Goal: Task Accomplishment & Management: Complete application form

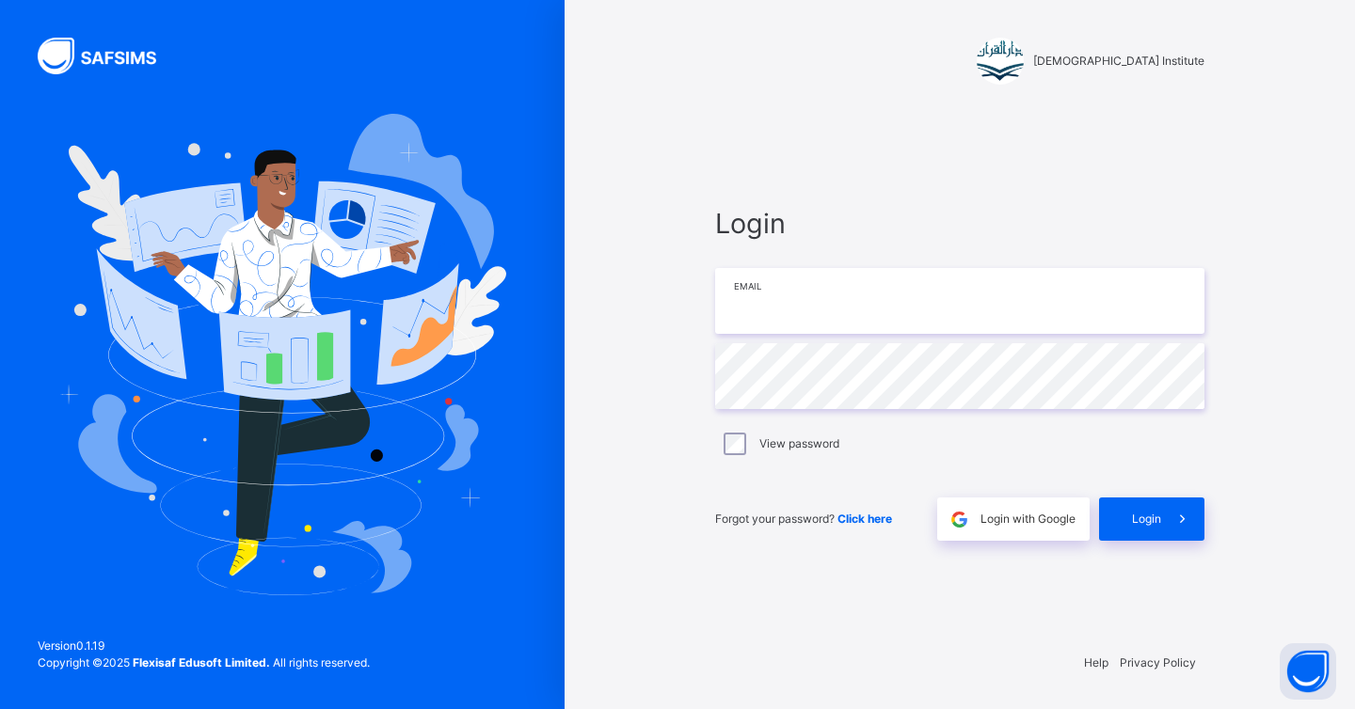
type input "**********"
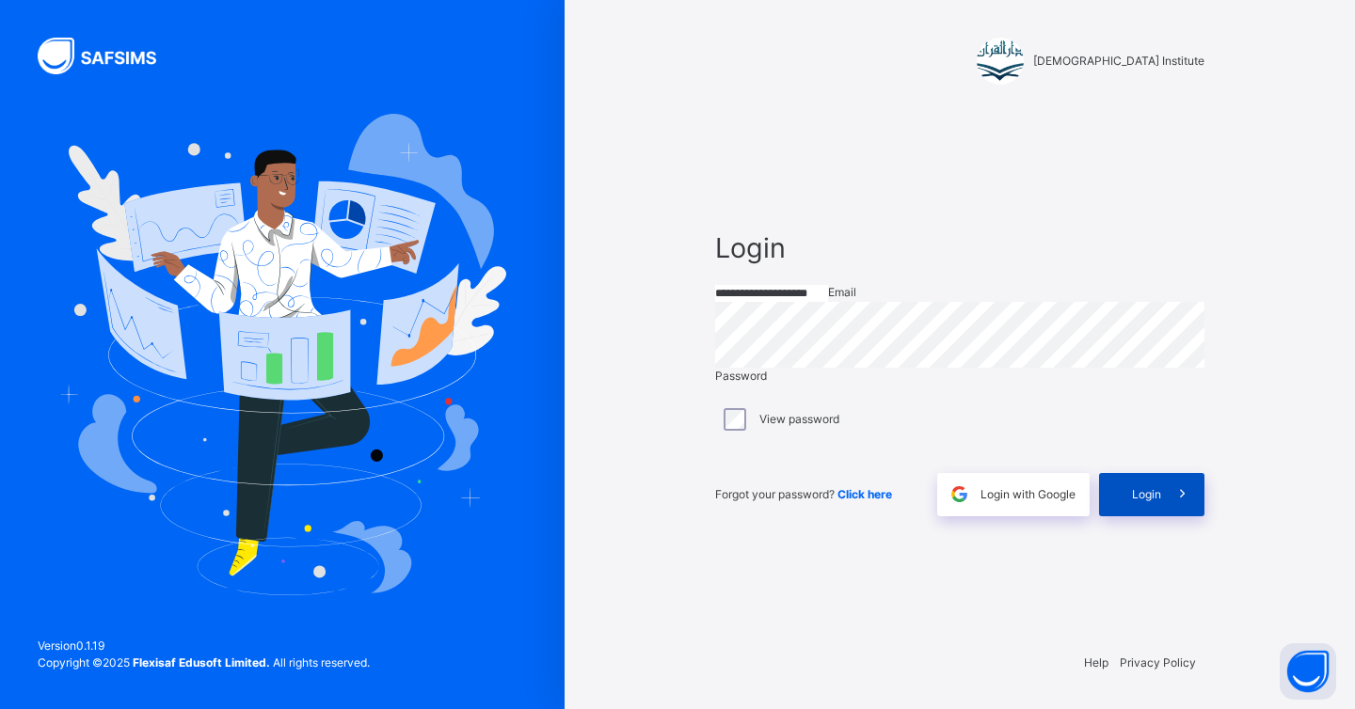
click at [1146, 516] on div "Login" at bounding box center [1151, 494] width 105 height 43
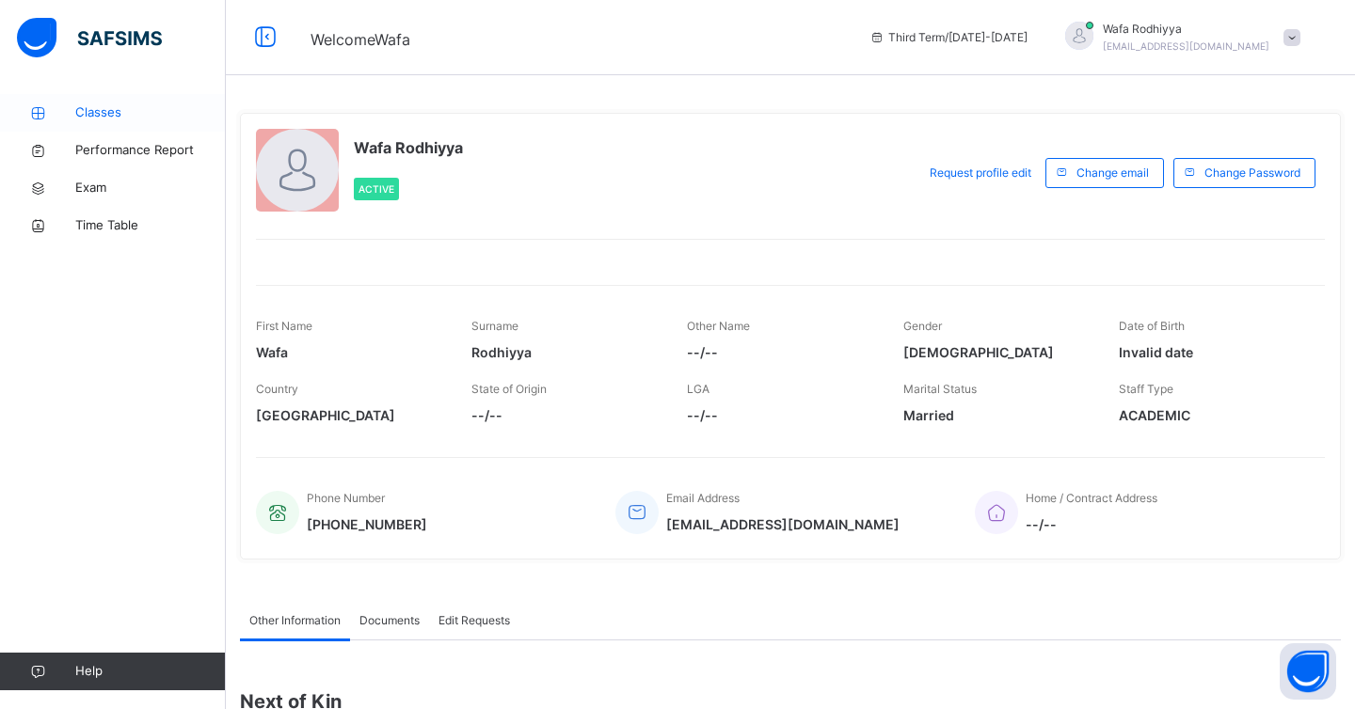
click at [147, 100] on link "Classes" at bounding box center [113, 113] width 226 height 38
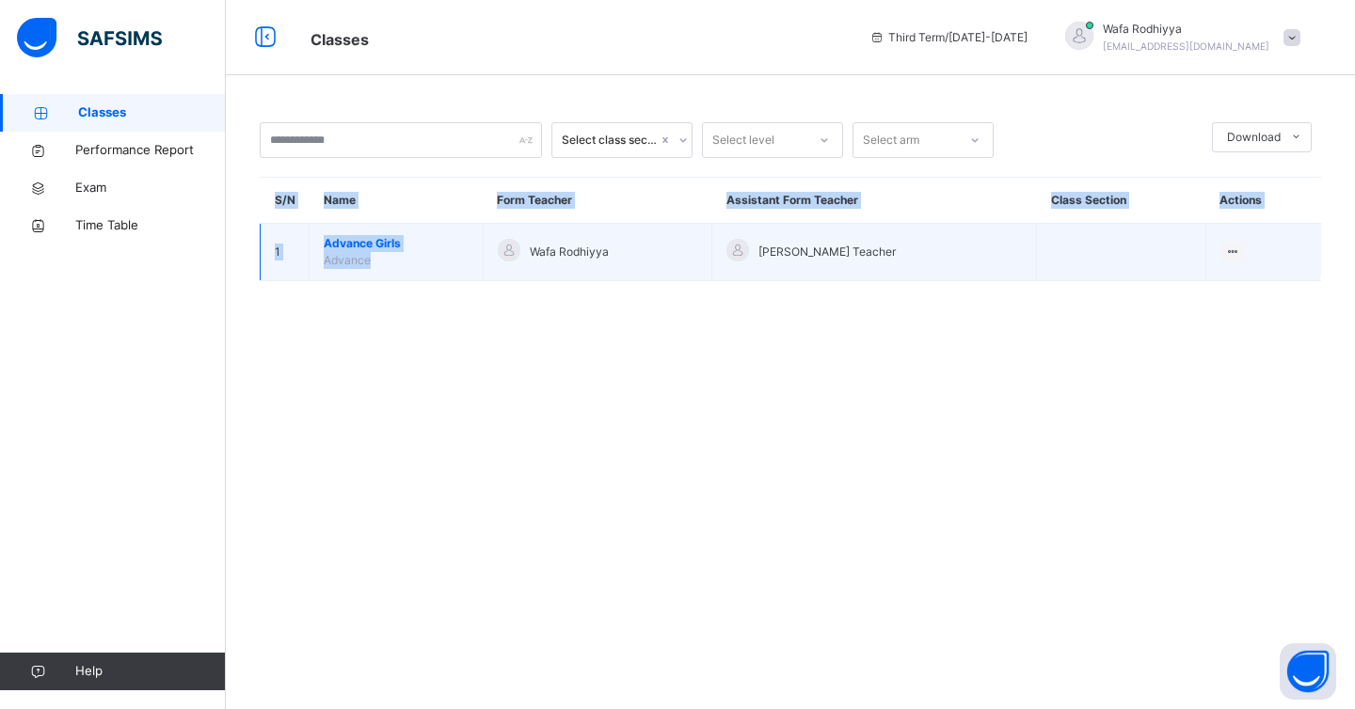
drag, startPoint x: 409, startPoint y: 292, endPoint x: 405, endPoint y: 262, distance: 29.4
click at [405, 262] on div "Select class section Select level Select arm Download Pdf Report Excel Report S…" at bounding box center [790, 211] width 1129 height 234
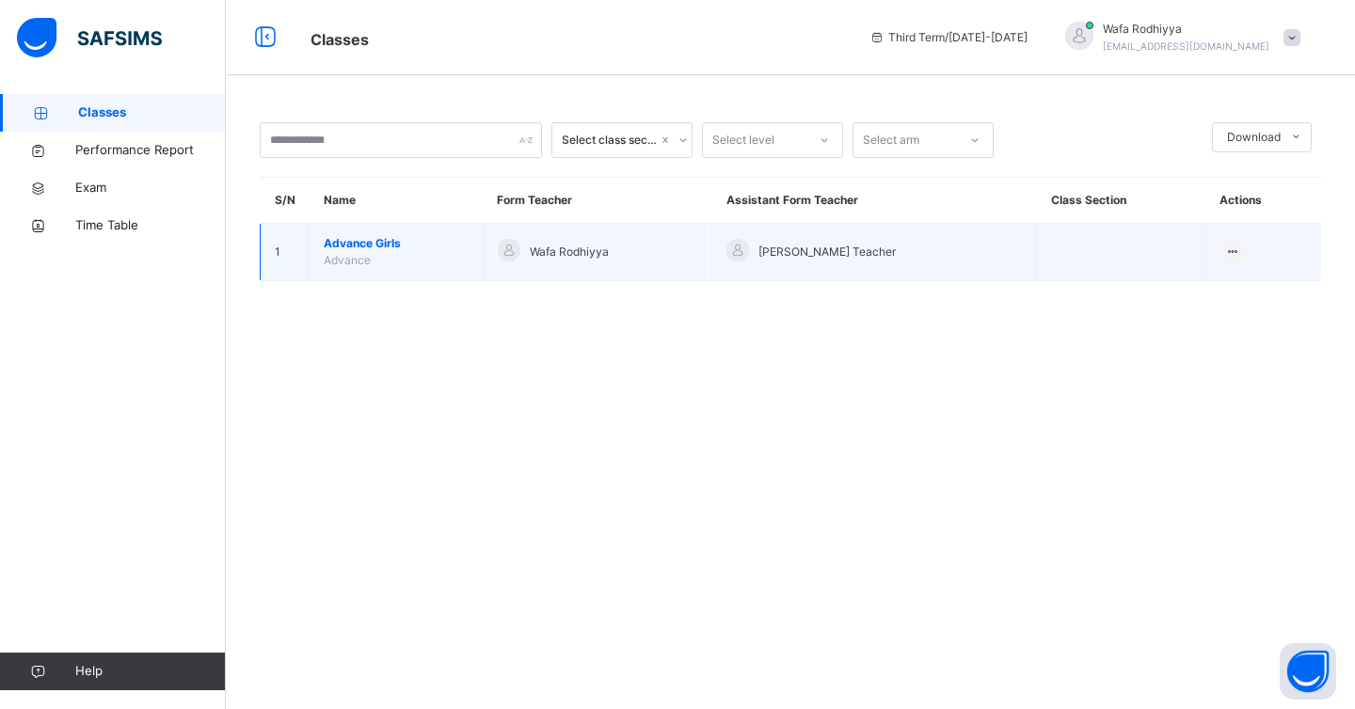
click at [405, 262] on td "Advance Girls Advance" at bounding box center [397, 252] width 174 height 57
click at [367, 257] on span "Advance" at bounding box center [347, 260] width 47 height 14
click at [375, 244] on span "Advance Girls" at bounding box center [396, 243] width 145 height 17
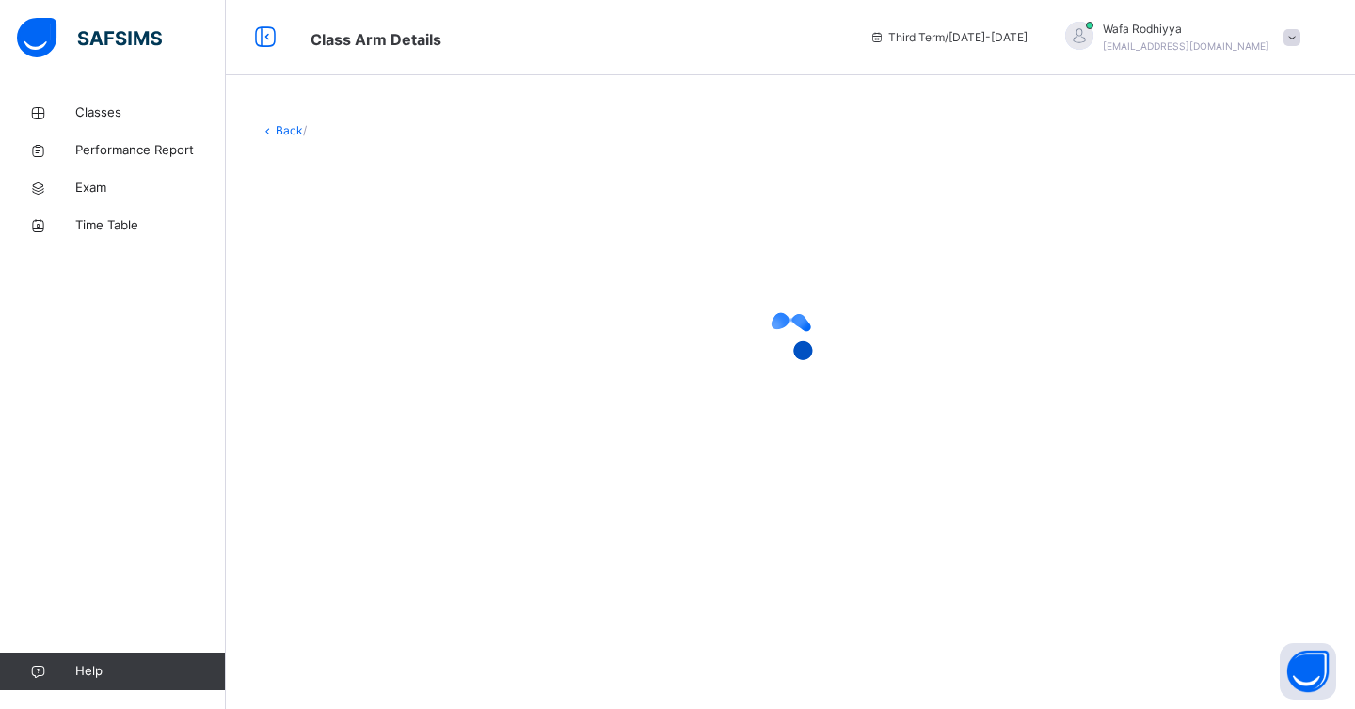
click at [660, 572] on div "Back /" at bounding box center [790, 354] width 1129 height 709
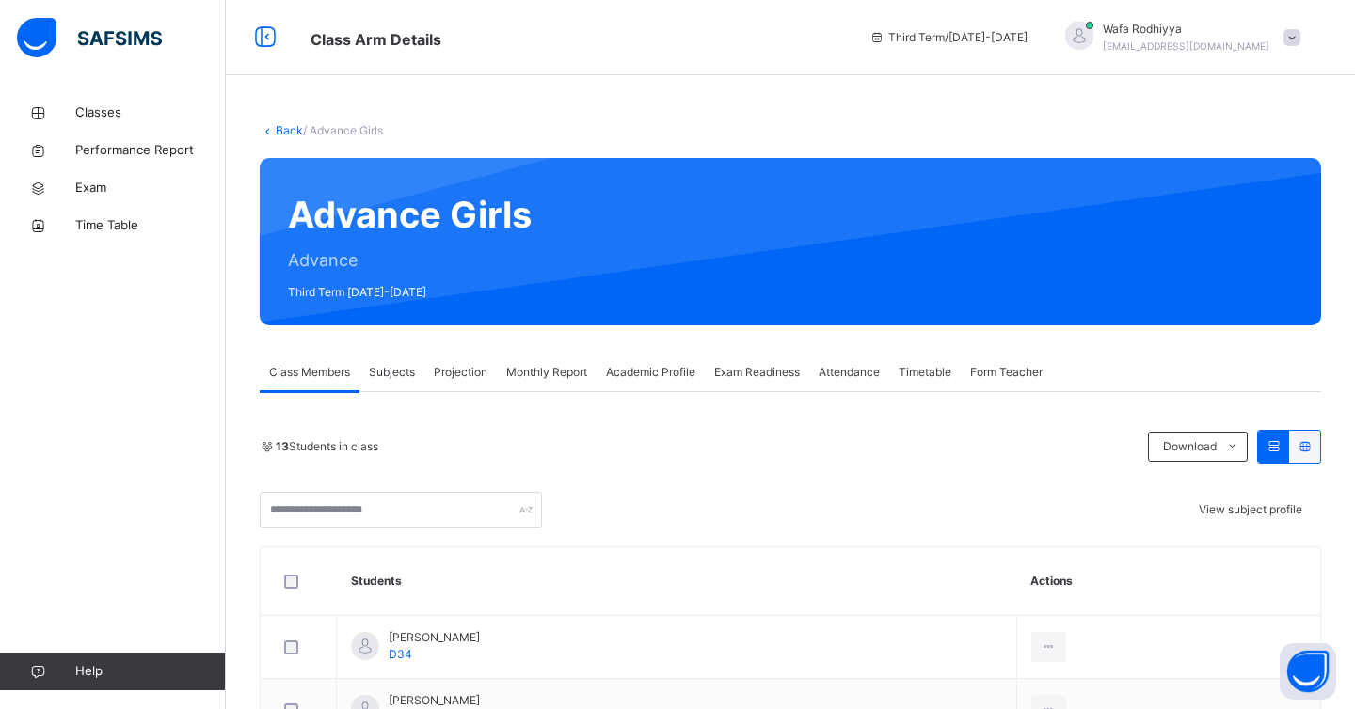
click at [463, 369] on span "Projection" at bounding box center [461, 372] width 54 height 17
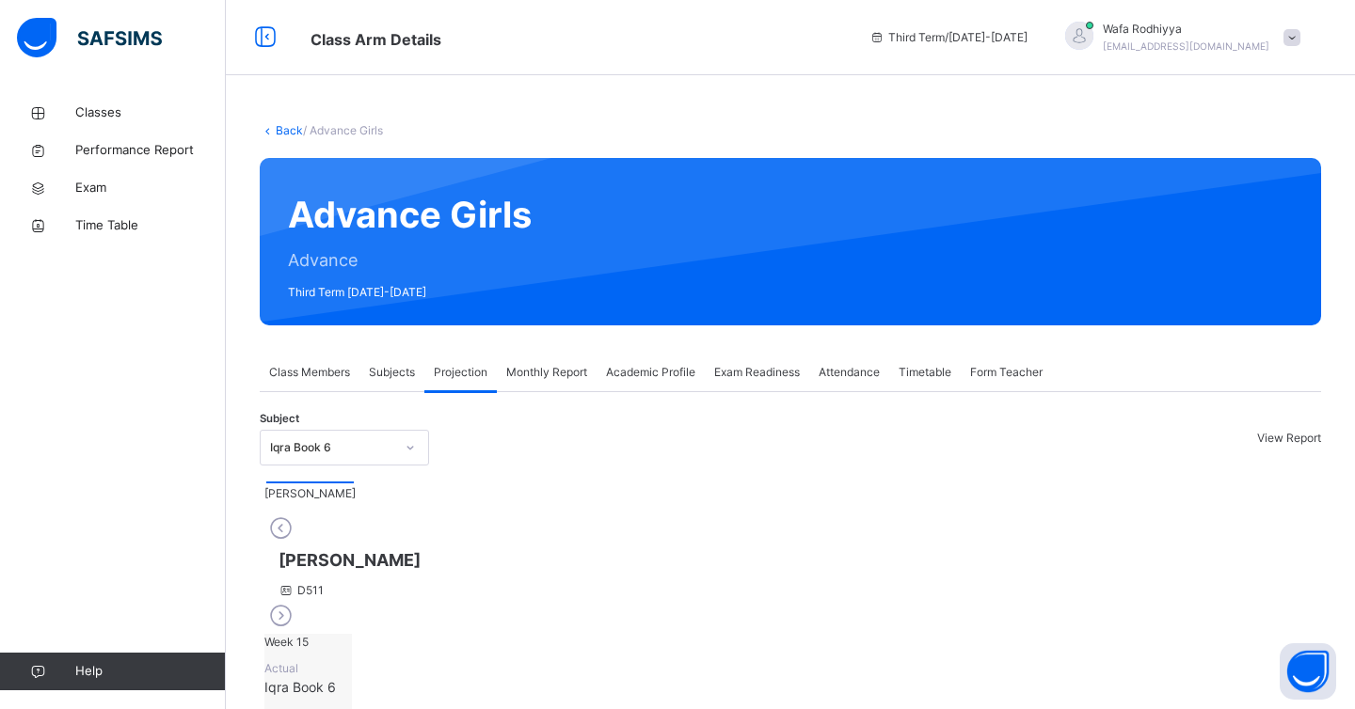
click at [397, 449] on div at bounding box center [410, 448] width 36 height 34
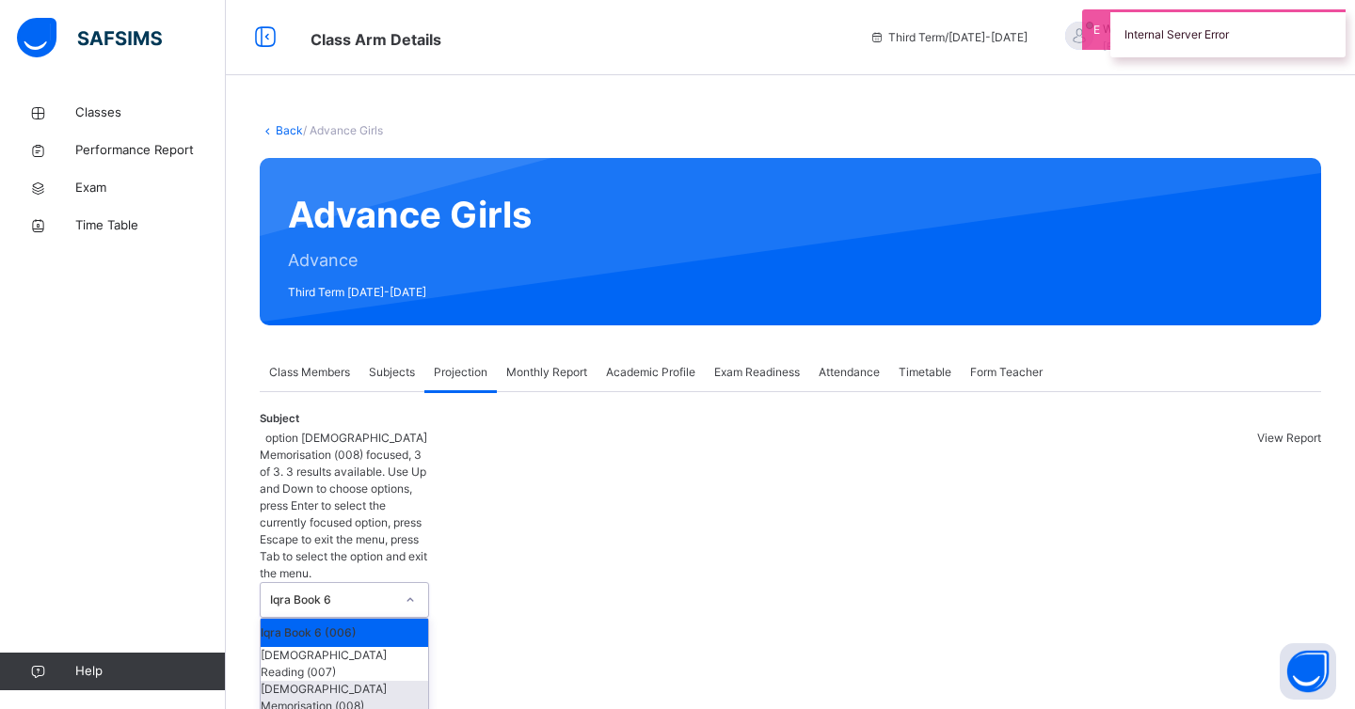
click at [390, 681] on div "[DEMOGRAPHIC_DATA] Memorisation (008)" at bounding box center [344, 698] width 167 height 34
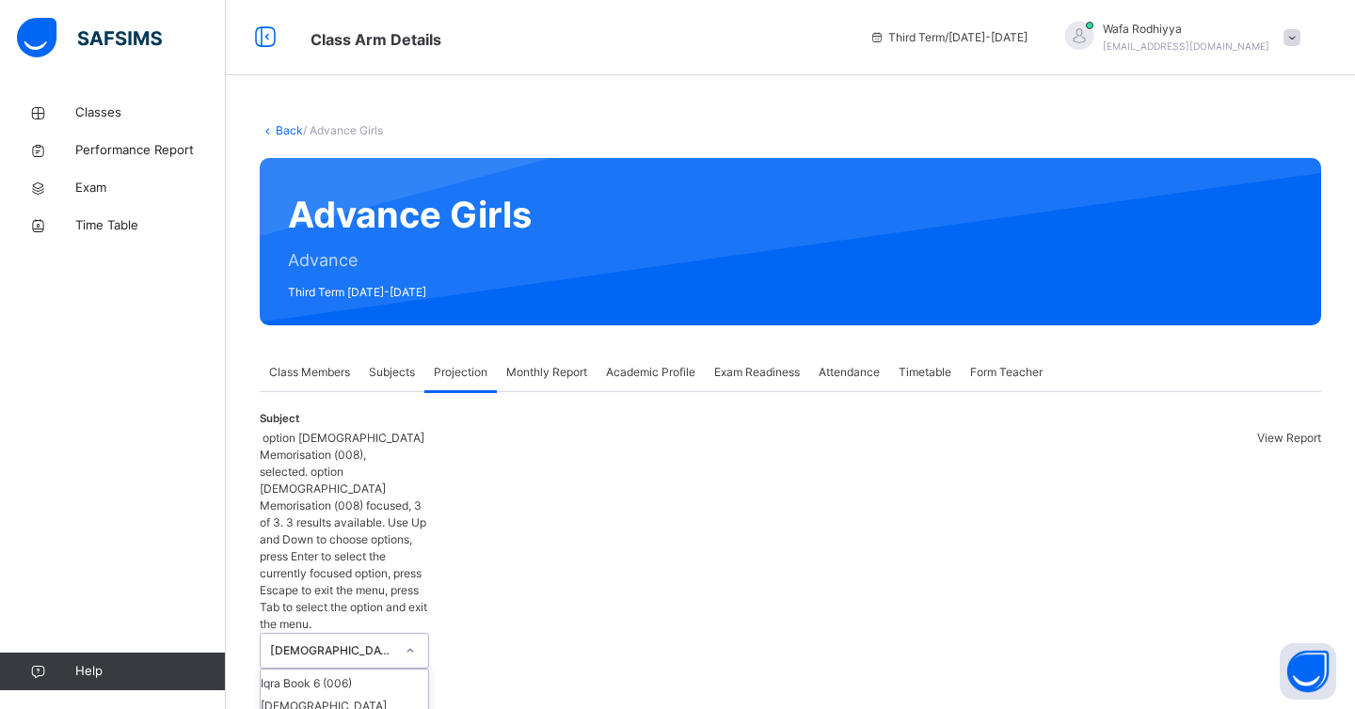
drag, startPoint x: 390, startPoint y: 552, endPoint x: 1037, endPoint y: 494, distance: 648.9
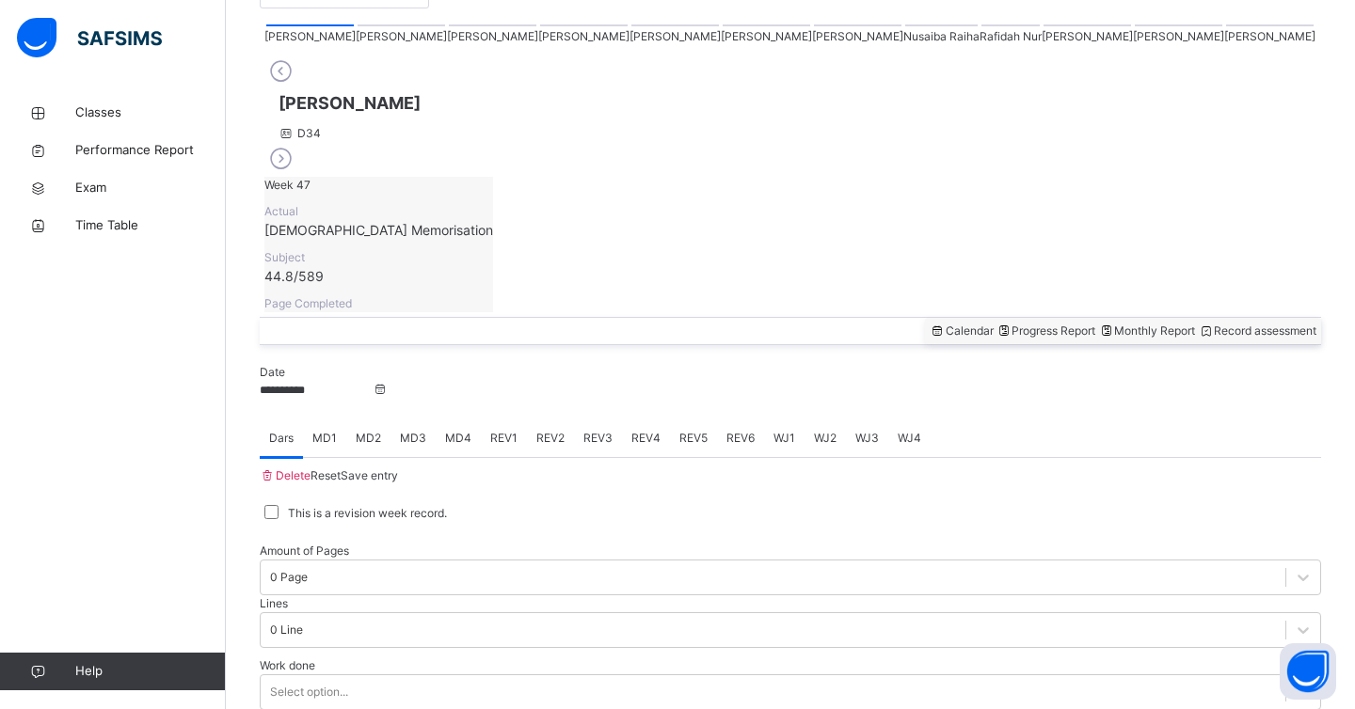
scroll to position [452, 0]
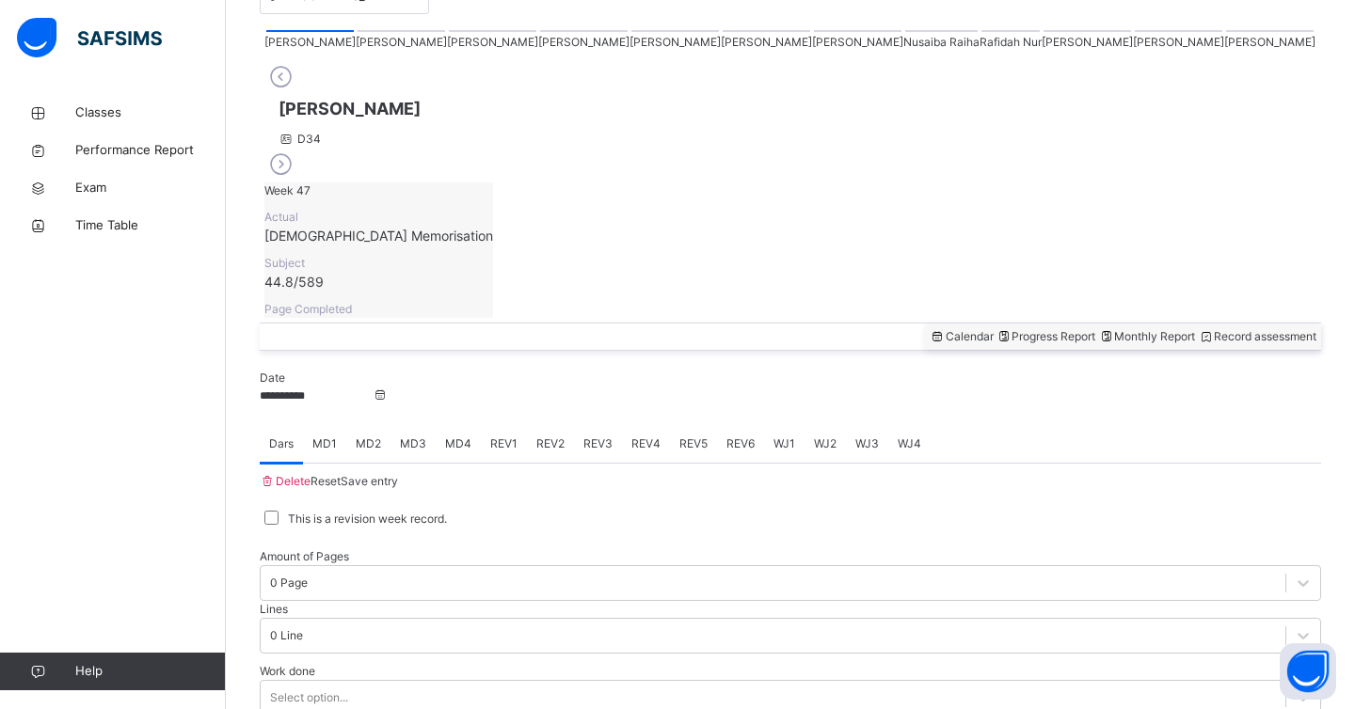
click at [905, 32] on div at bounding box center [941, 31] width 72 height 2
click at [1043, 32] on div at bounding box center [1086, 31] width 87 height 2
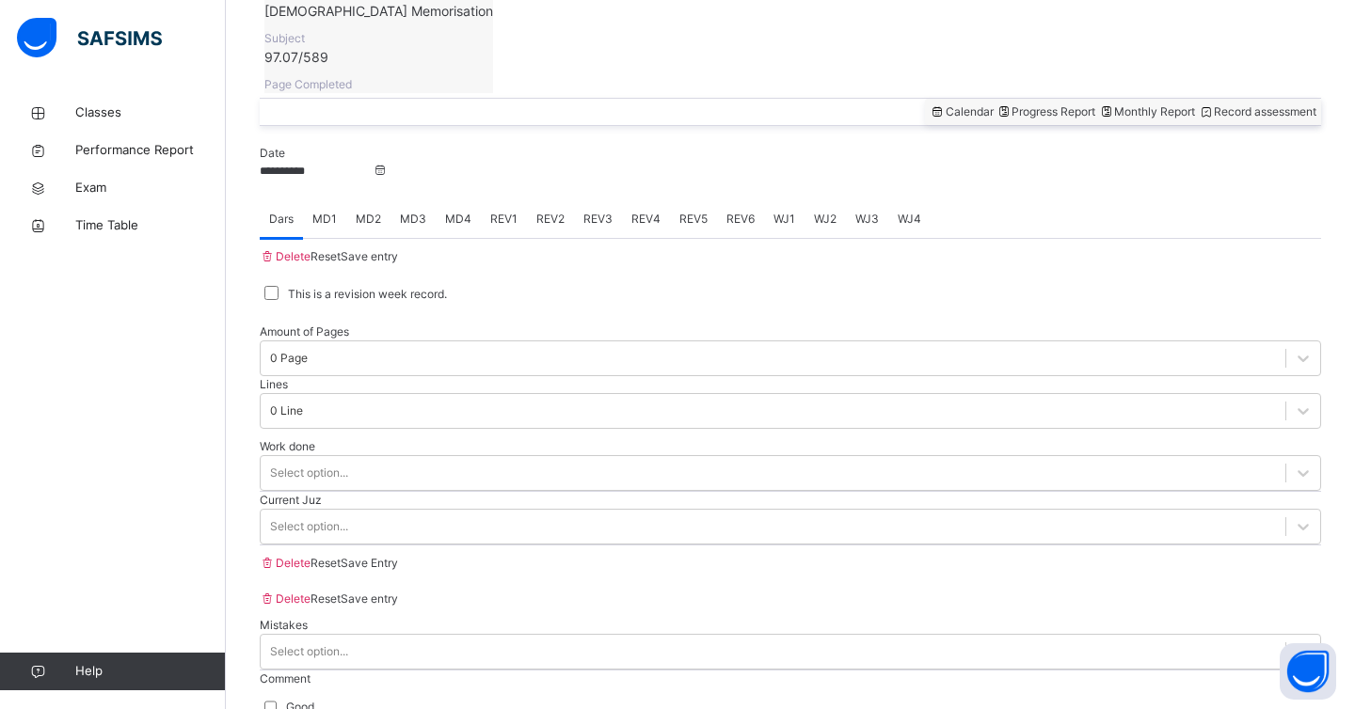
scroll to position [677, 0]
click at [507, 199] on div "REV1" at bounding box center [504, 218] width 46 height 38
click at [564, 210] on span "REV2" at bounding box center [550, 218] width 28 height 17
type input "**"
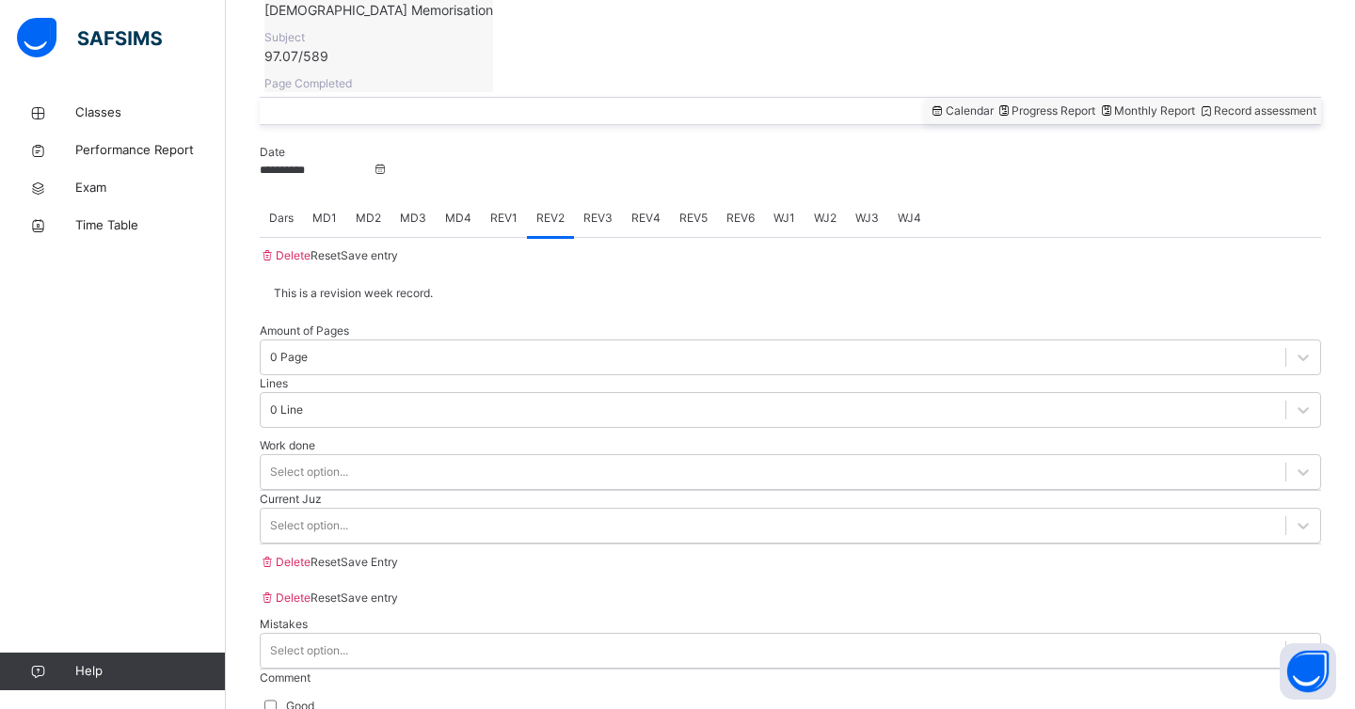
type input "*"
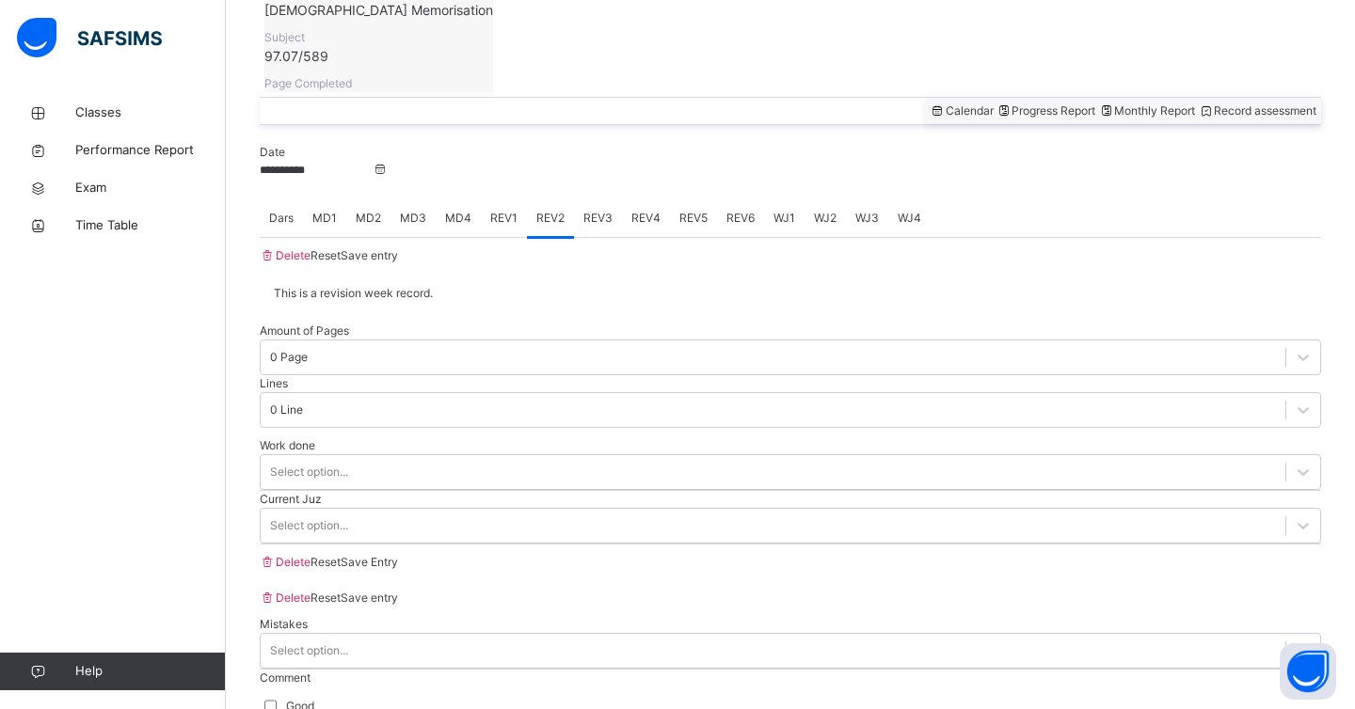
scroll to position [781, 0]
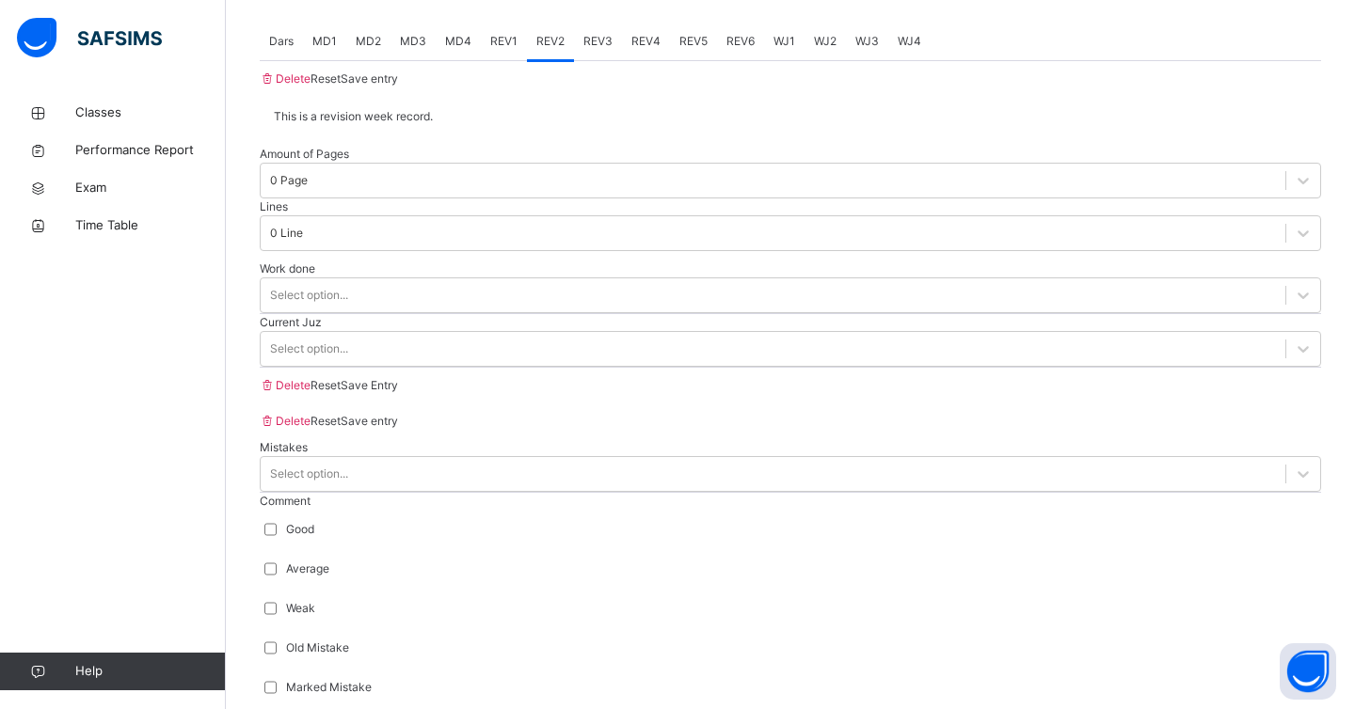
scroll to position [861, 0]
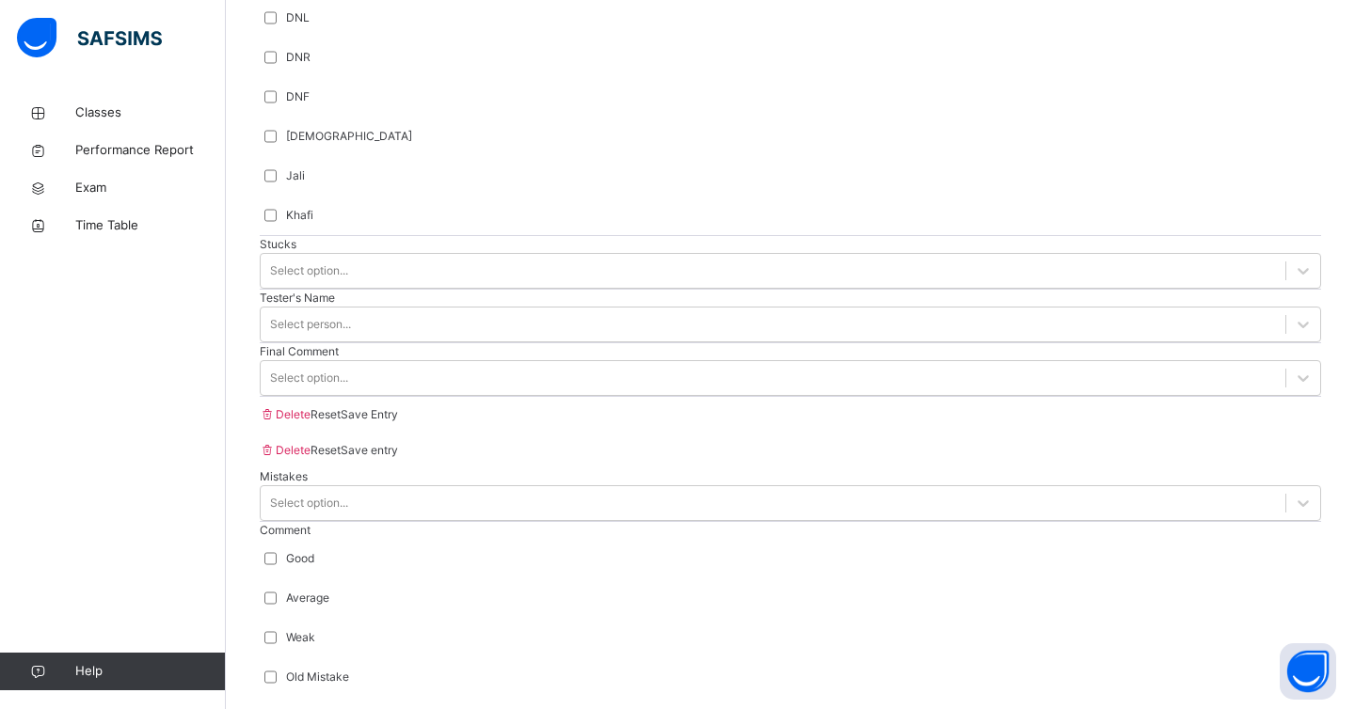
scroll to position [1645, 0]
type input "******"
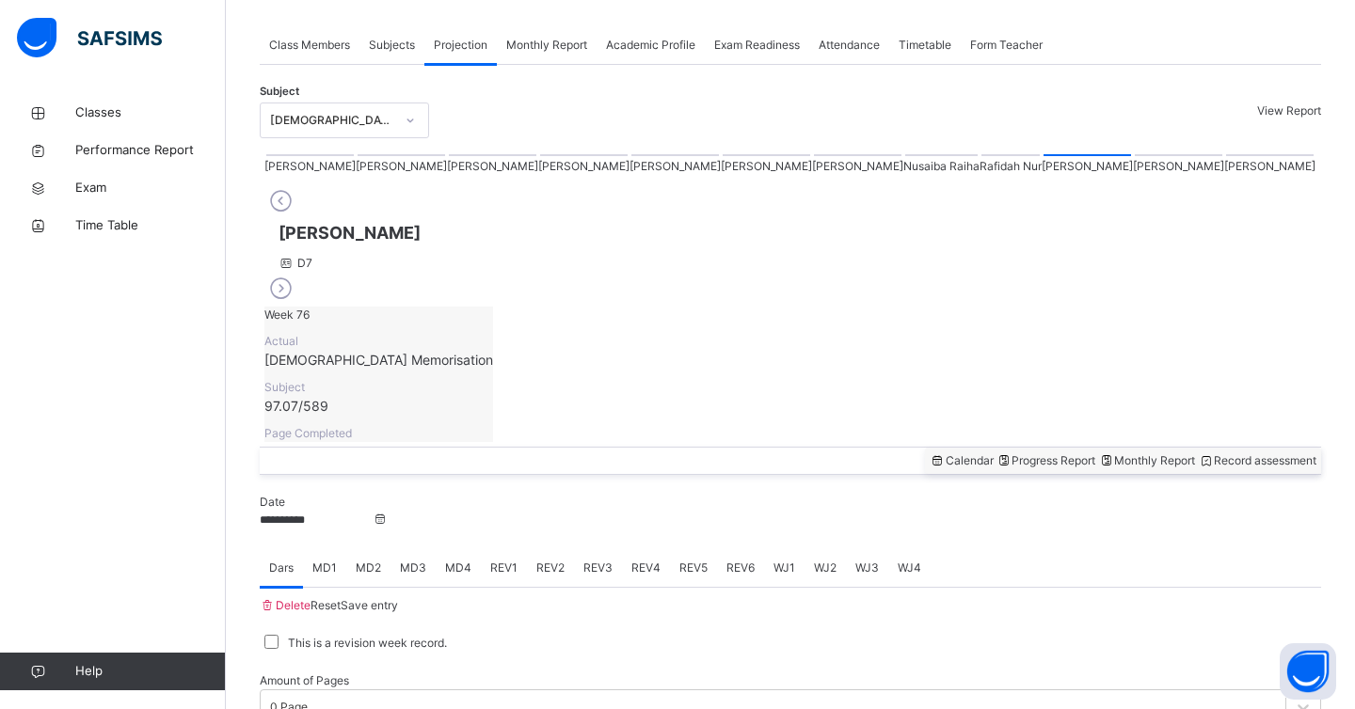
scroll to position [290, 0]
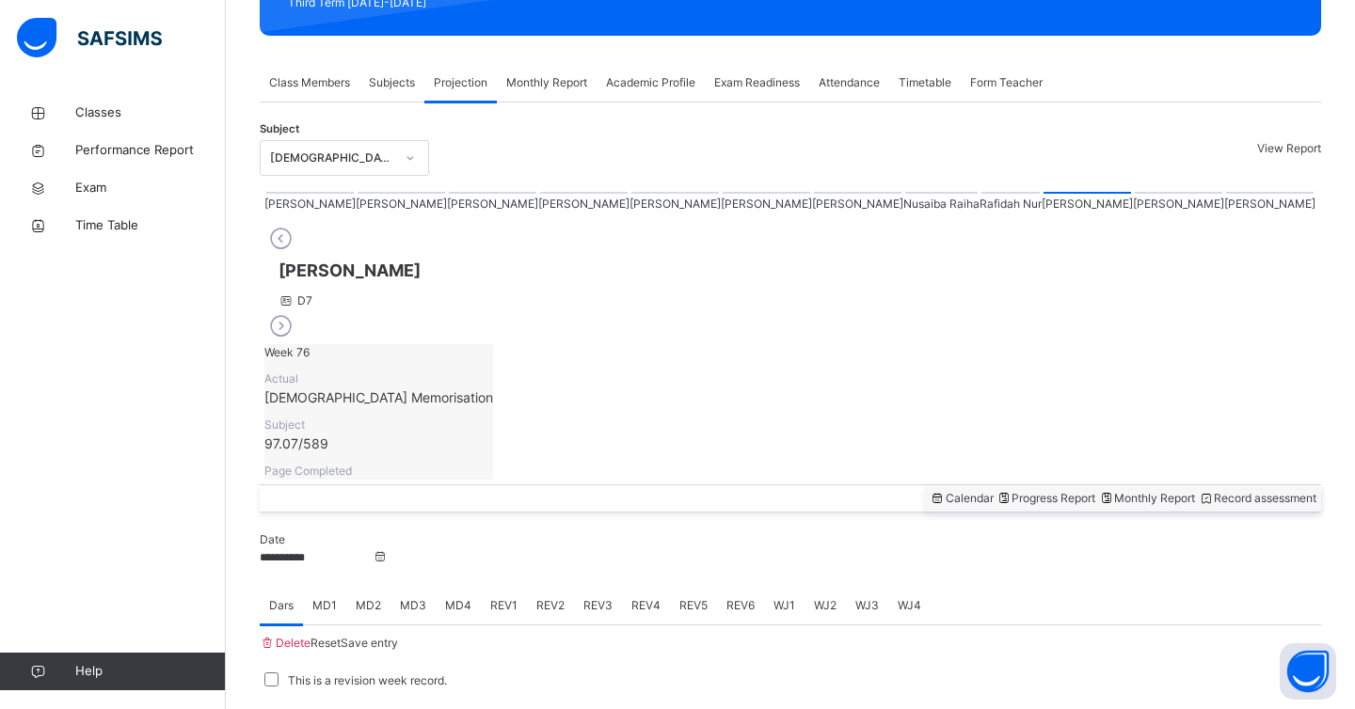
click at [1226, 194] on div at bounding box center [1269, 193] width 87 height 2
click at [564, 597] on span "REV2" at bounding box center [550, 605] width 28 height 17
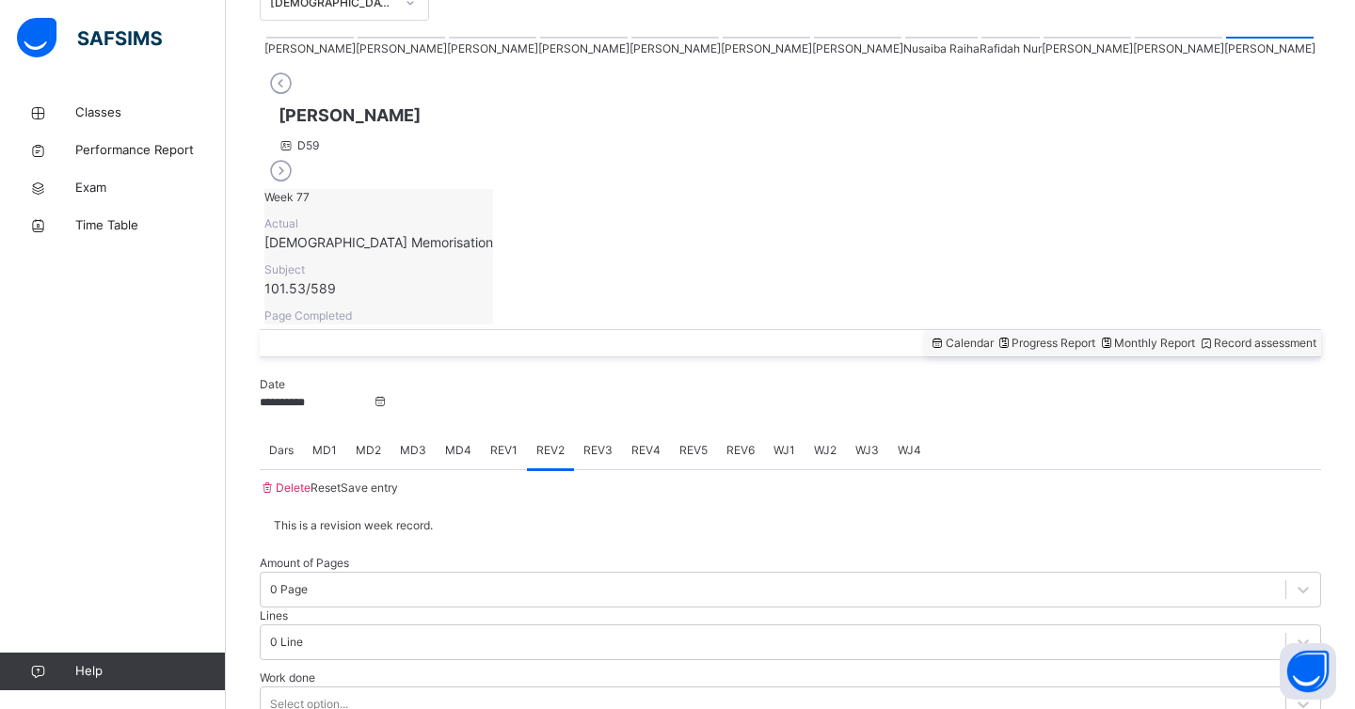
scroll to position [478, 0]
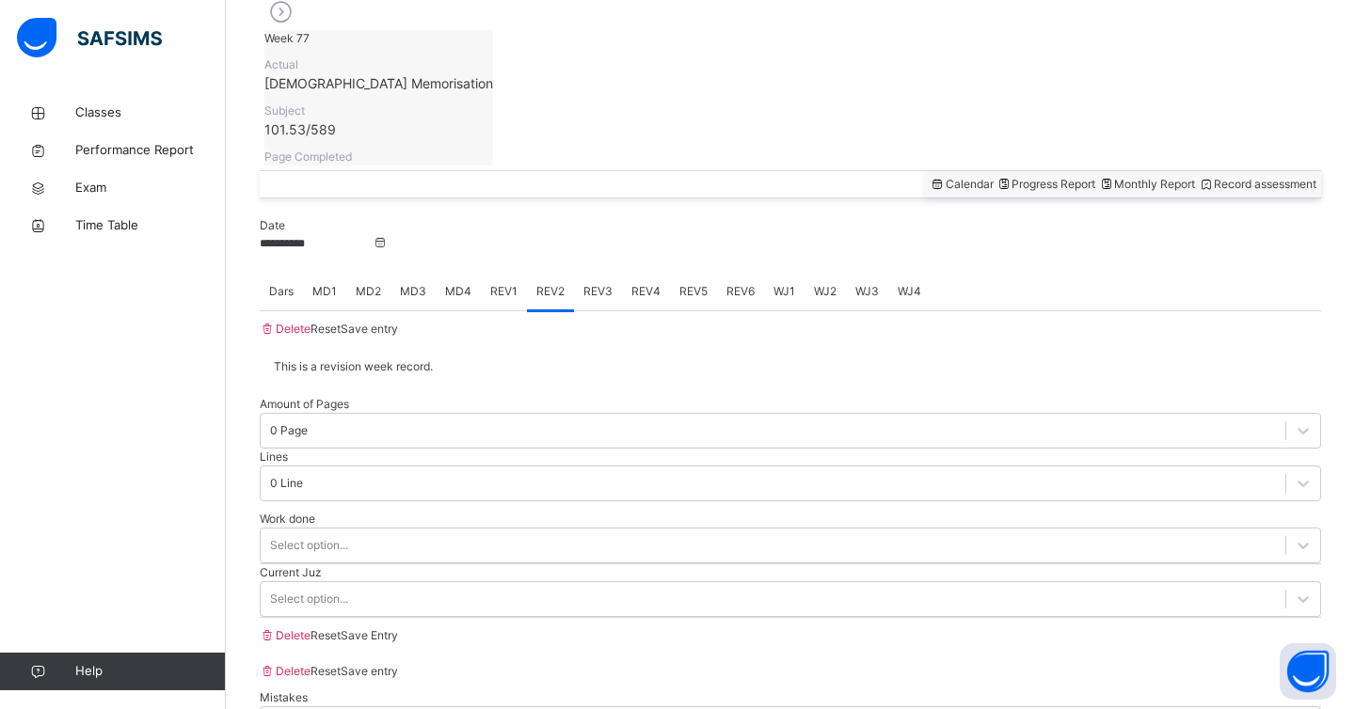
scroll to position [615, 0]
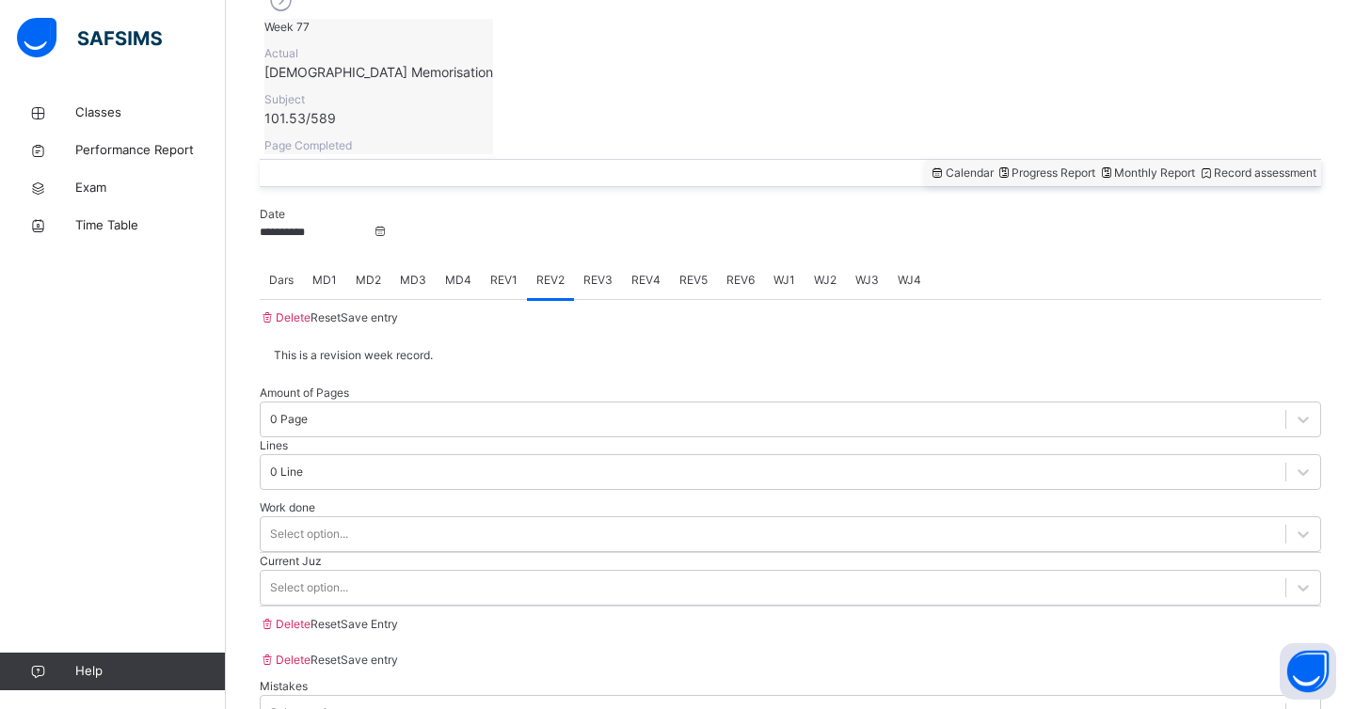
type input "**"
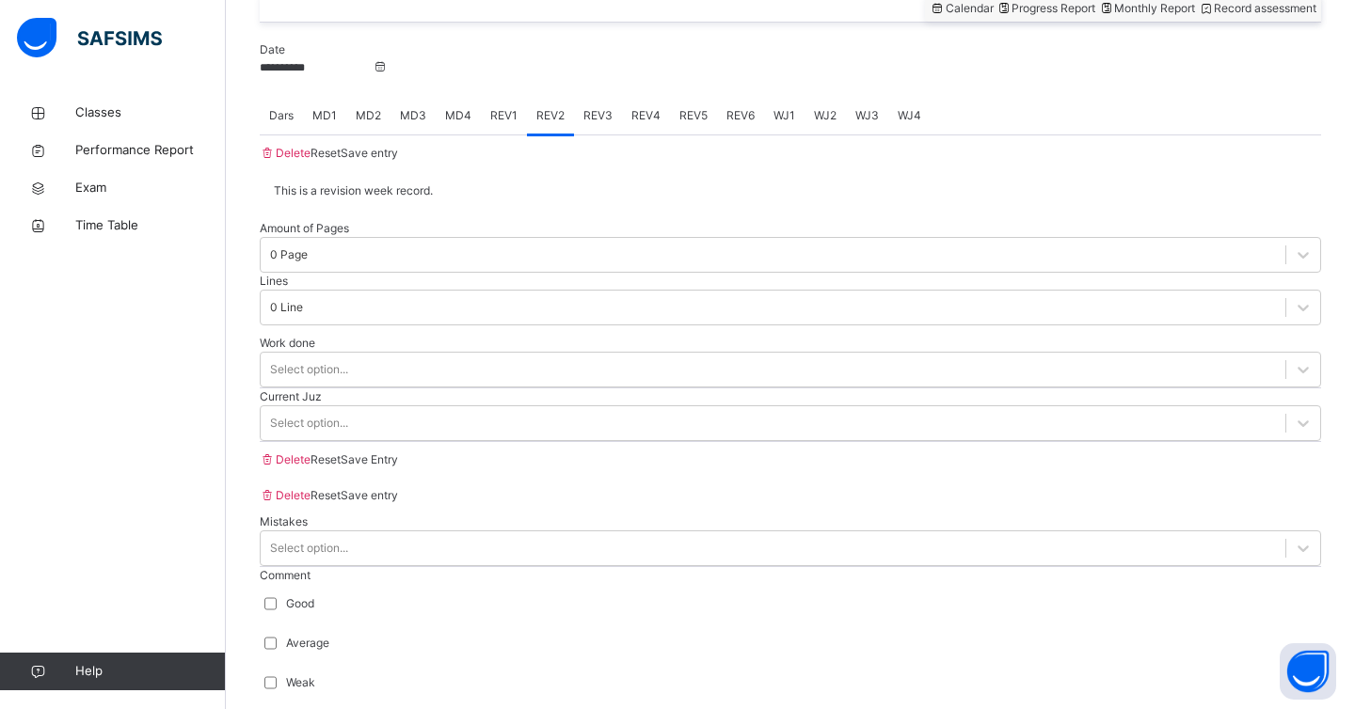
scroll to position [781, 0]
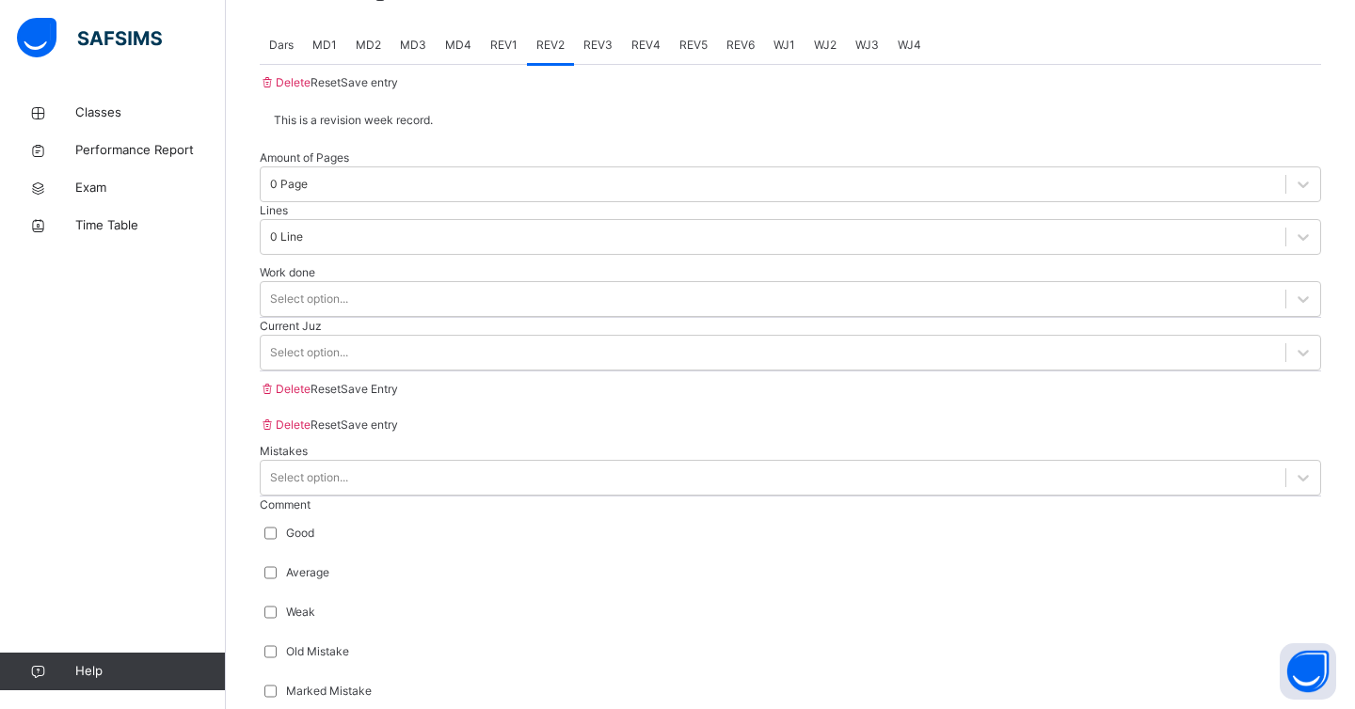
scroll to position [861, 0]
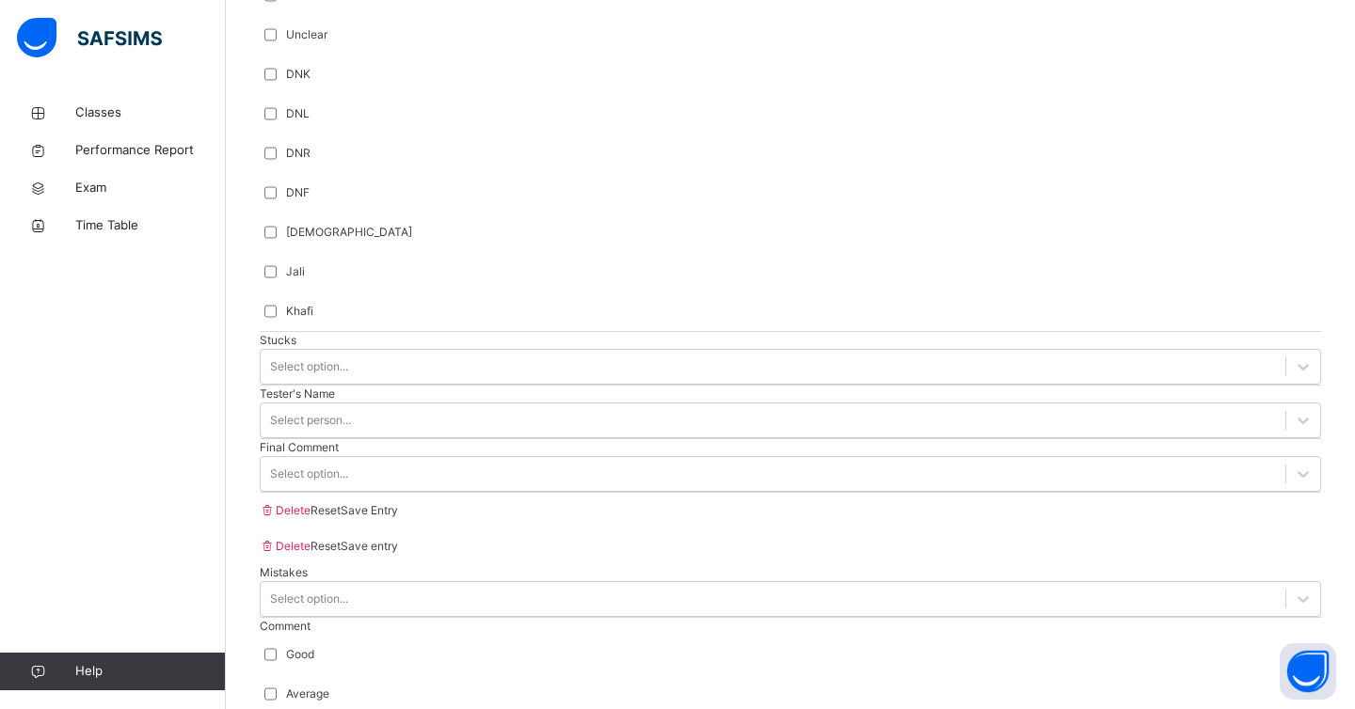
scroll to position [1576, 0]
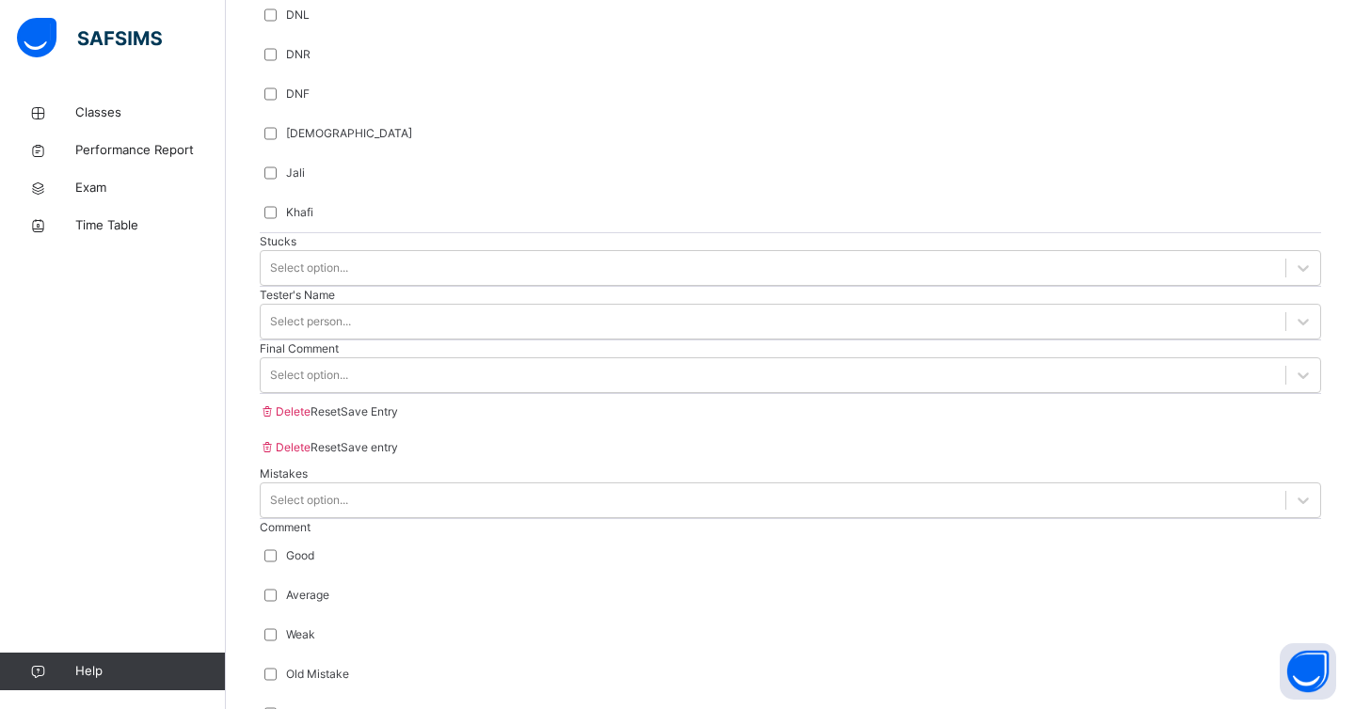
type input "****"
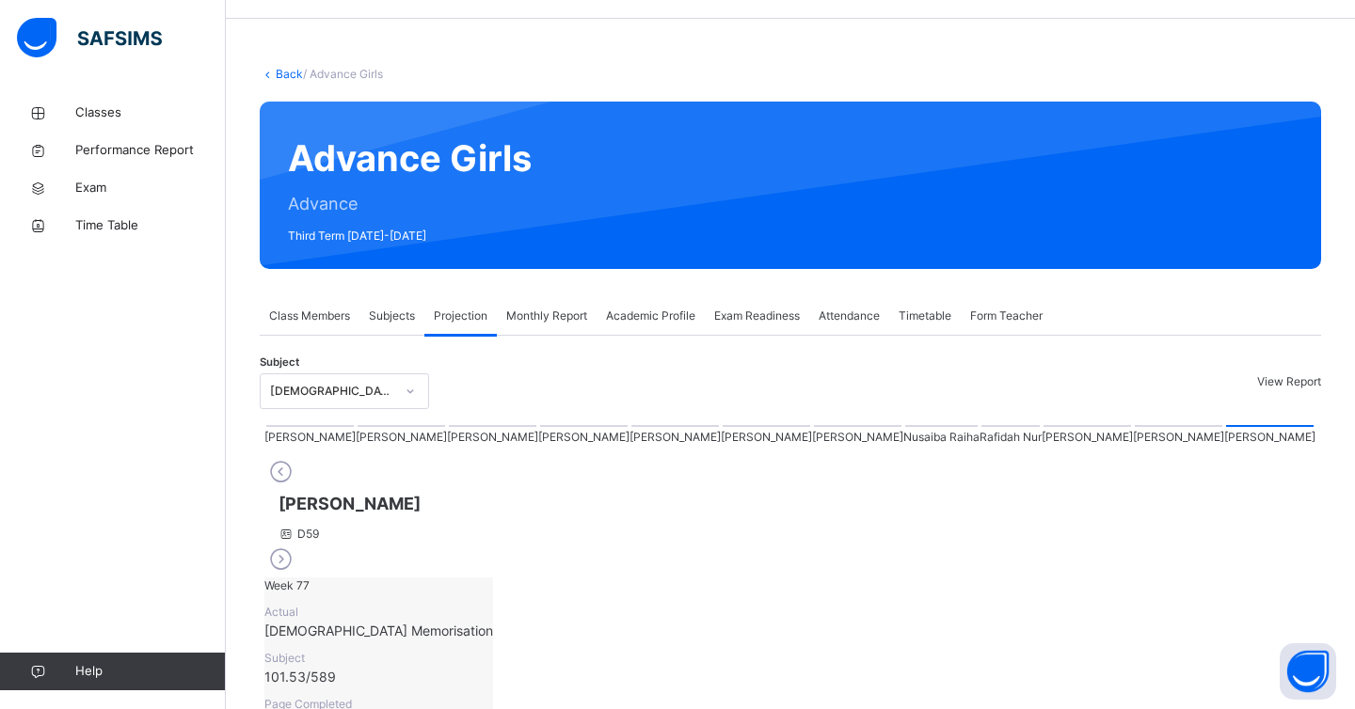
scroll to position [0, 0]
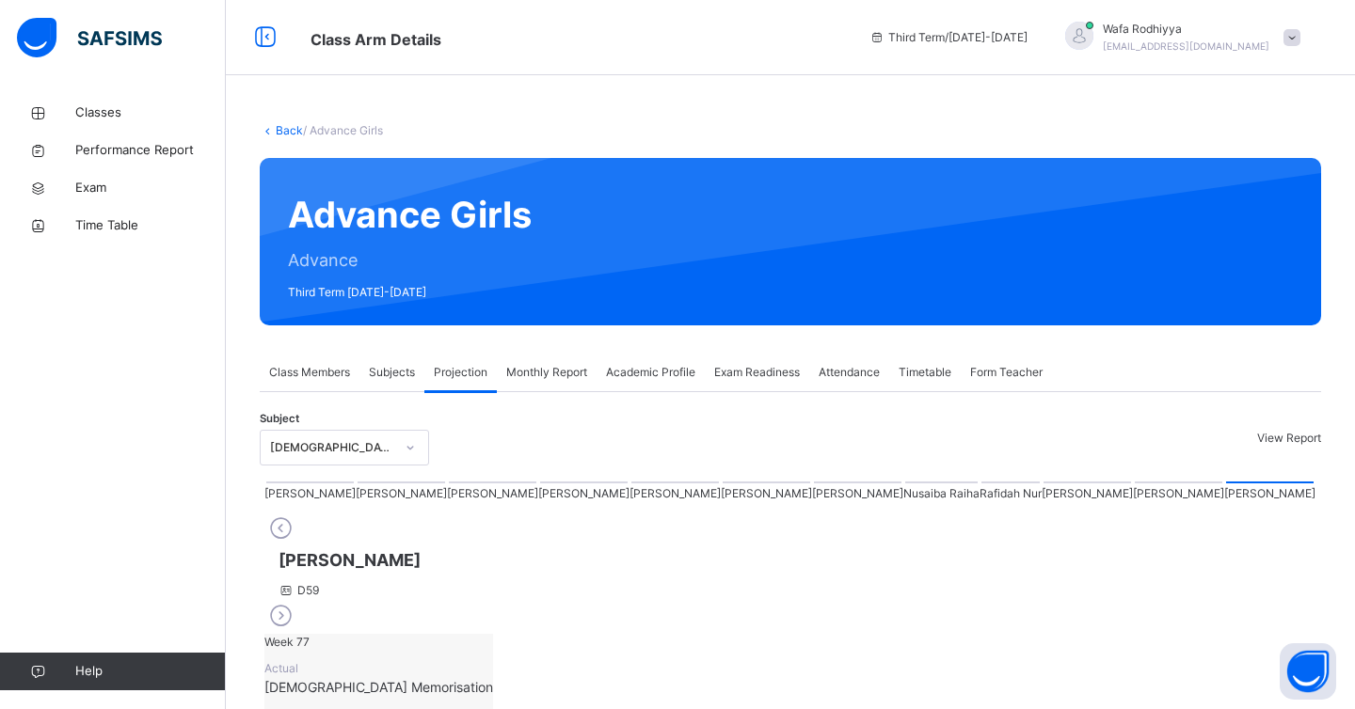
click at [905, 484] on div at bounding box center [941, 483] width 72 height 2
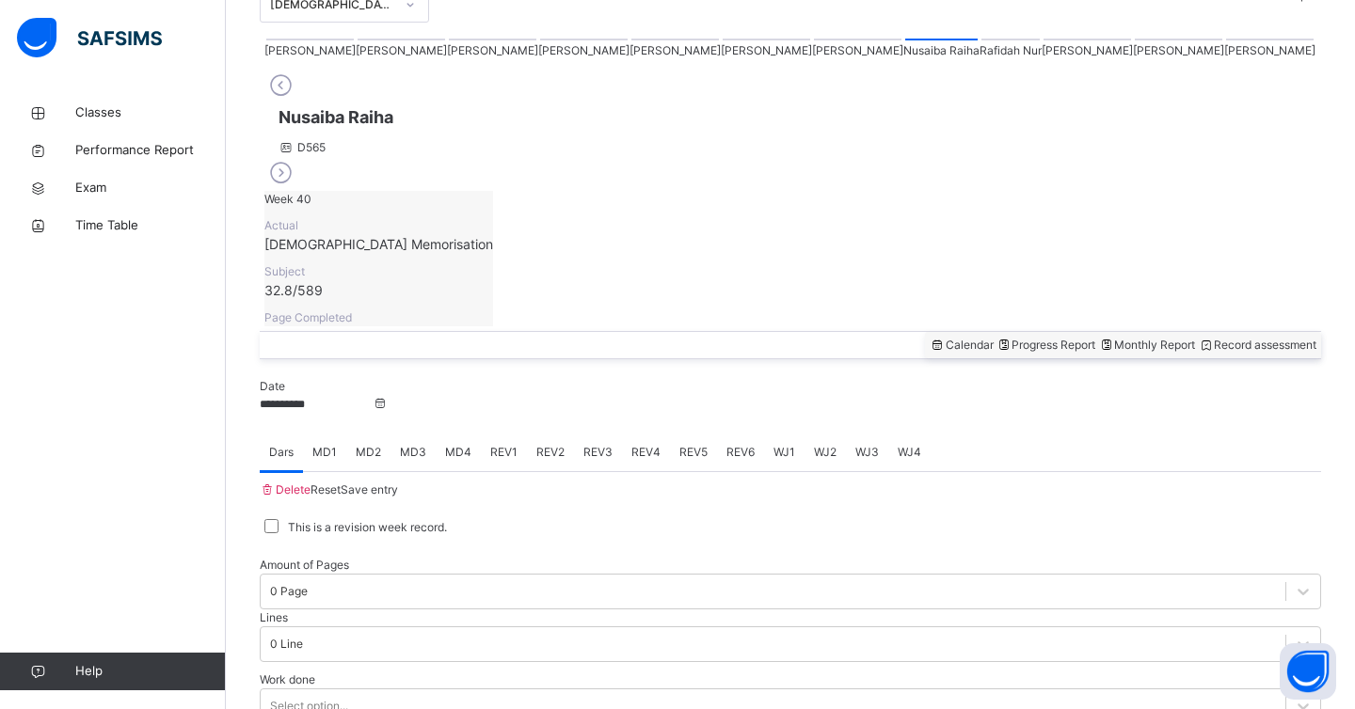
scroll to position [468, 0]
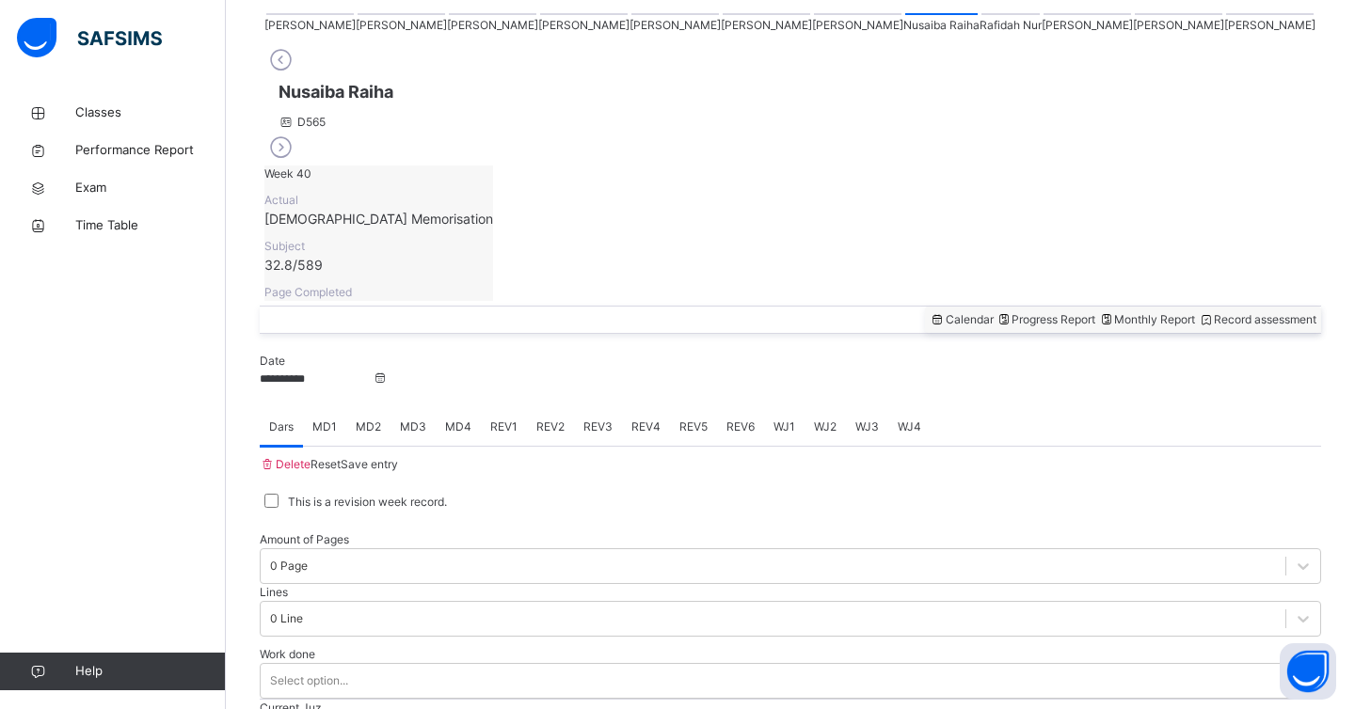
click at [426, 419] on span "MD3" at bounding box center [413, 427] width 26 height 17
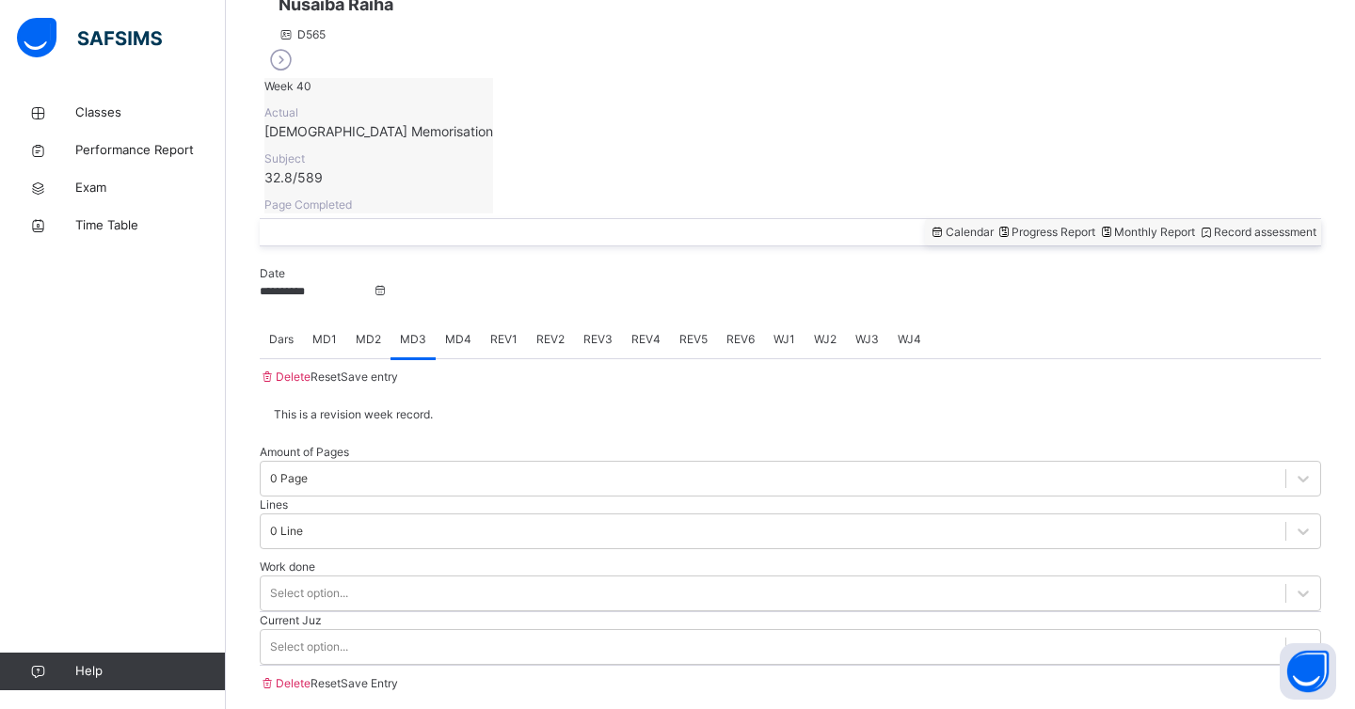
scroll to position [557, 0]
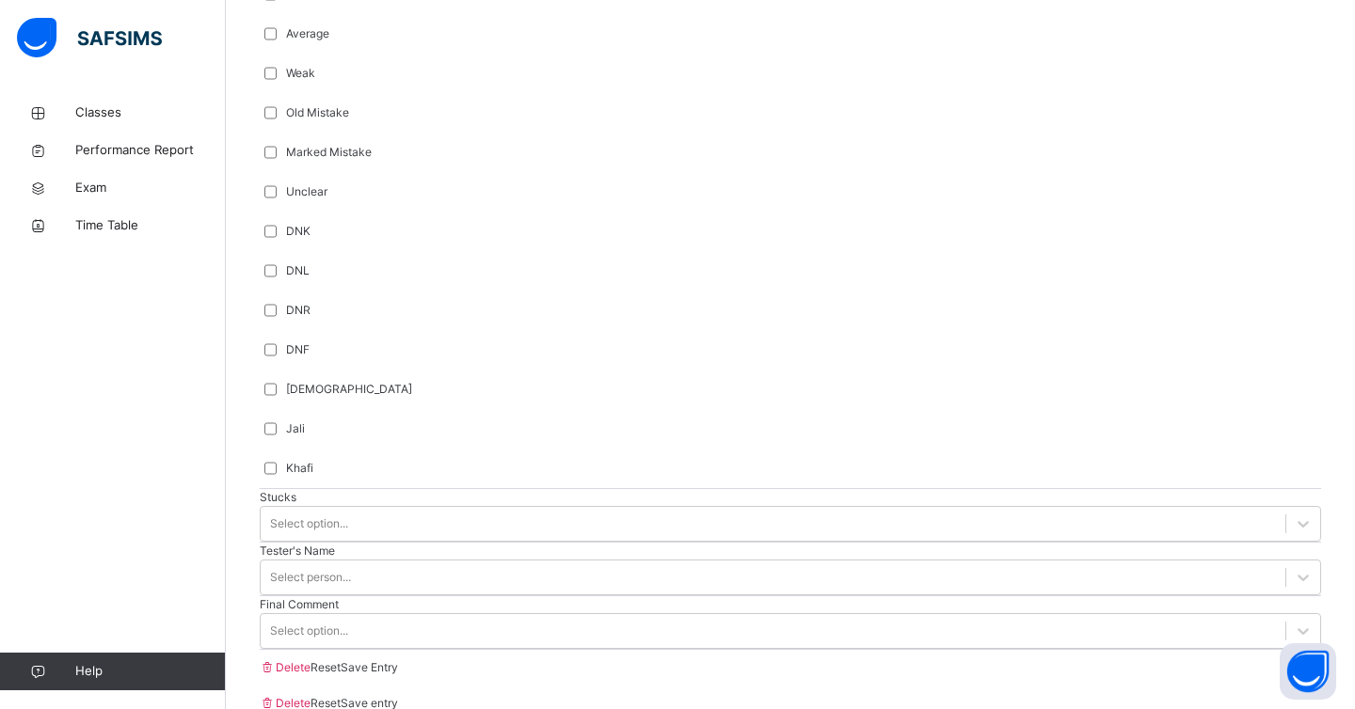
scroll to position [1421, 0]
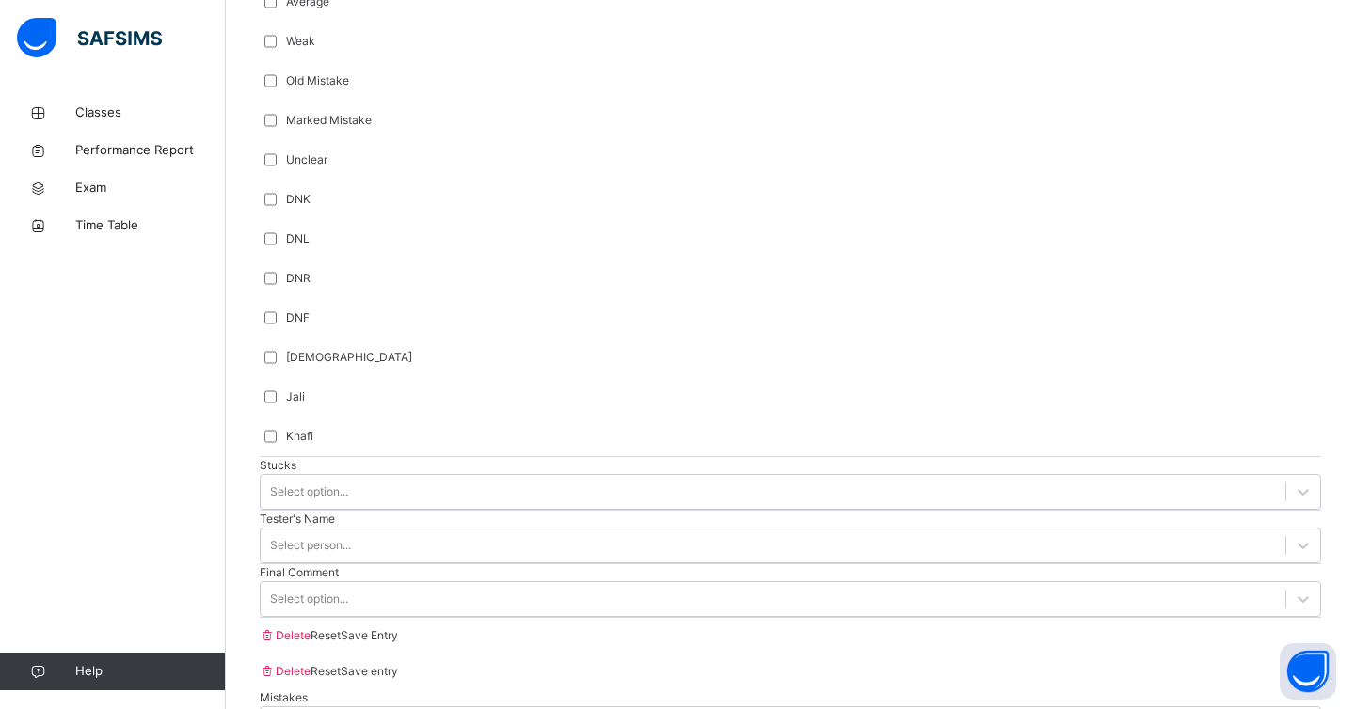
type input "*****"
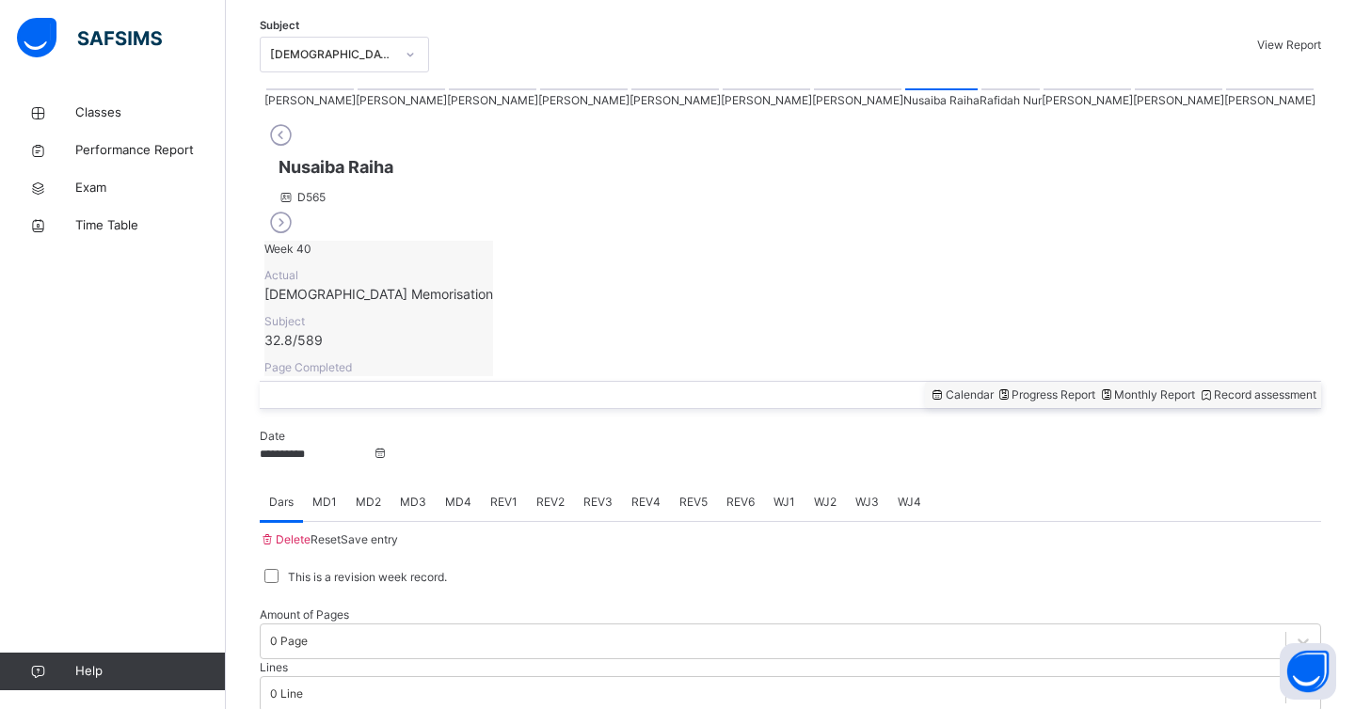
scroll to position [354, 0]
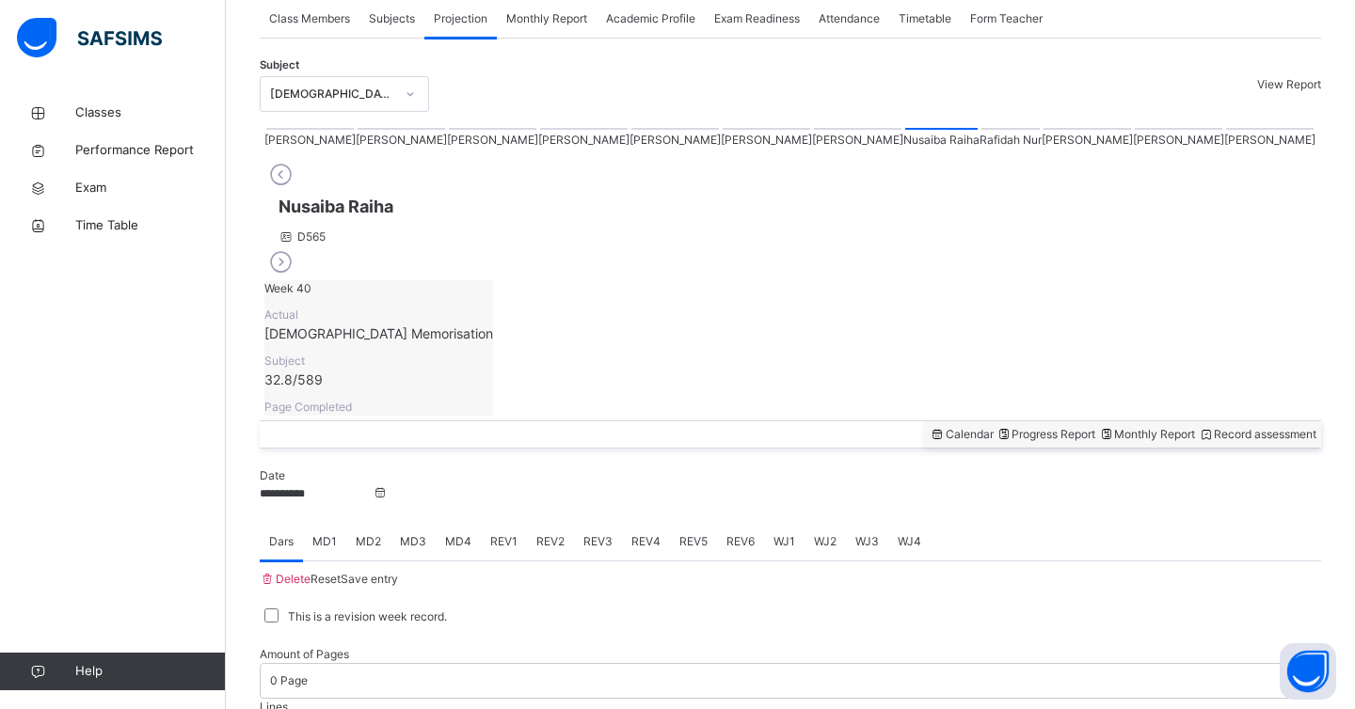
click at [540, 130] on div at bounding box center [583, 129] width 87 height 2
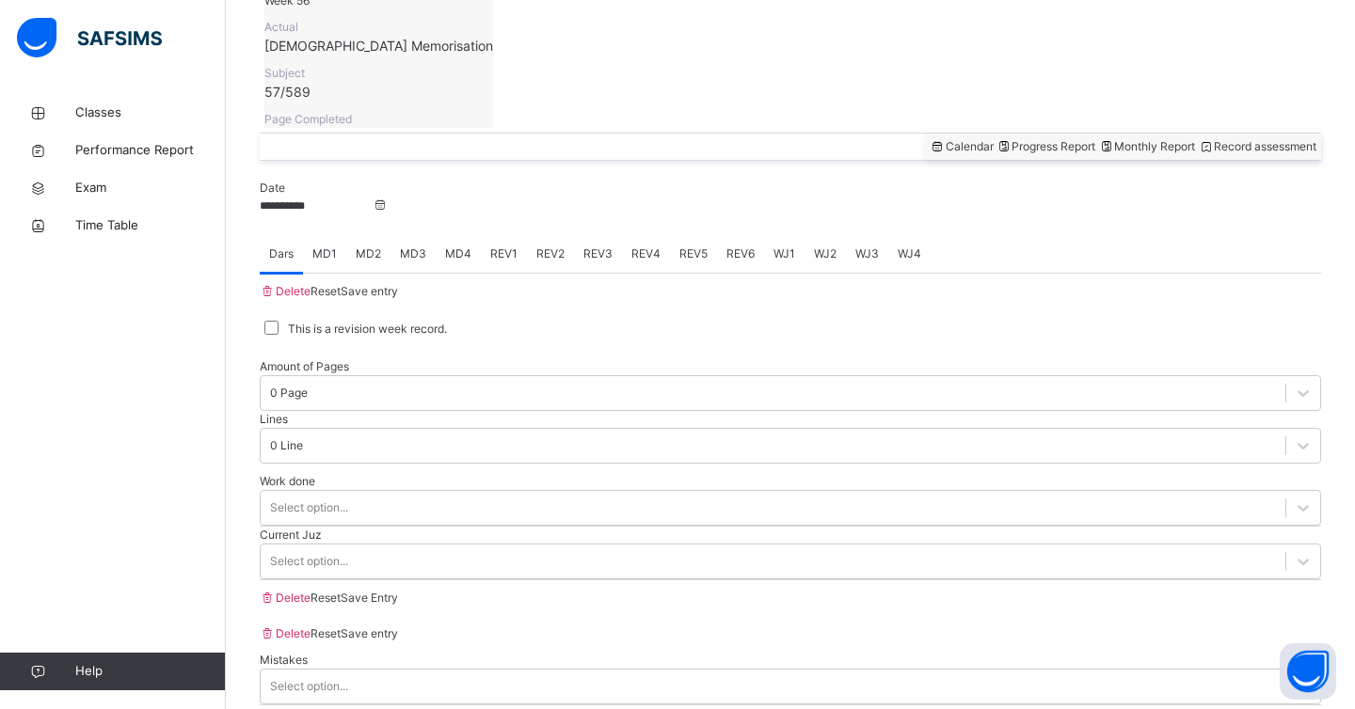
scroll to position [702, 0]
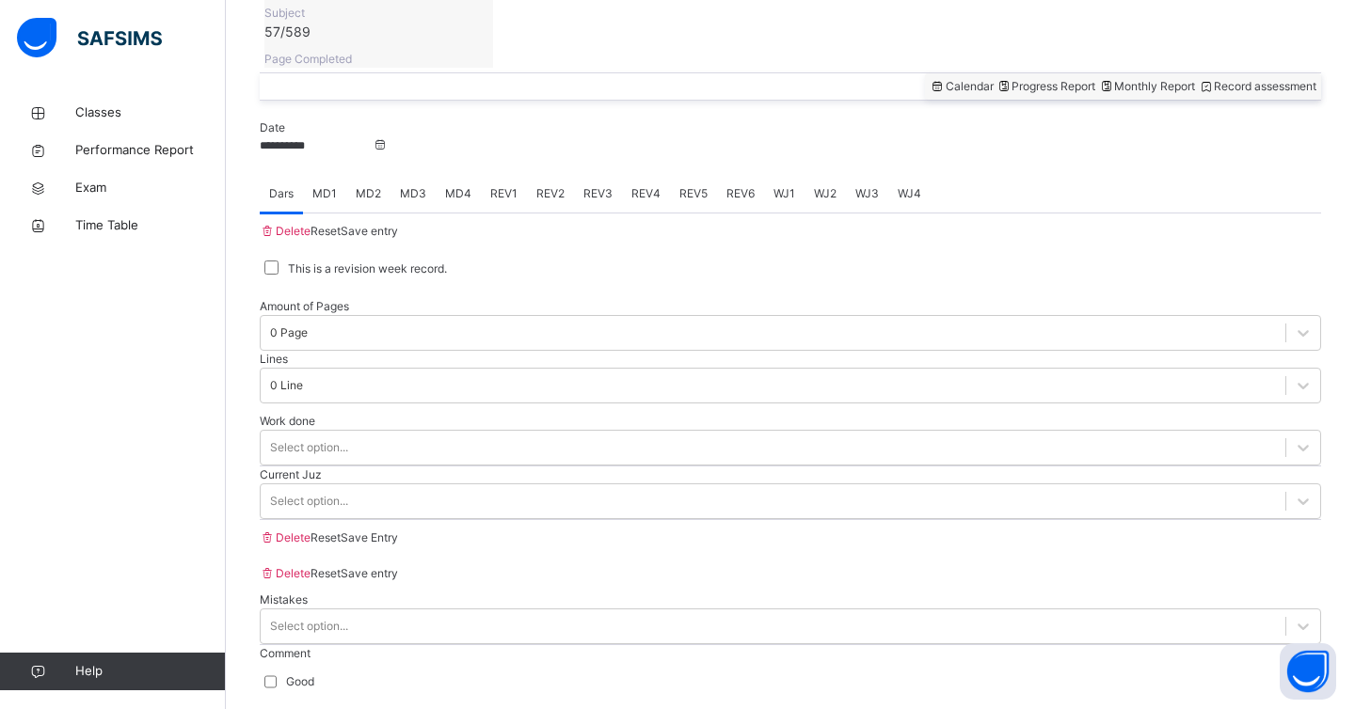
click at [434, 175] on div "MD3" at bounding box center [412, 194] width 45 height 38
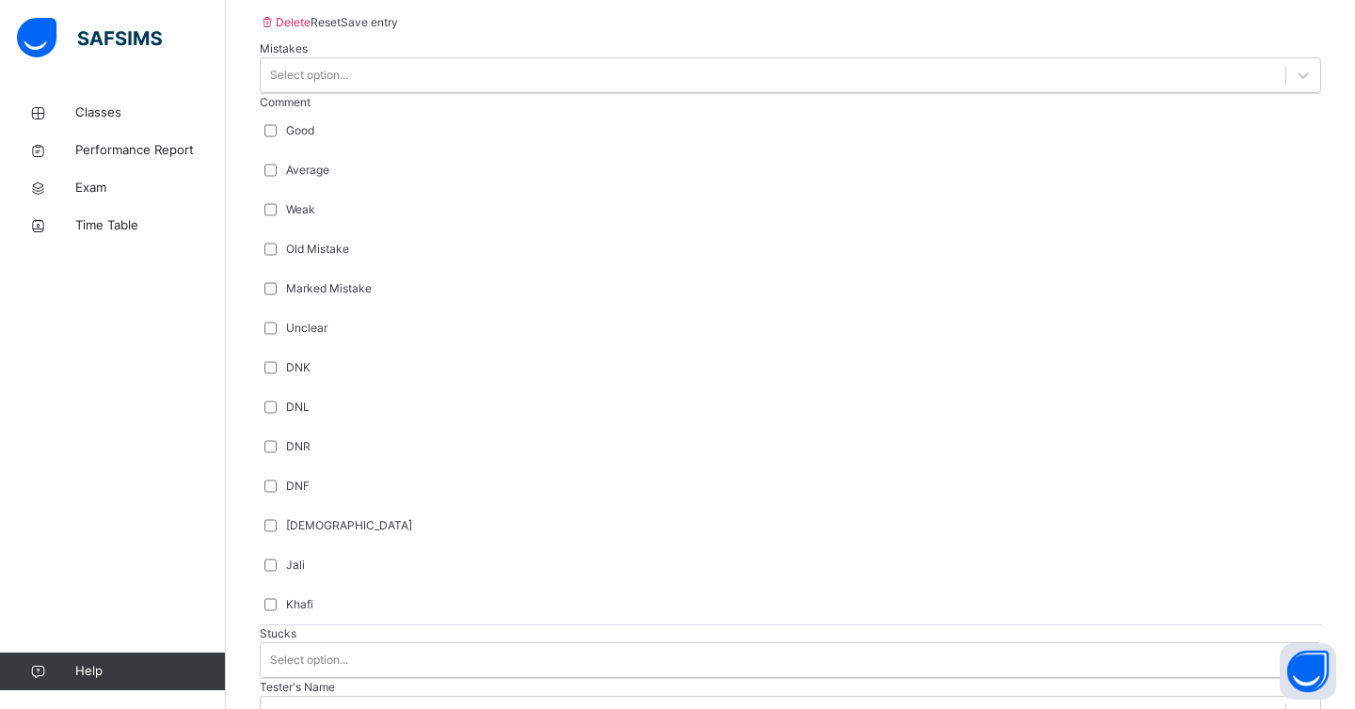
scroll to position [1275, 0]
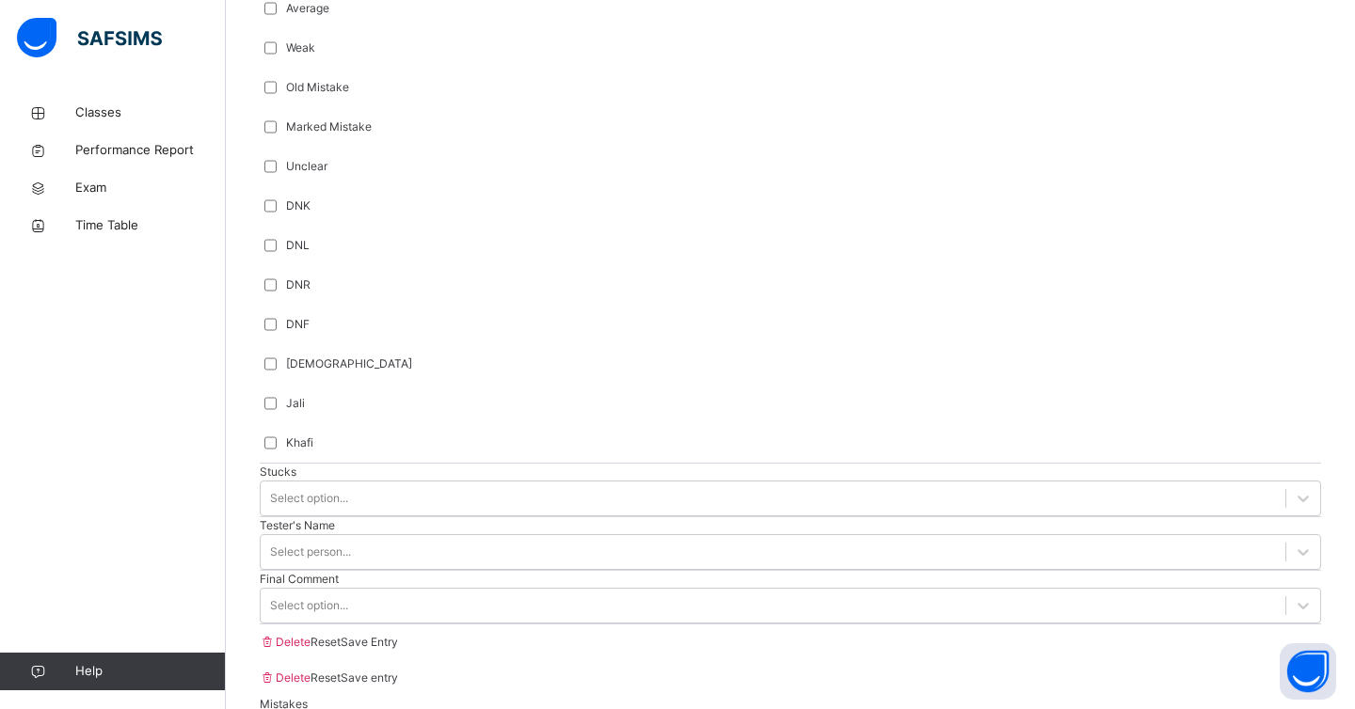
scroll to position [1421, 0]
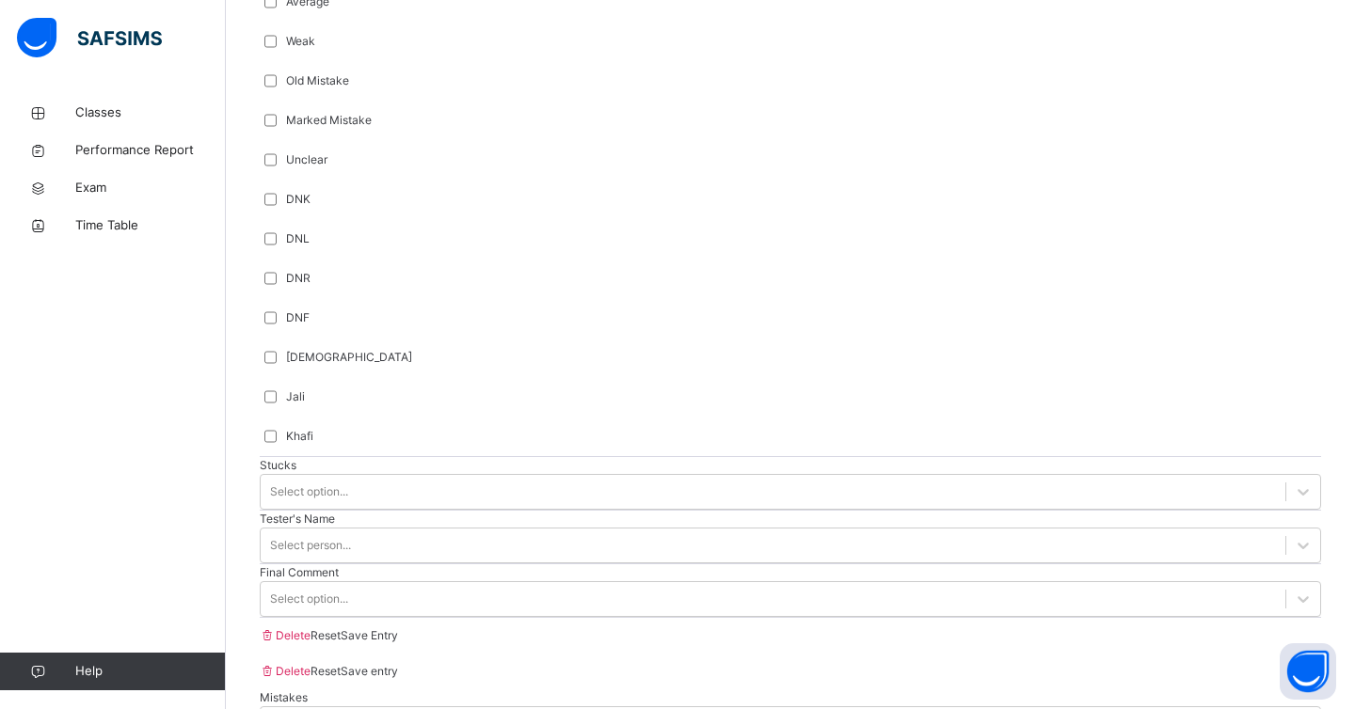
type input "******"
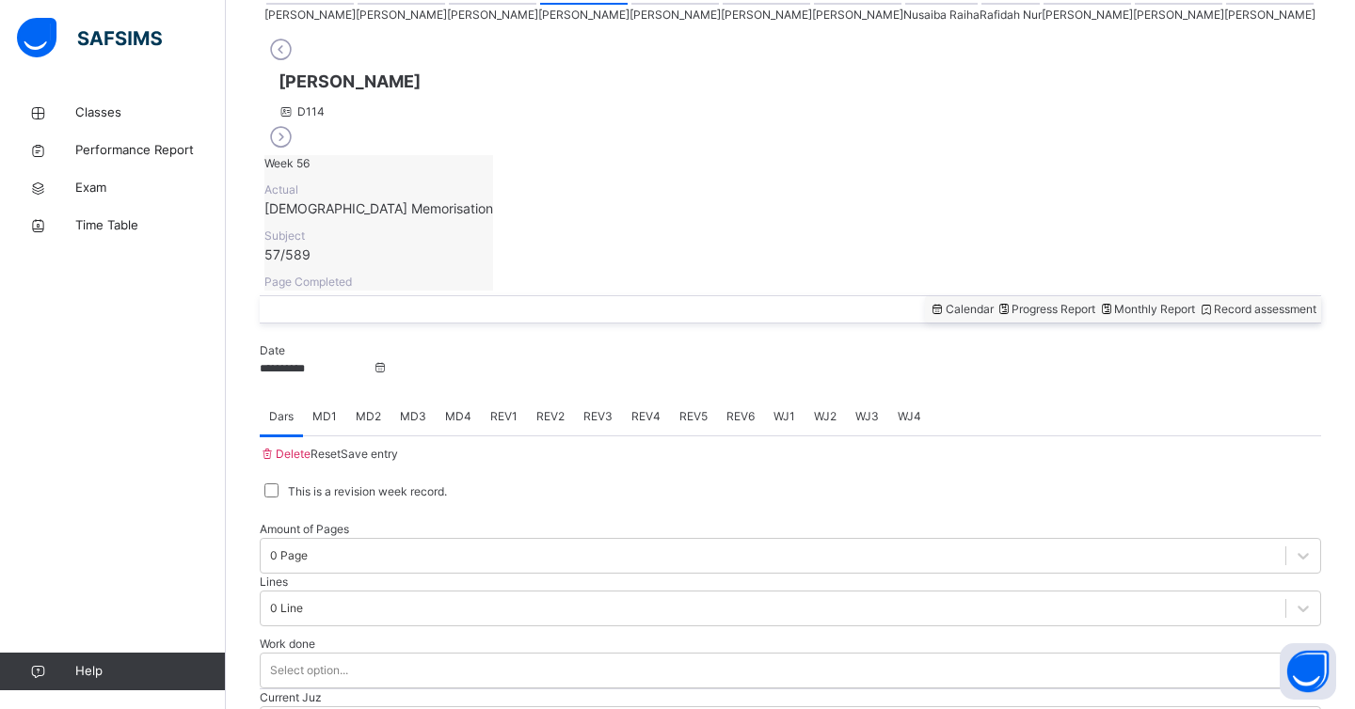
scroll to position [478, 0]
click at [285, 29] on div "[PERSON_NAME] [PERSON_NAME] Tamuryani [PERSON_NAME] [PERSON_NAME] [PERSON_NAME]…" at bounding box center [790, 13] width 1061 height 32
click at [1226, 6] on div at bounding box center [1269, 5] width 87 height 2
click at [905, 6] on div at bounding box center [941, 5] width 72 height 2
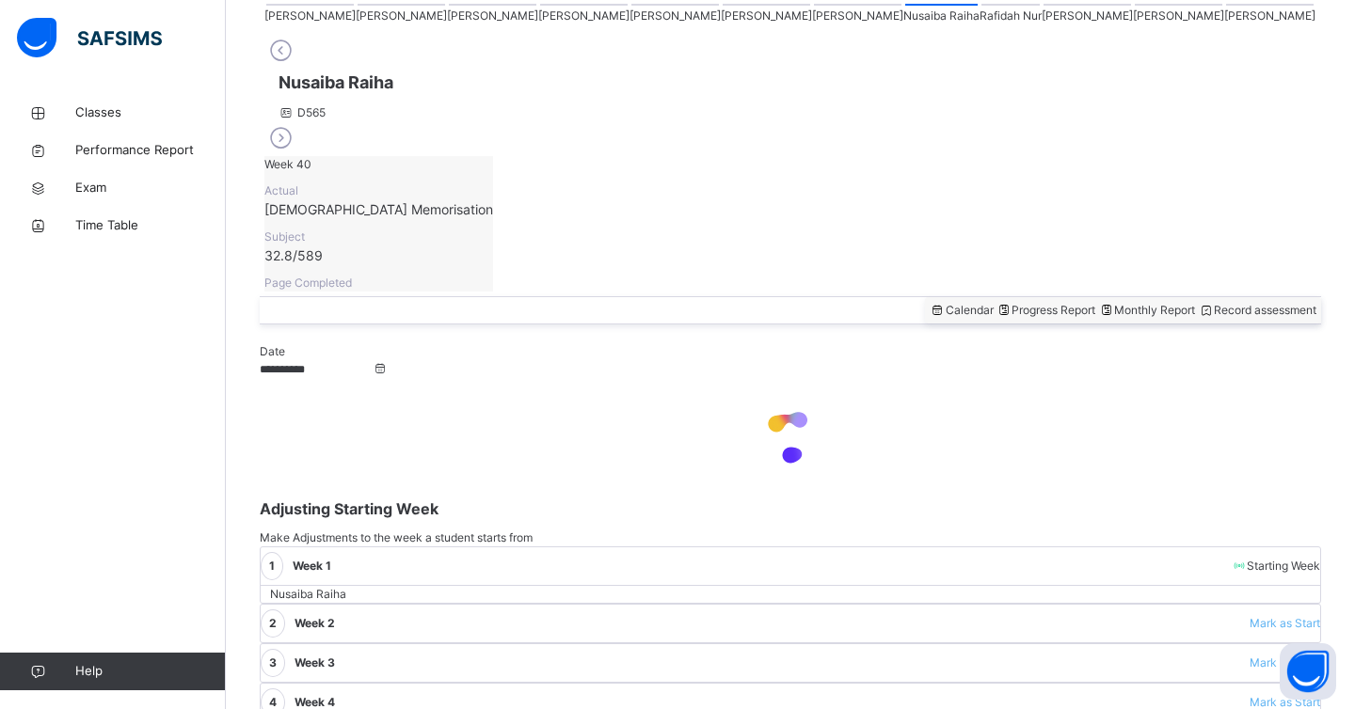
scroll to position [278, 0]
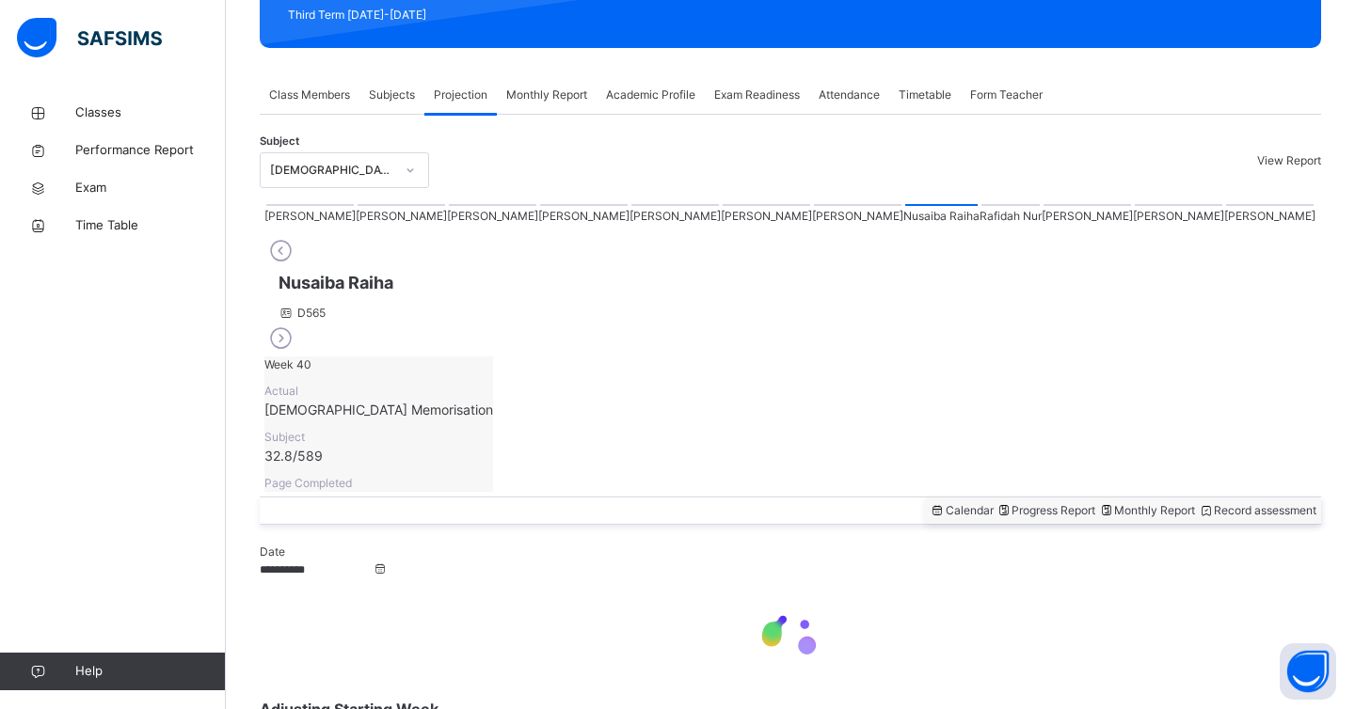
click at [582, 497] on div "Calendar Progress Report Monthly Report Record assessment" at bounding box center [790, 511] width 1061 height 28
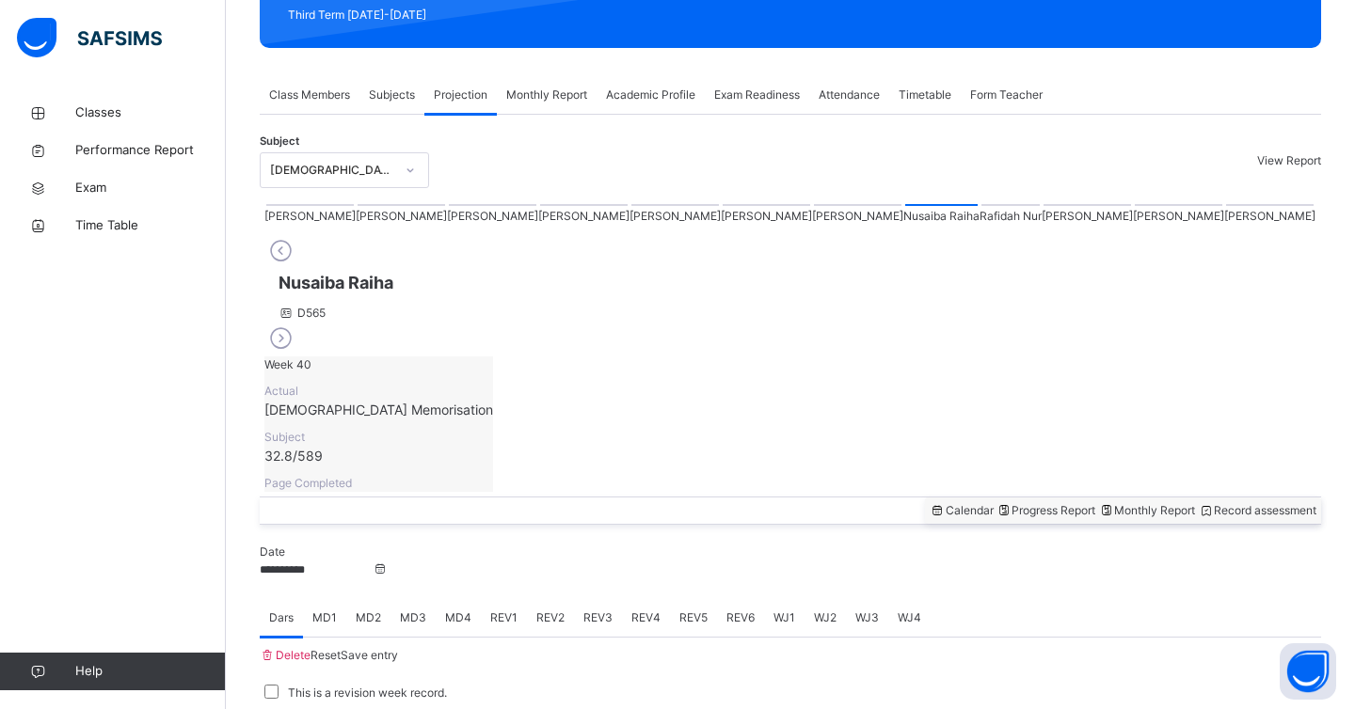
scroll to position [478, 0]
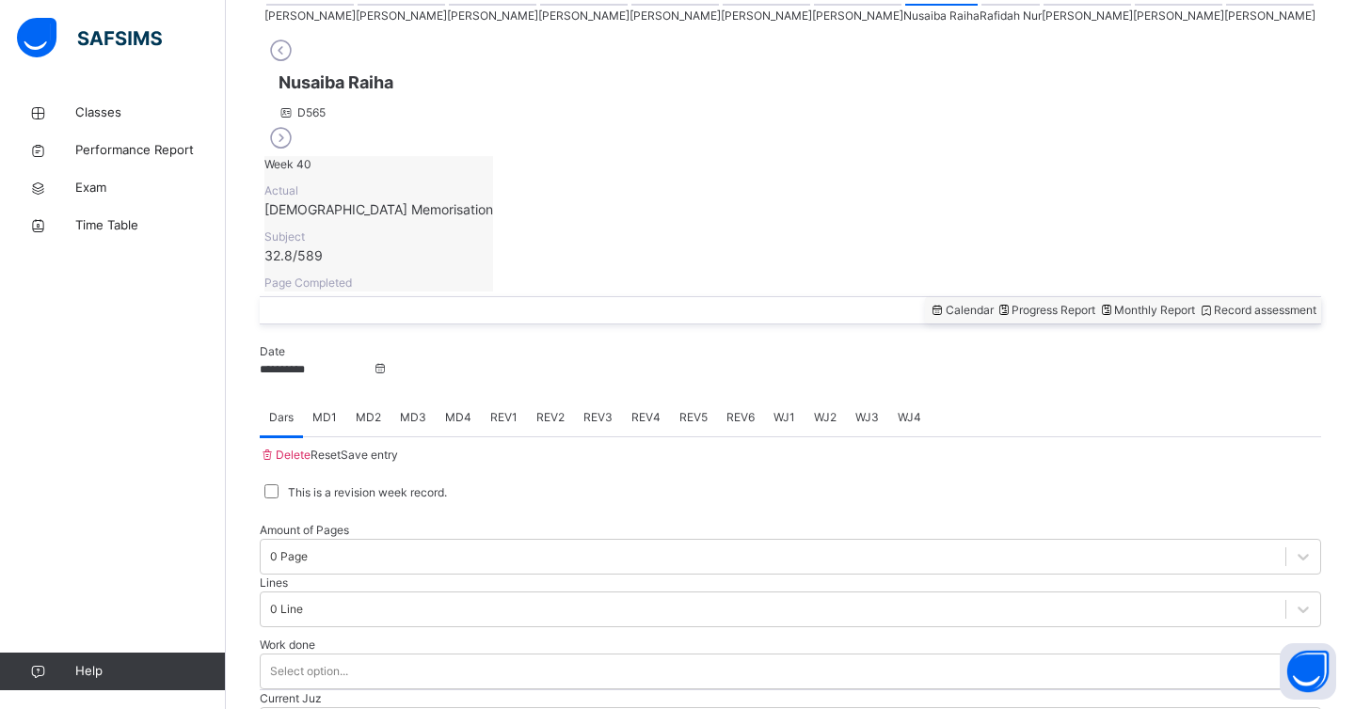
click at [981, 6] on div at bounding box center [1010, 5] width 58 height 2
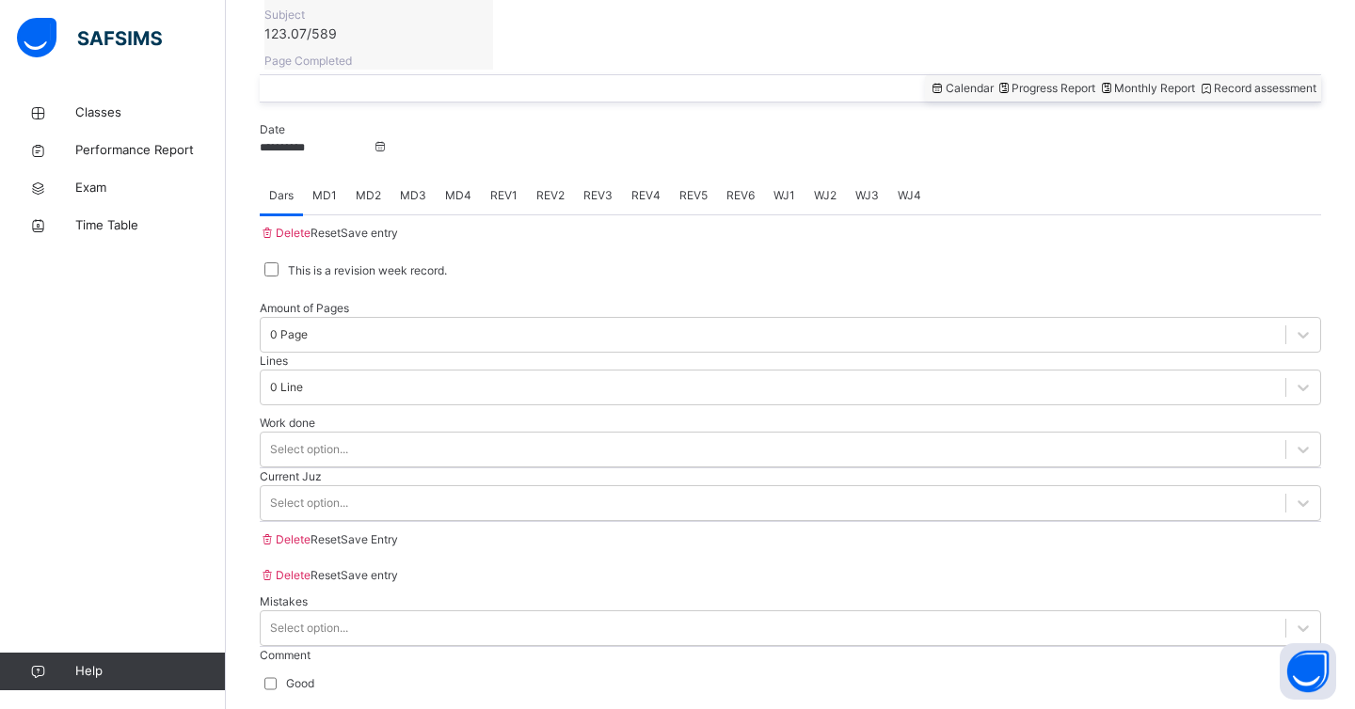
scroll to position [704, 0]
click at [390, 173] on div "MD2" at bounding box center [368, 192] width 44 height 38
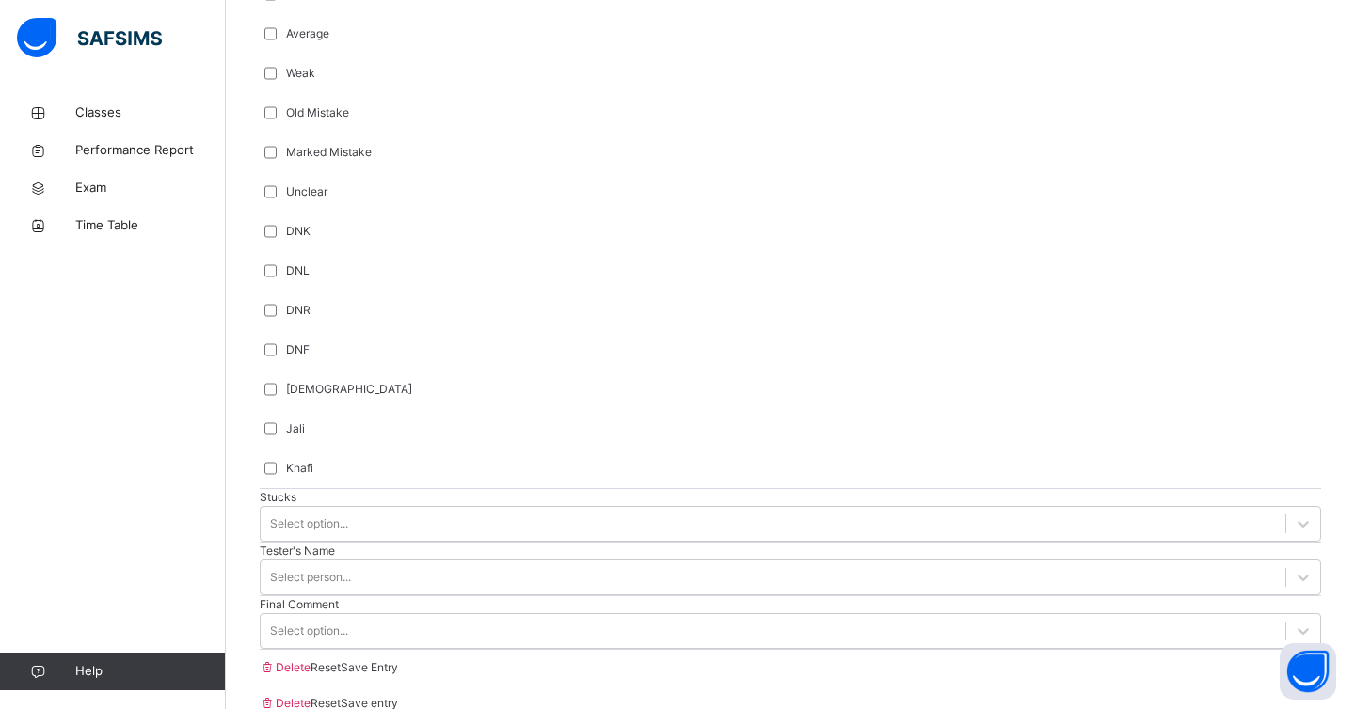
scroll to position [1421, 0]
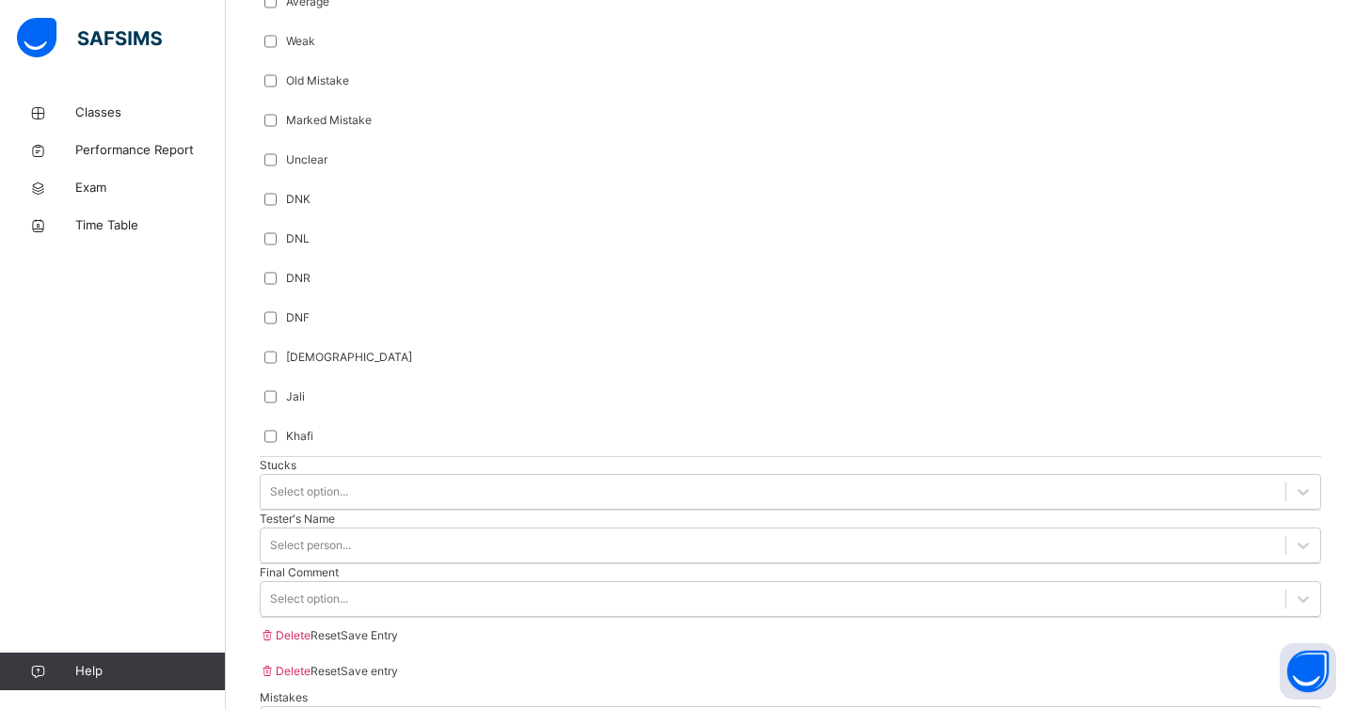
type input "*"
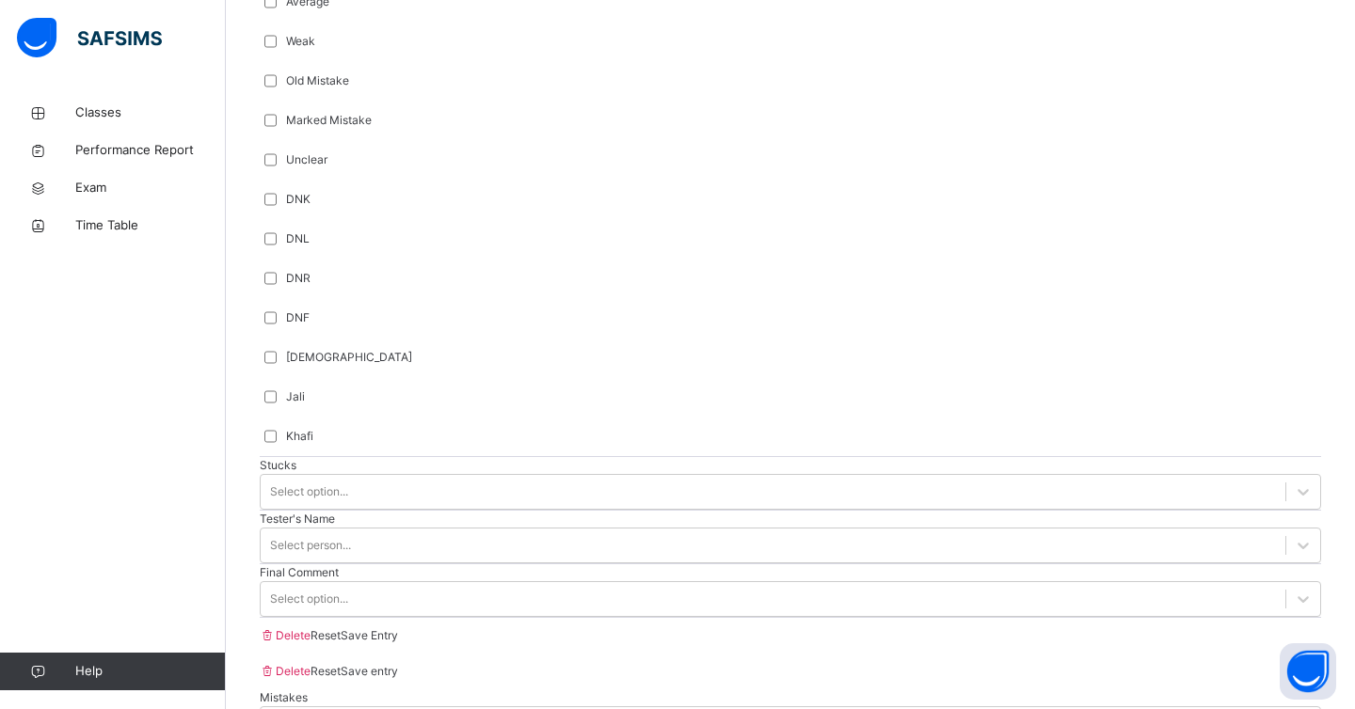
type input "******"
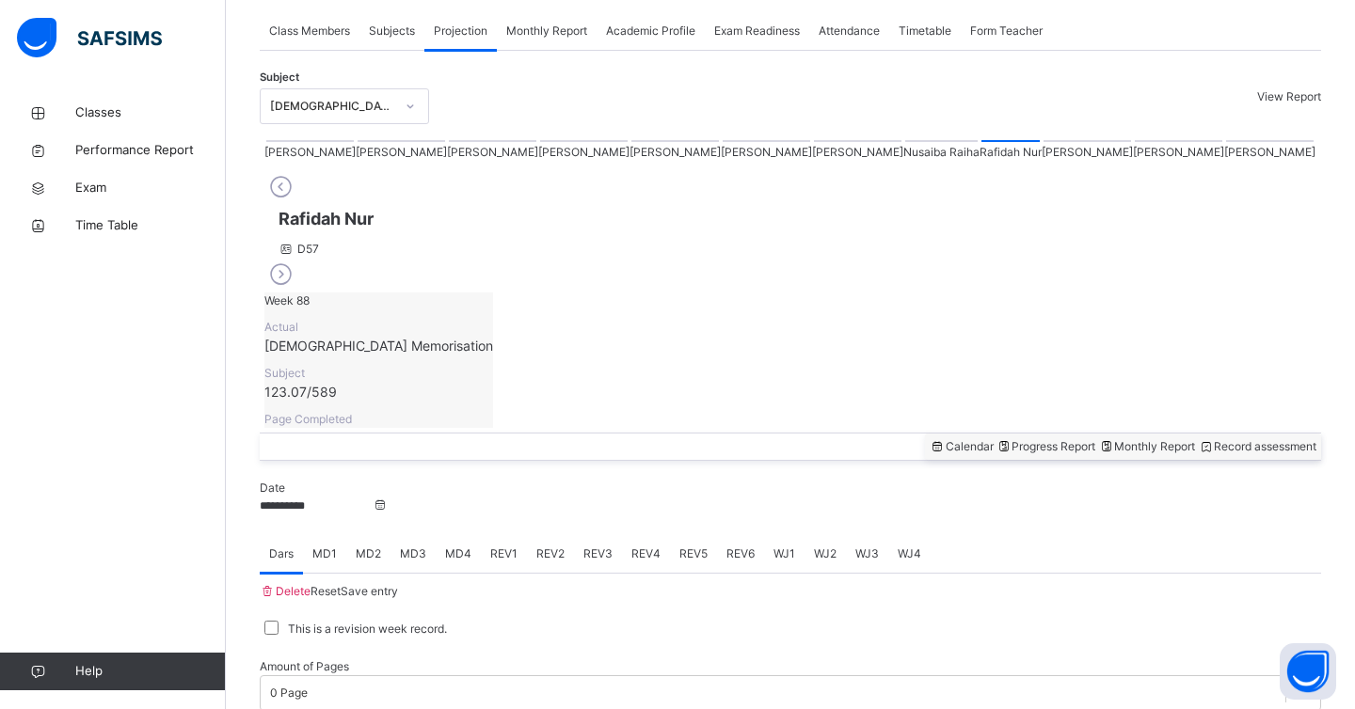
scroll to position [283, 0]
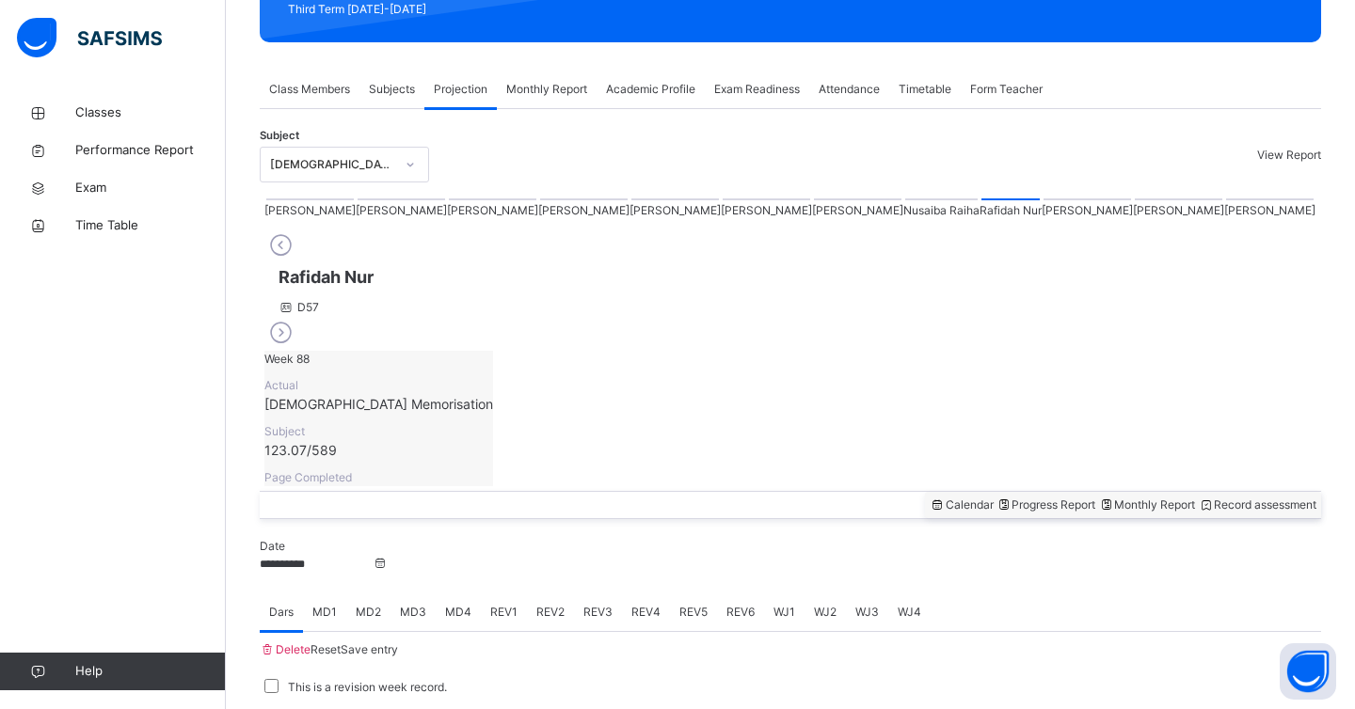
click at [814, 200] on div at bounding box center [857, 199] width 87 height 2
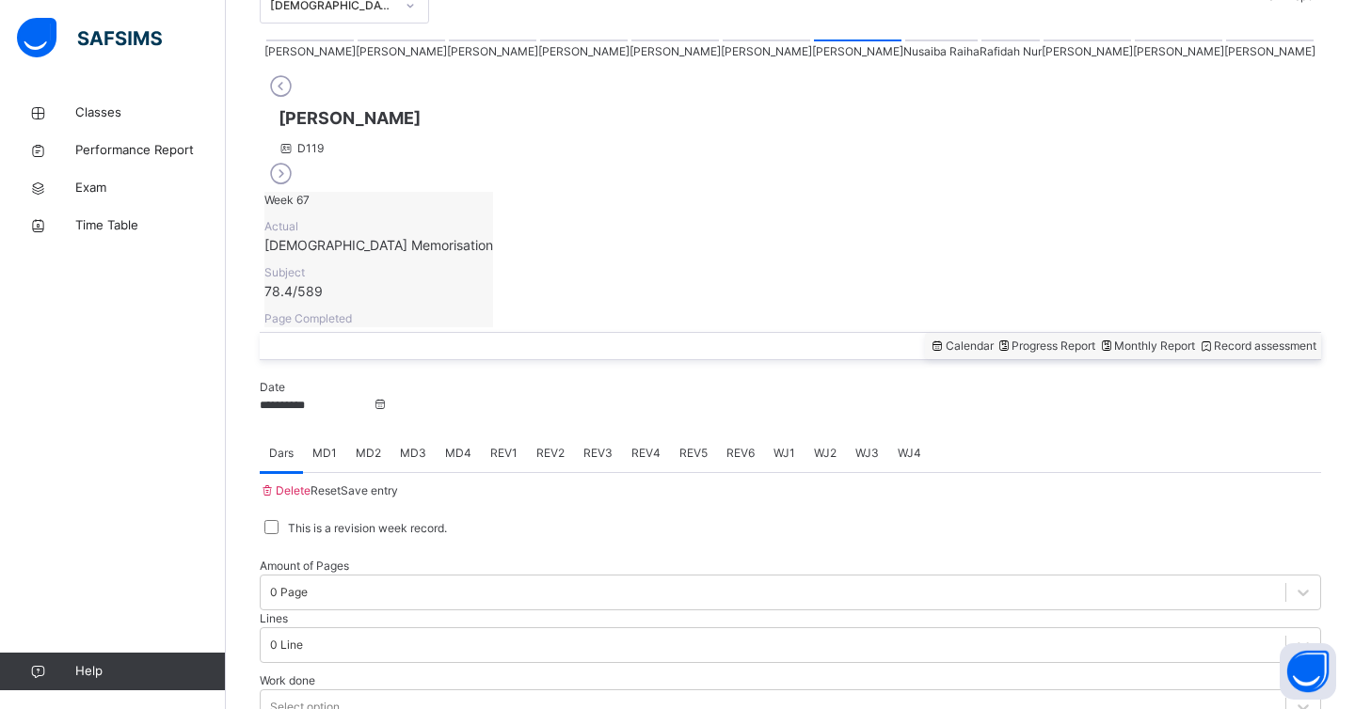
scroll to position [448, 0]
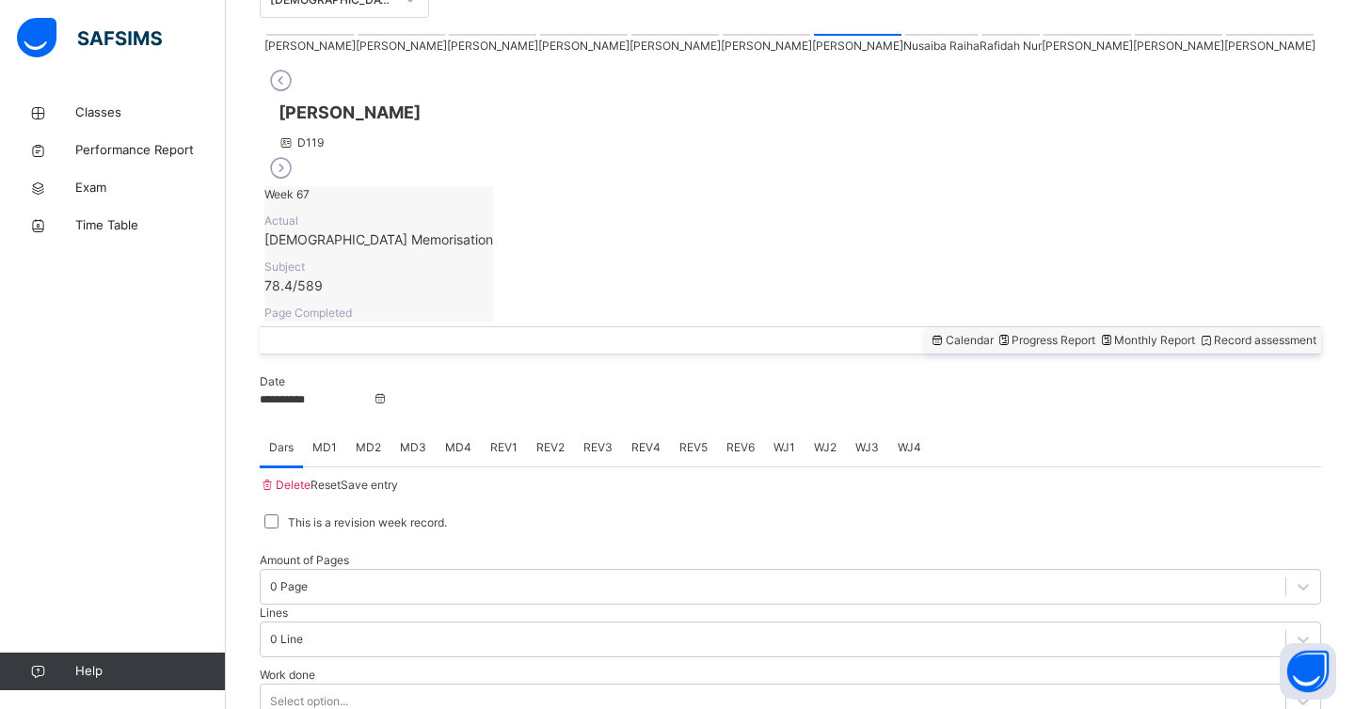
click at [802, 429] on div "WJ1" at bounding box center [784, 448] width 40 height 38
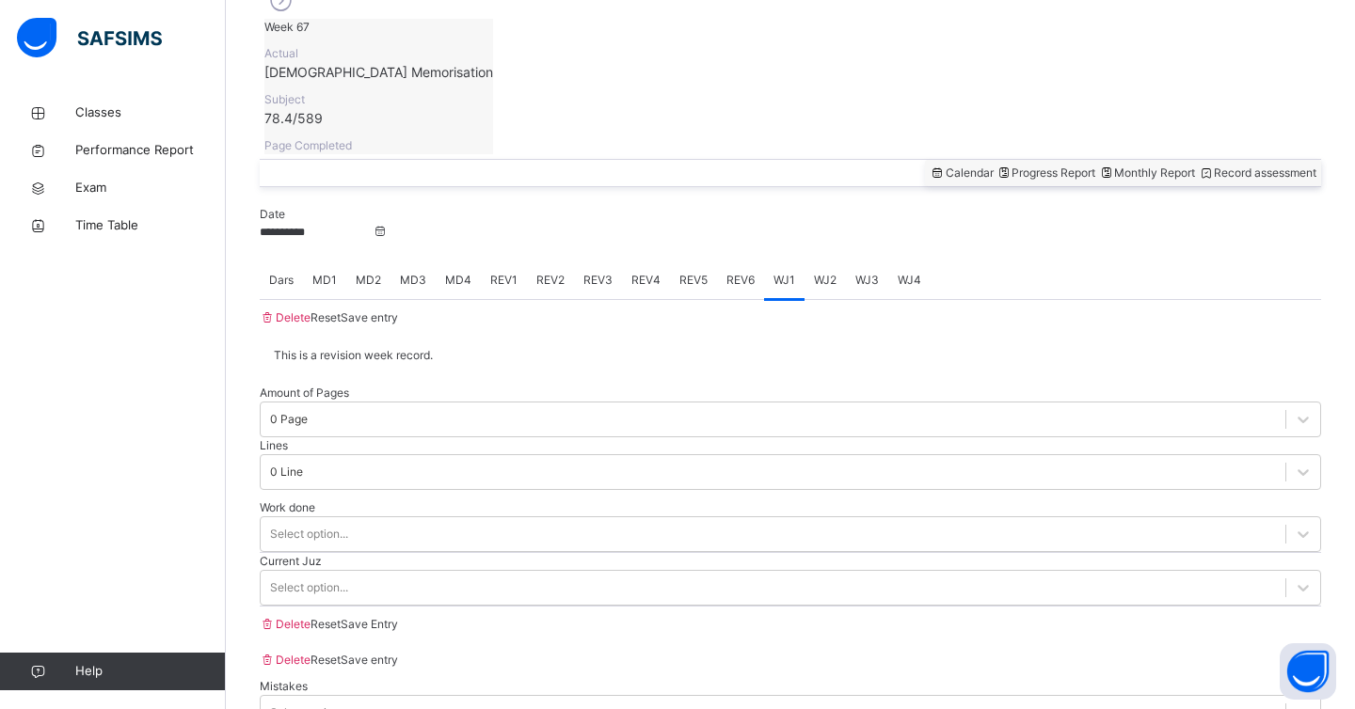
scroll to position [677, 0]
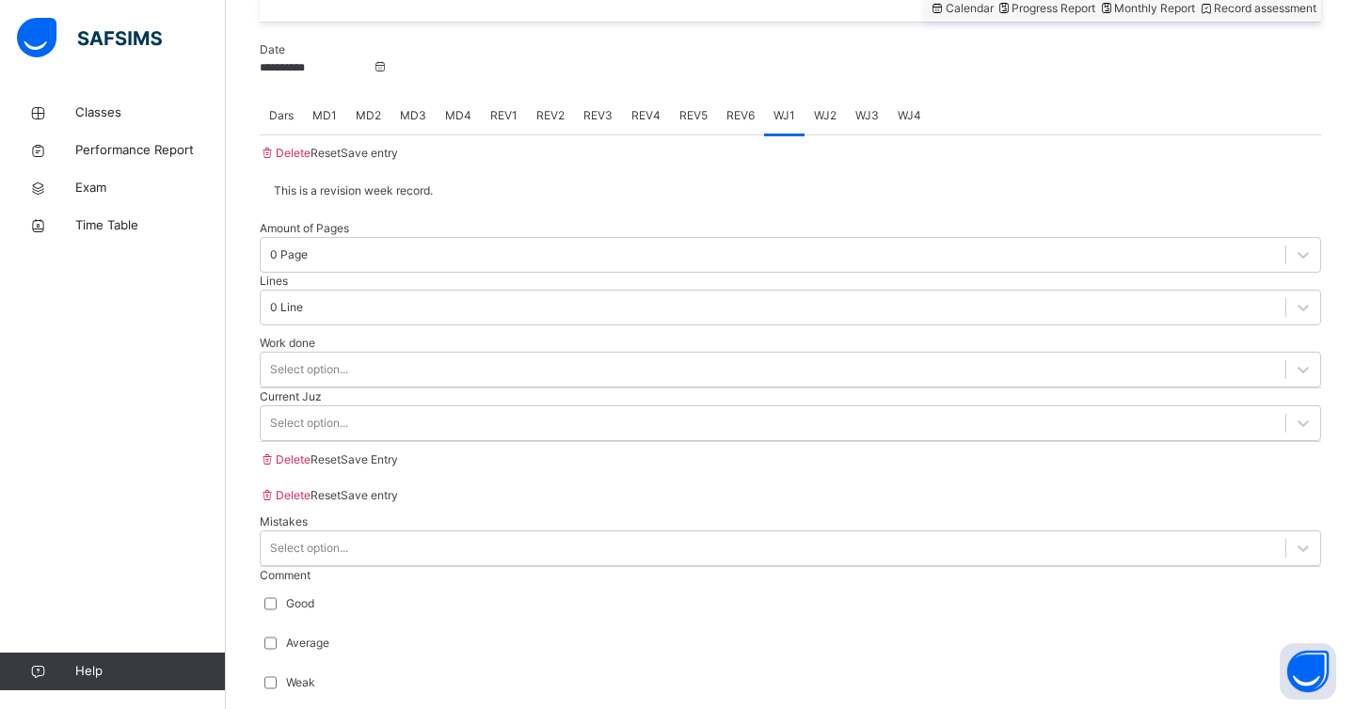
scroll to position [781, 0]
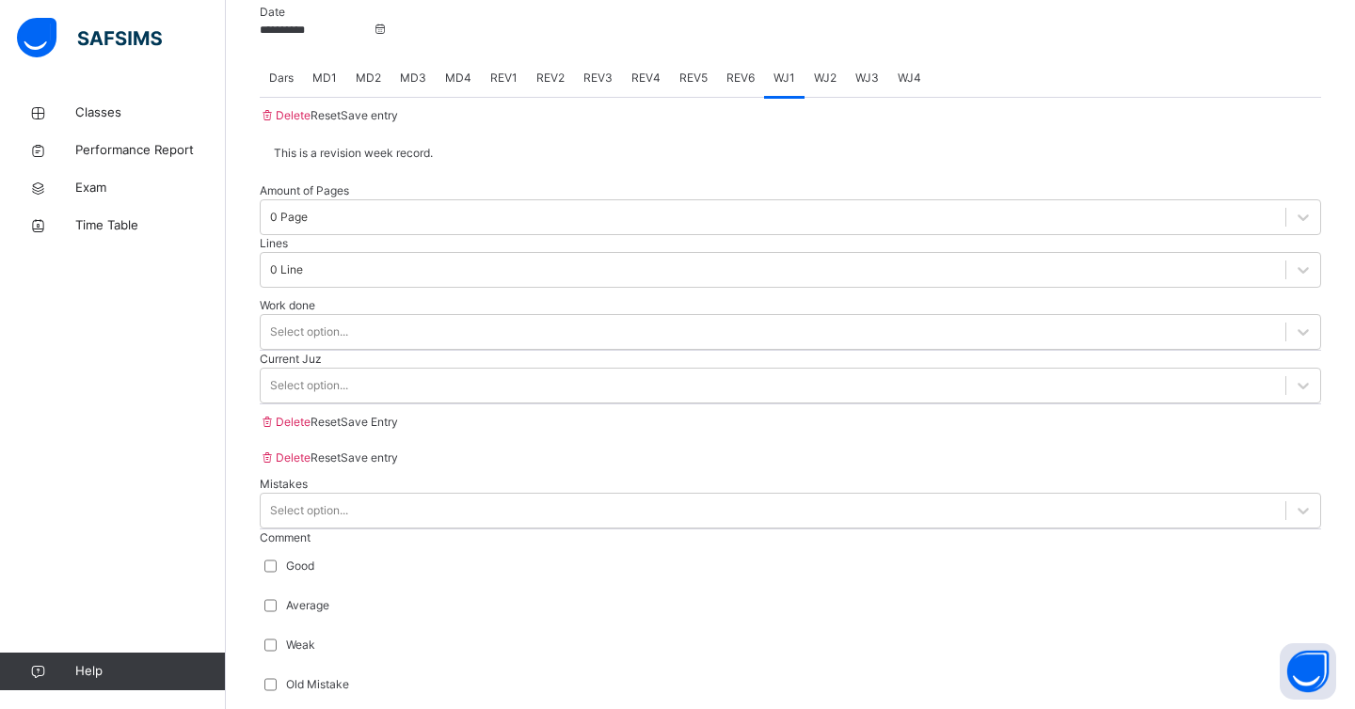
scroll to position [861, 0]
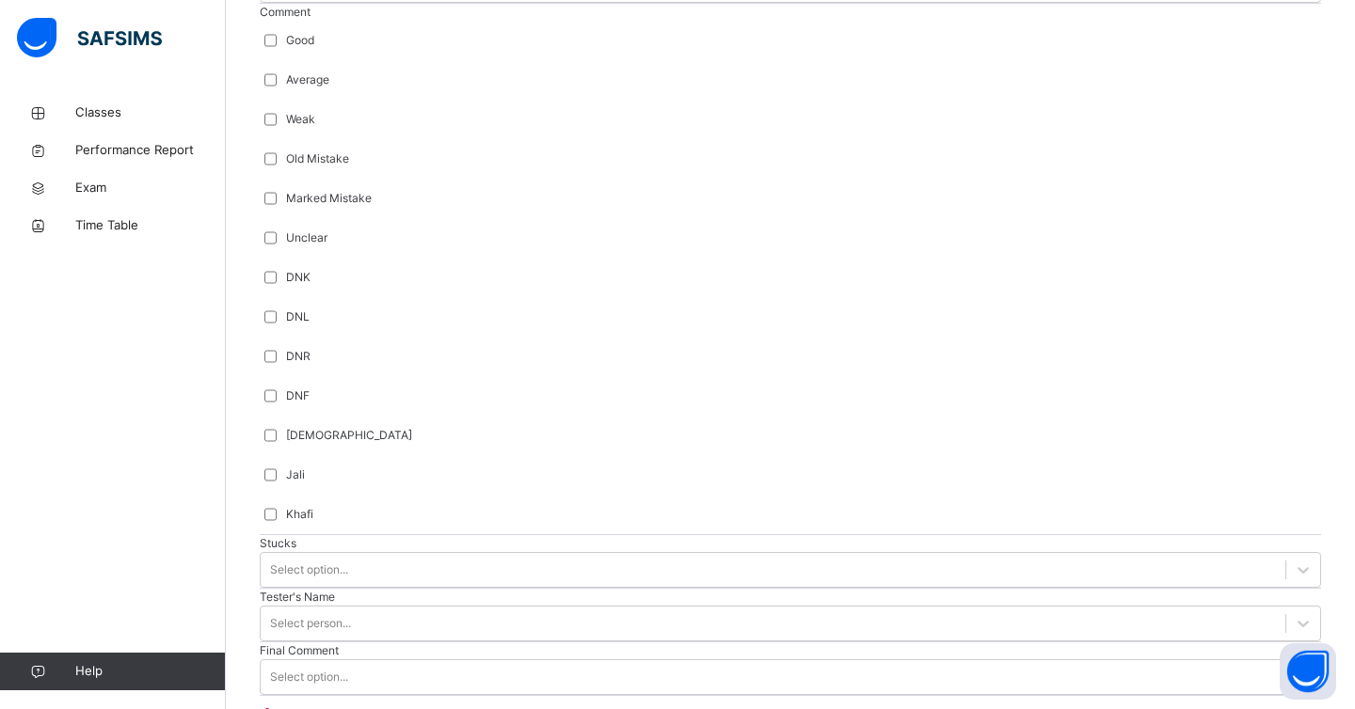
scroll to position [1645, 0]
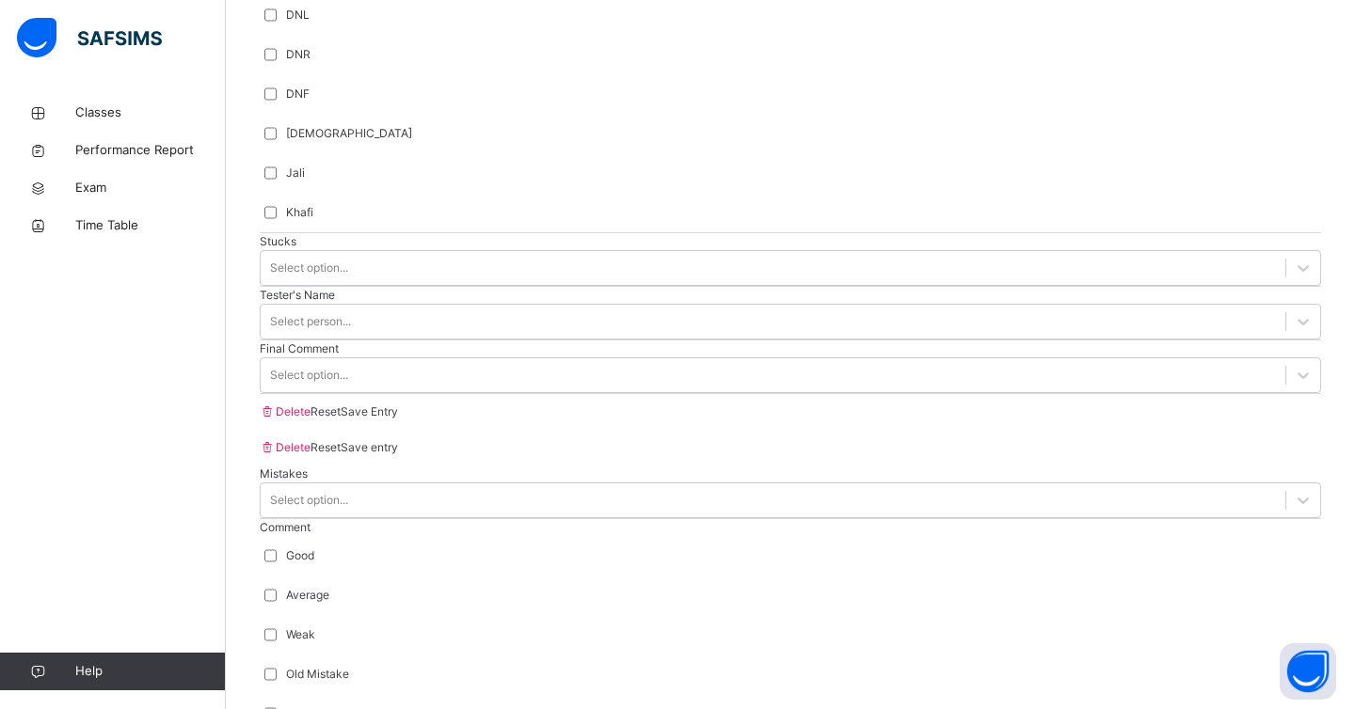
type input "***"
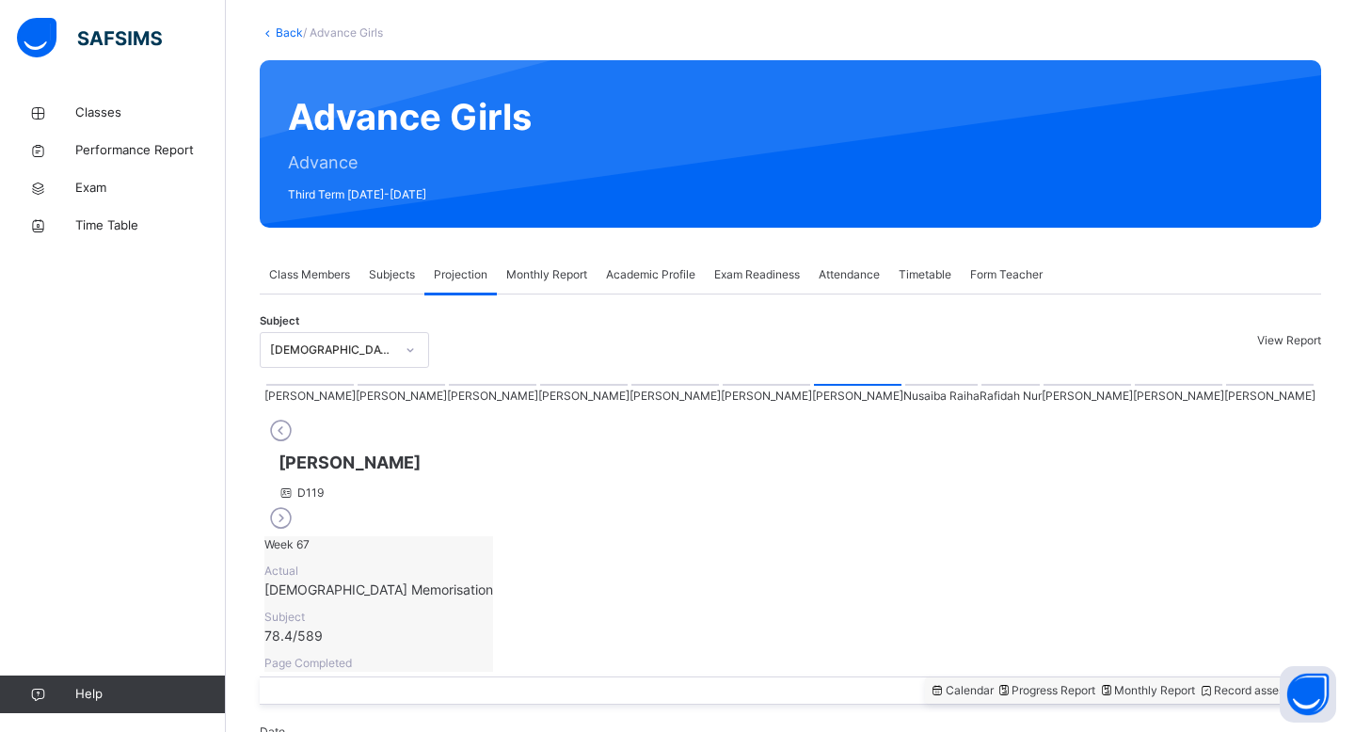
scroll to position [81, 0]
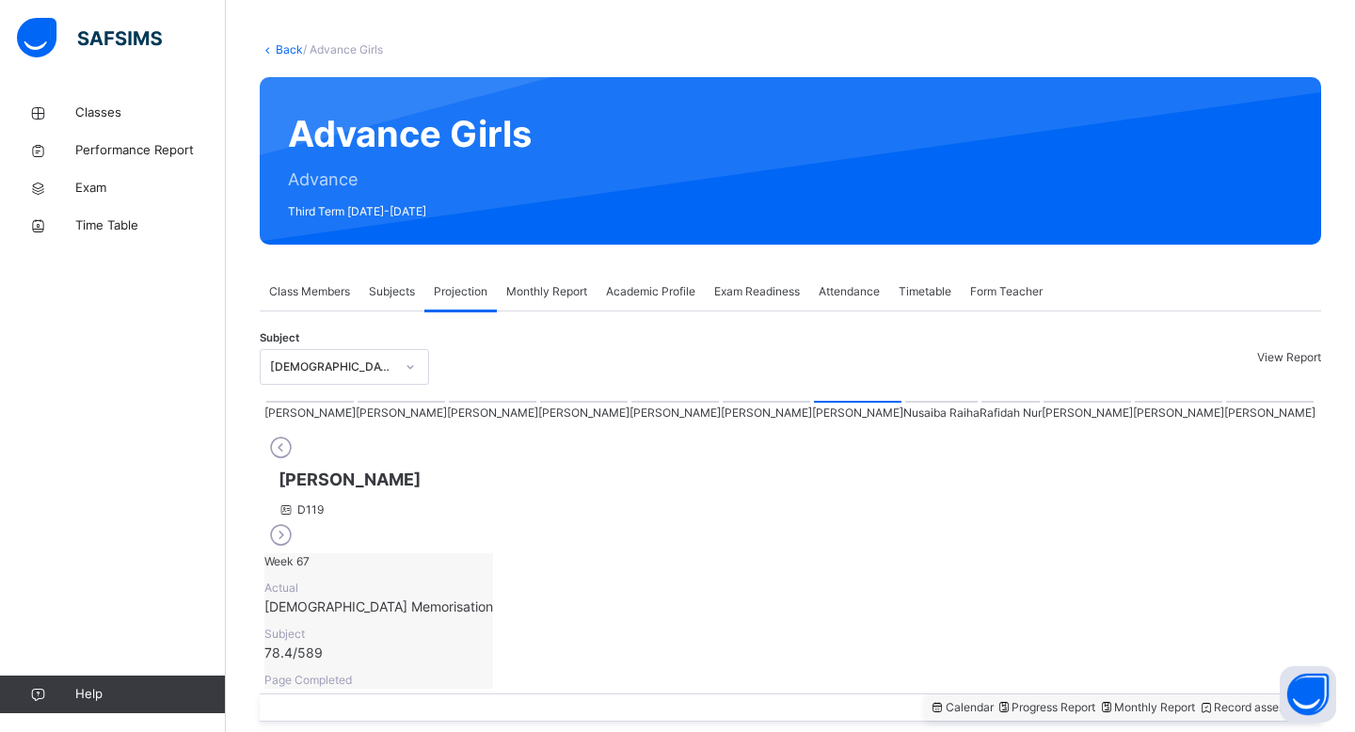
click at [1135, 403] on div at bounding box center [1178, 402] width 87 height 2
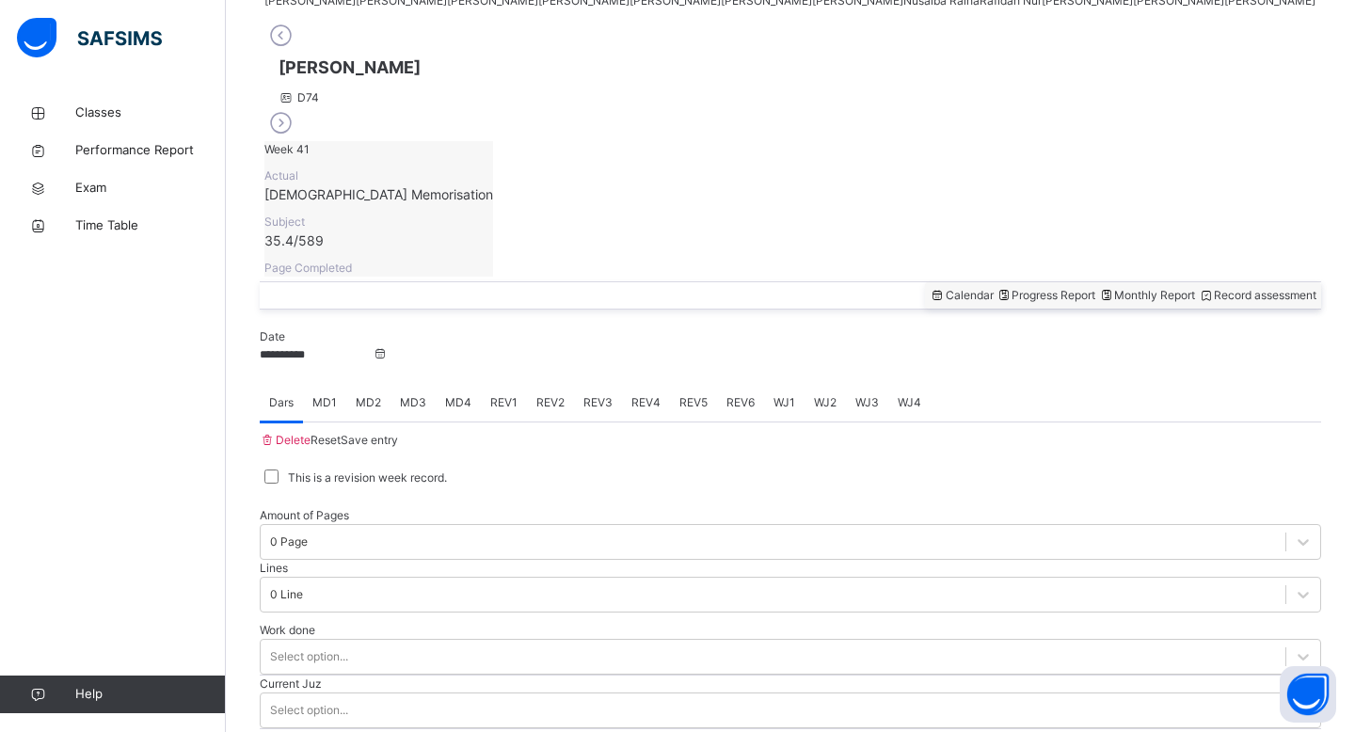
scroll to position [554, 0]
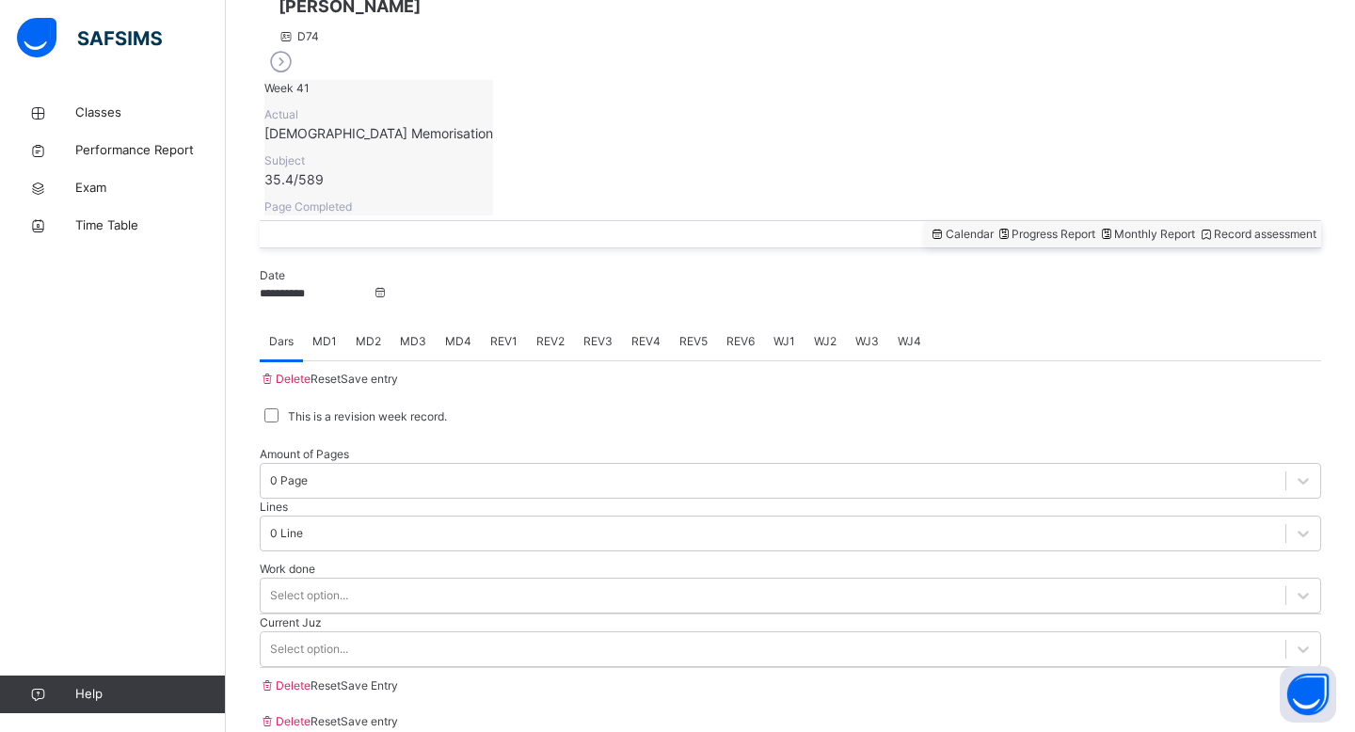
click at [345, 323] on div "MD1" at bounding box center [324, 342] width 43 height 38
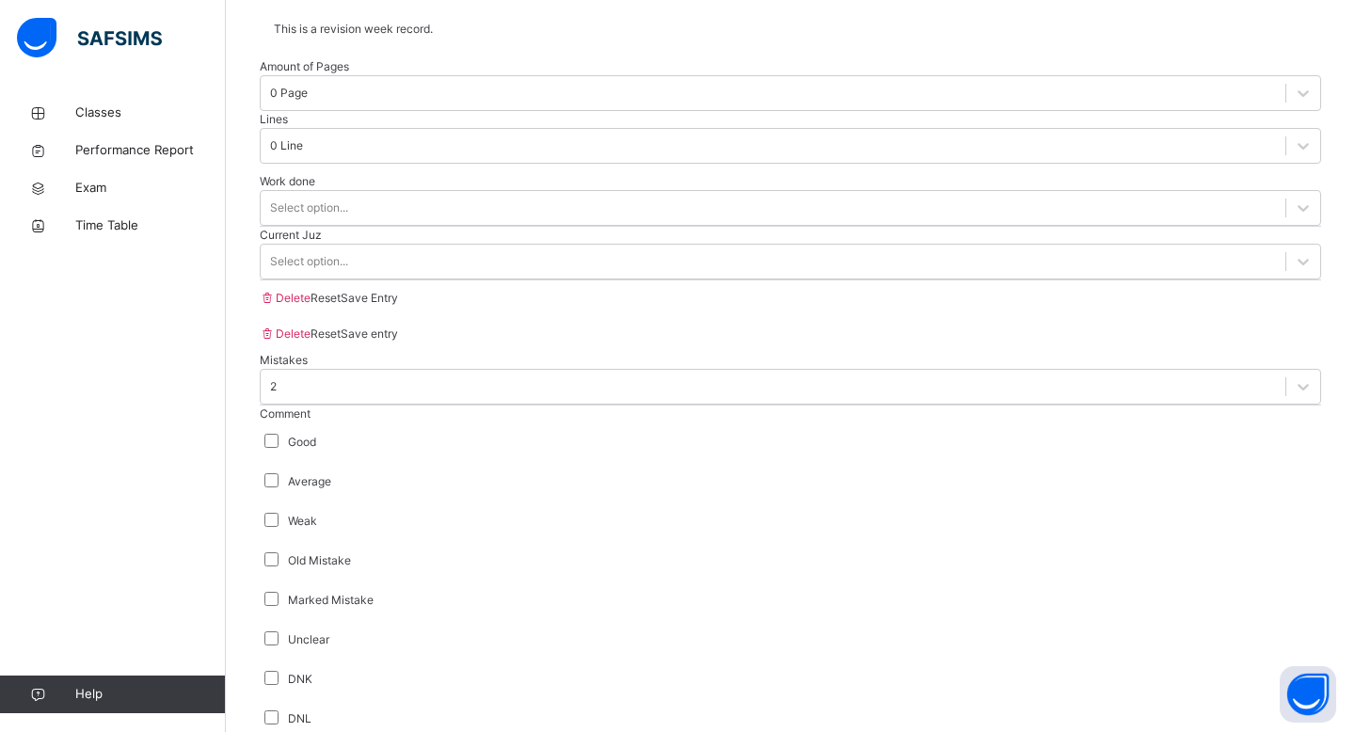
scroll to position [1399, 0]
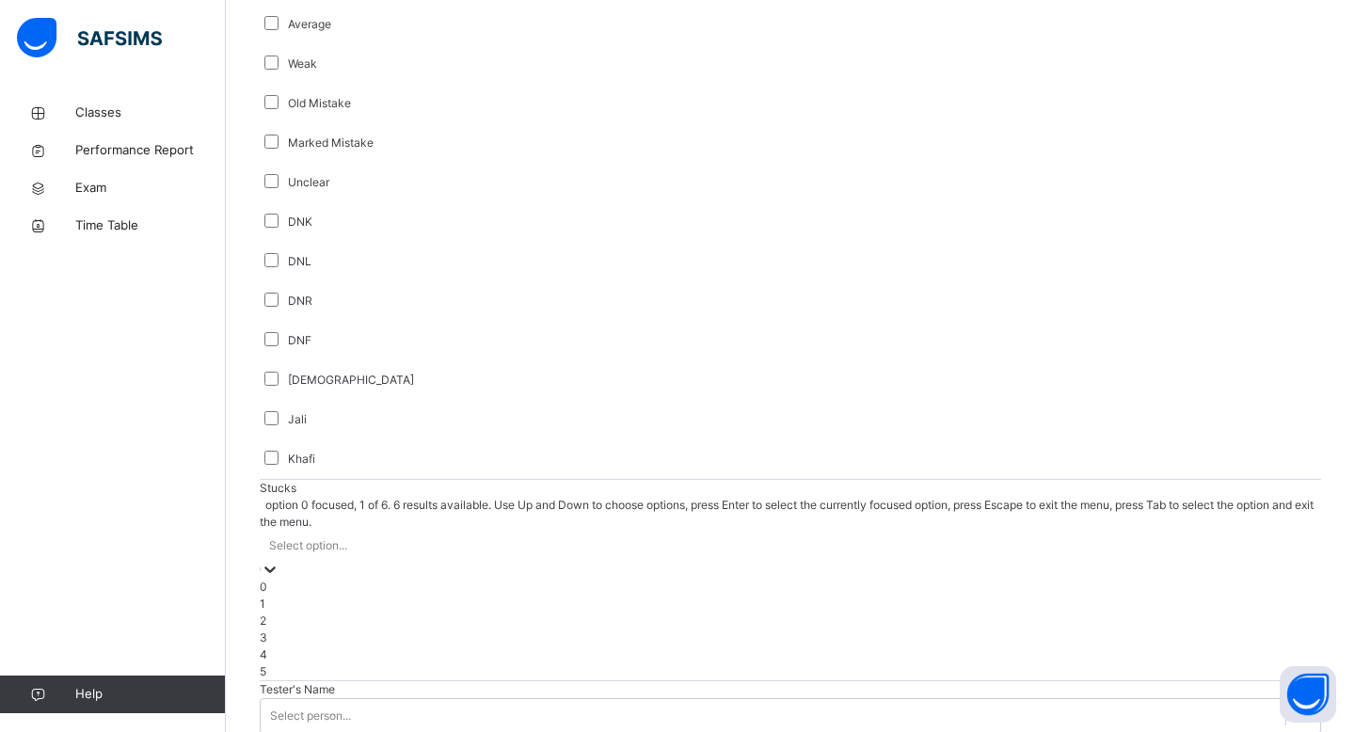
click at [379, 531] on div "Select option..." at bounding box center [790, 545] width 1061 height 29
click at [363, 579] on div "0" at bounding box center [790, 587] width 1061 height 17
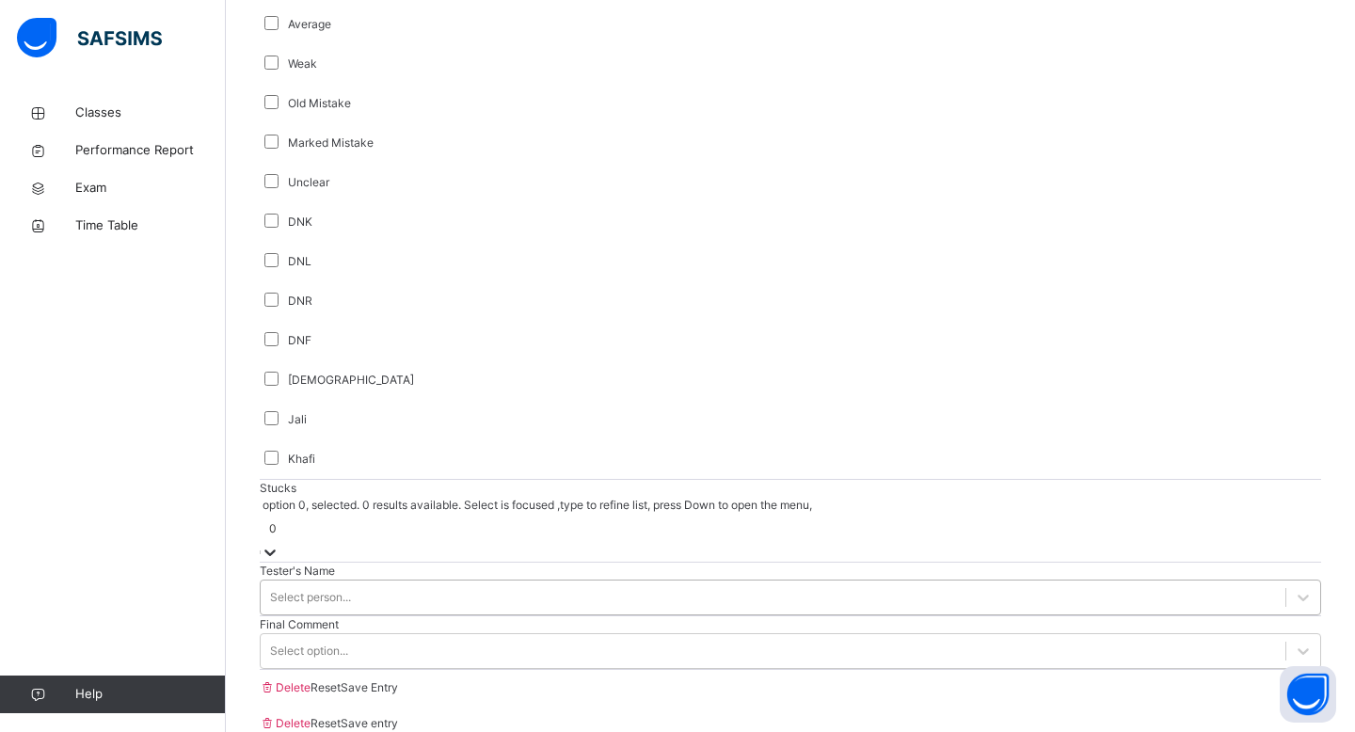
click at [351, 589] on div "Select person..." at bounding box center [310, 597] width 81 height 17
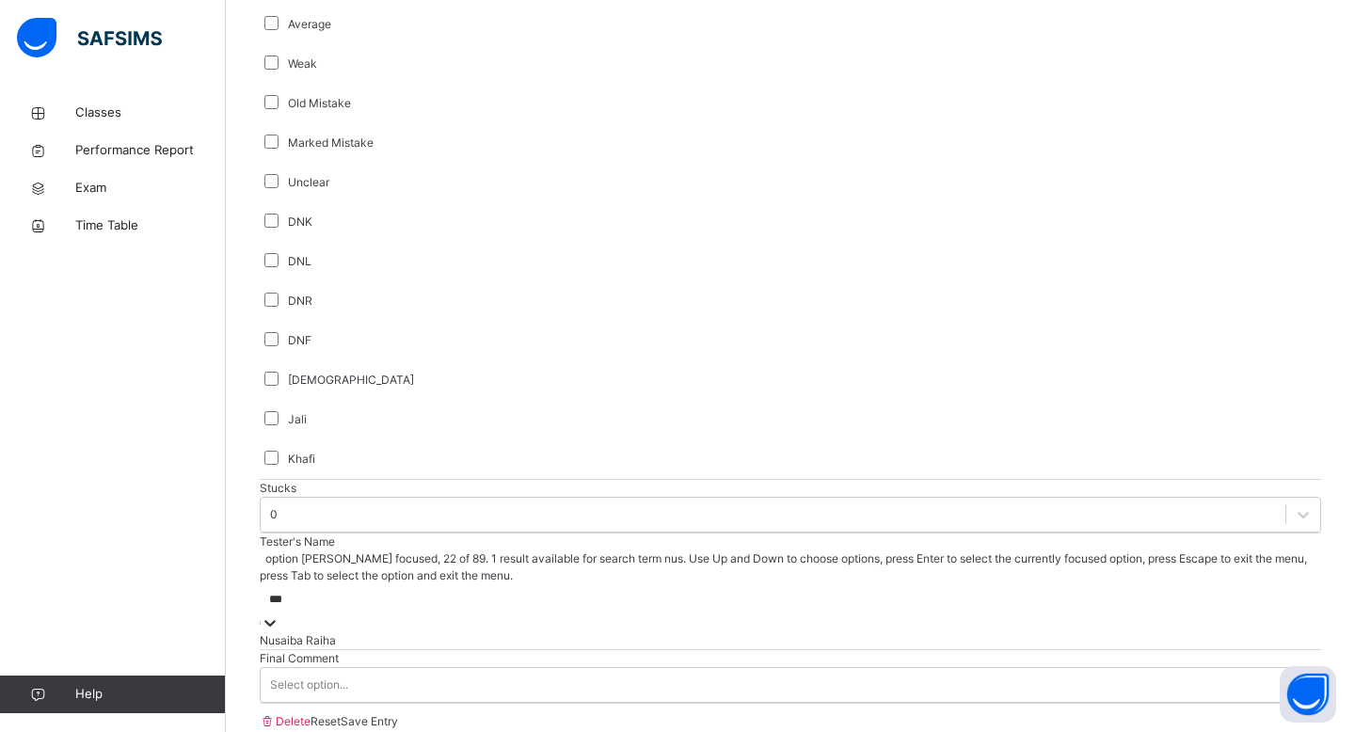
type input "****"
click at [374, 632] on div "Nusaiba Raiha" at bounding box center [790, 640] width 1061 height 17
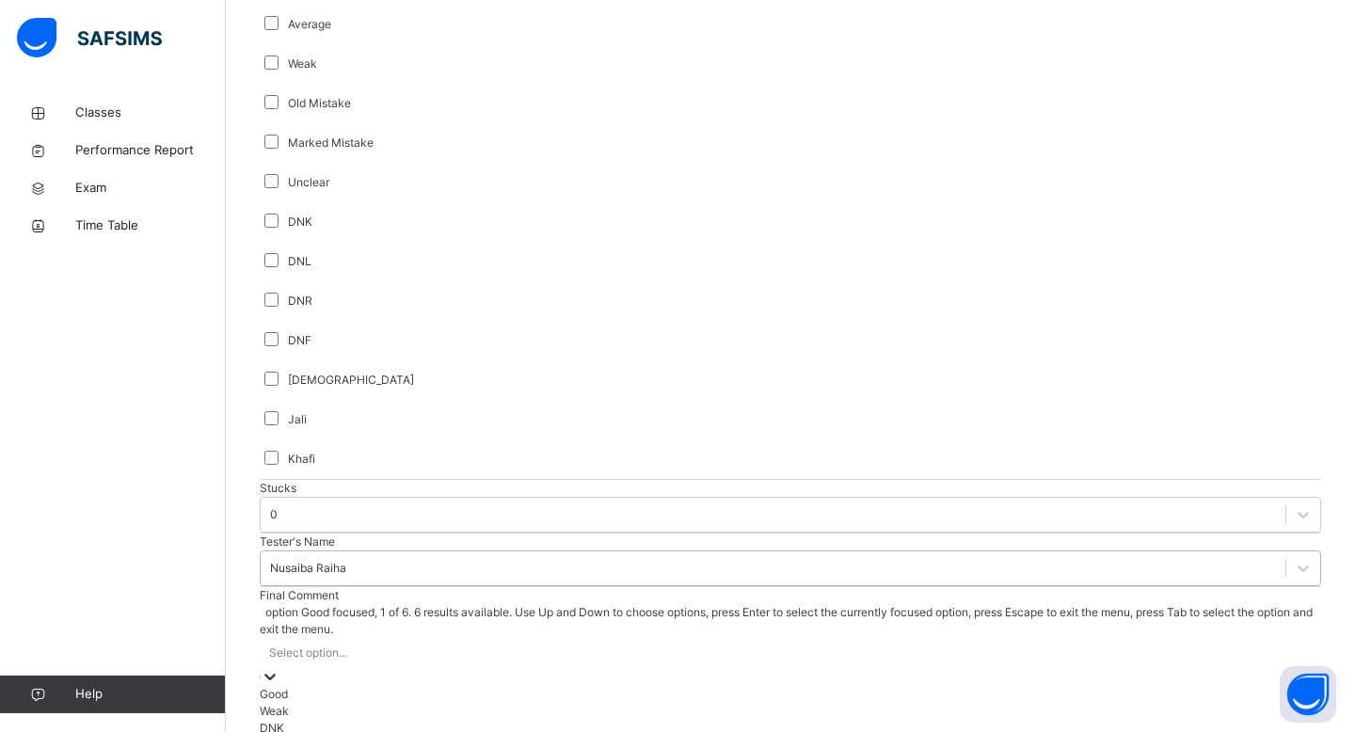
click at [334, 644] on div "Select option..." at bounding box center [308, 652] width 78 height 17
click at [334, 686] on div "Good" at bounding box center [790, 694] width 1061 height 17
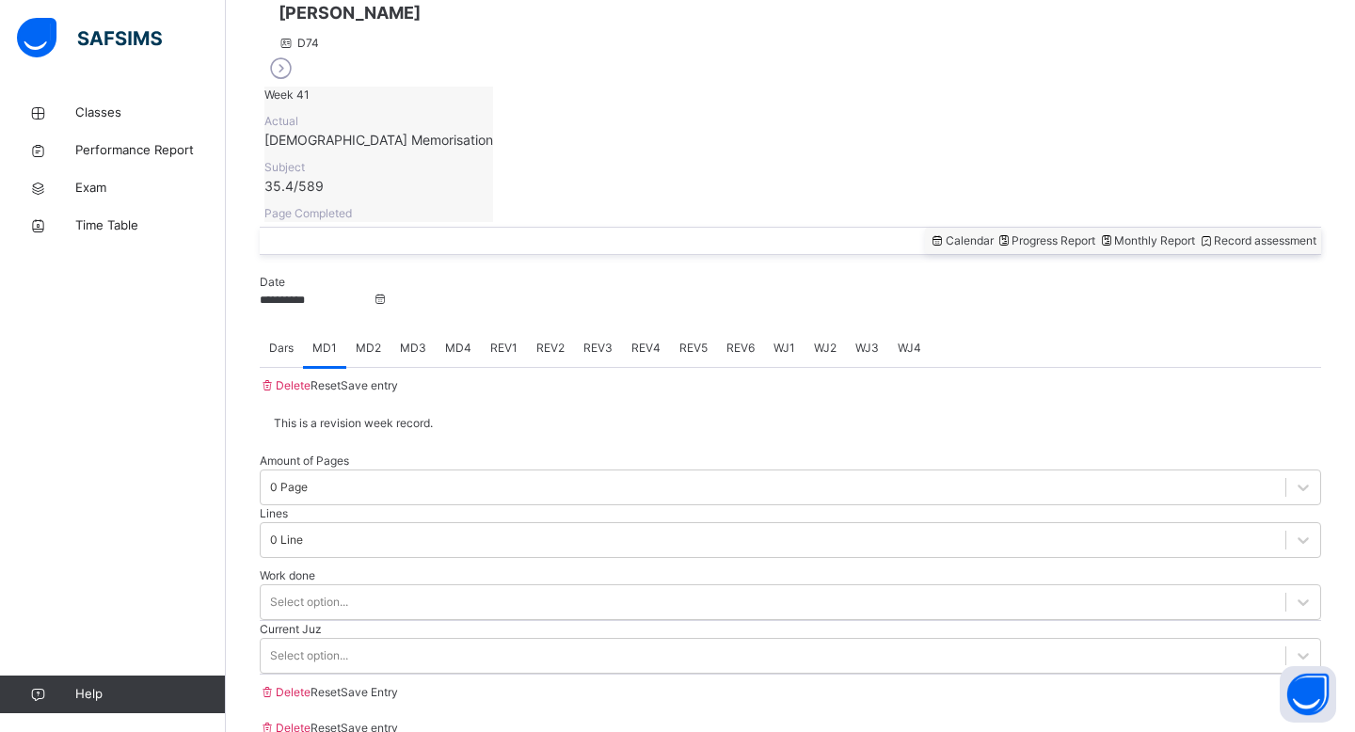
scroll to position [540, 0]
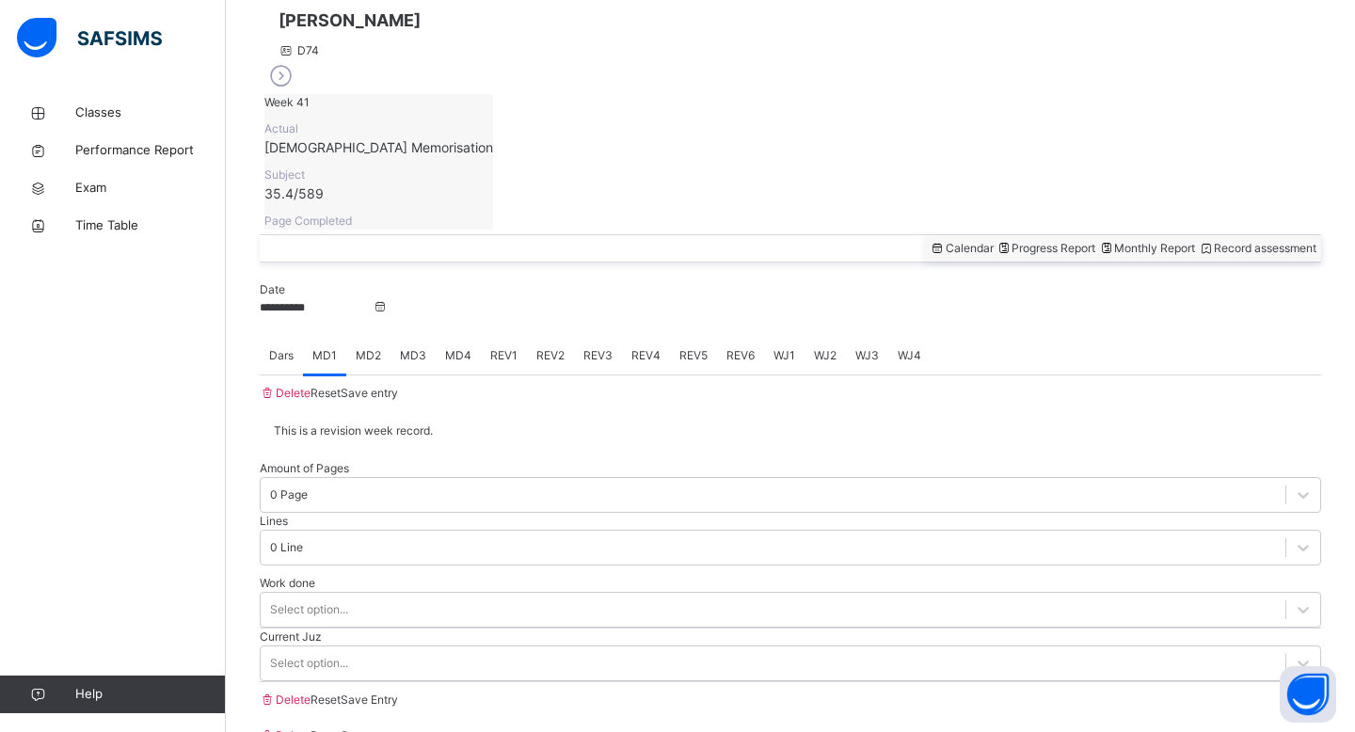
click at [398, 708] on span "Save entry" at bounding box center [369, 735] width 57 height 14
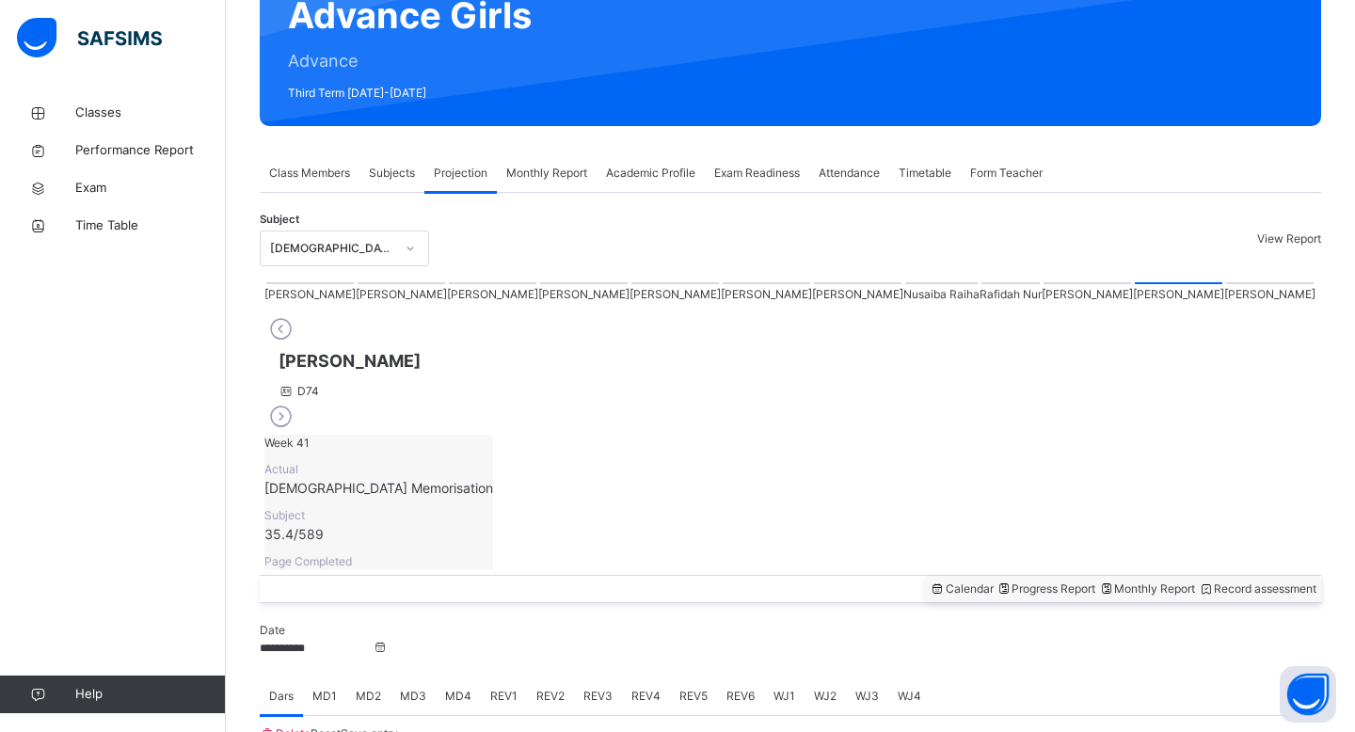
scroll to position [149, 0]
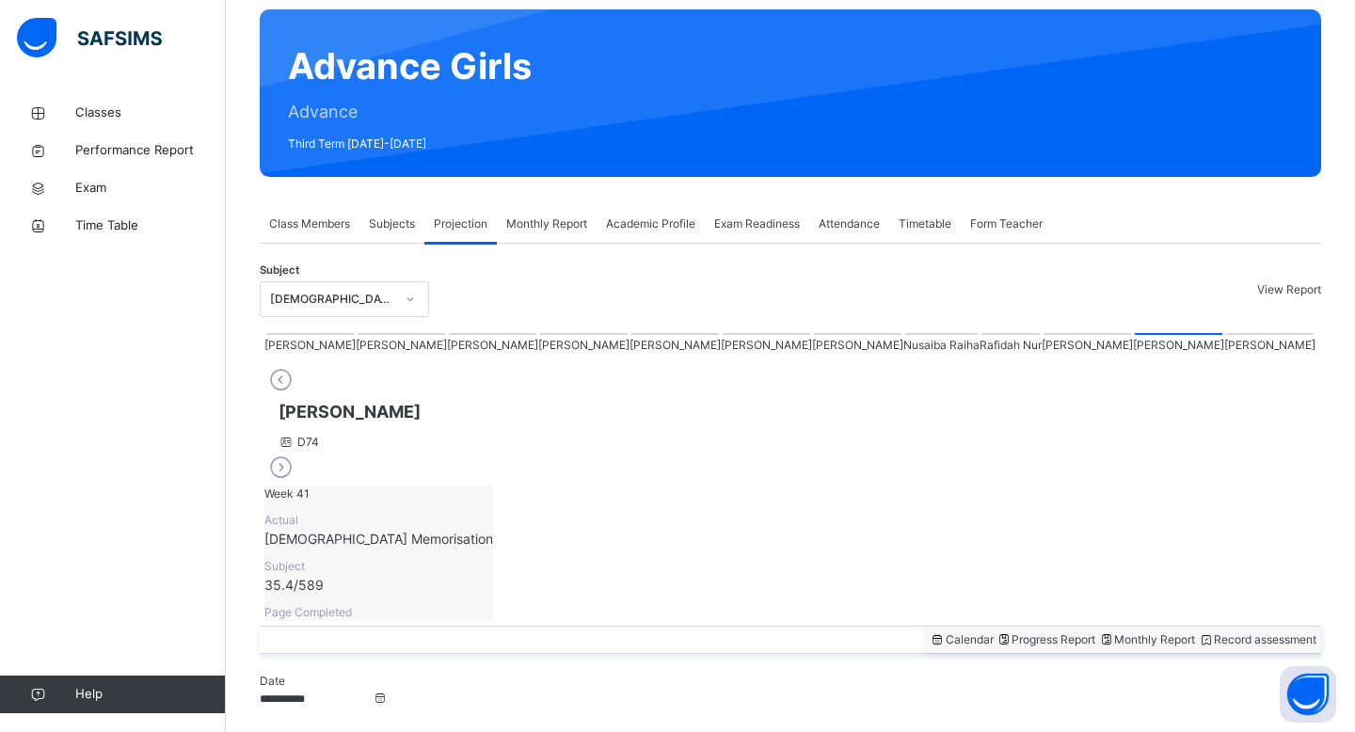
click at [290, 335] on div at bounding box center [309, 334] width 87 height 2
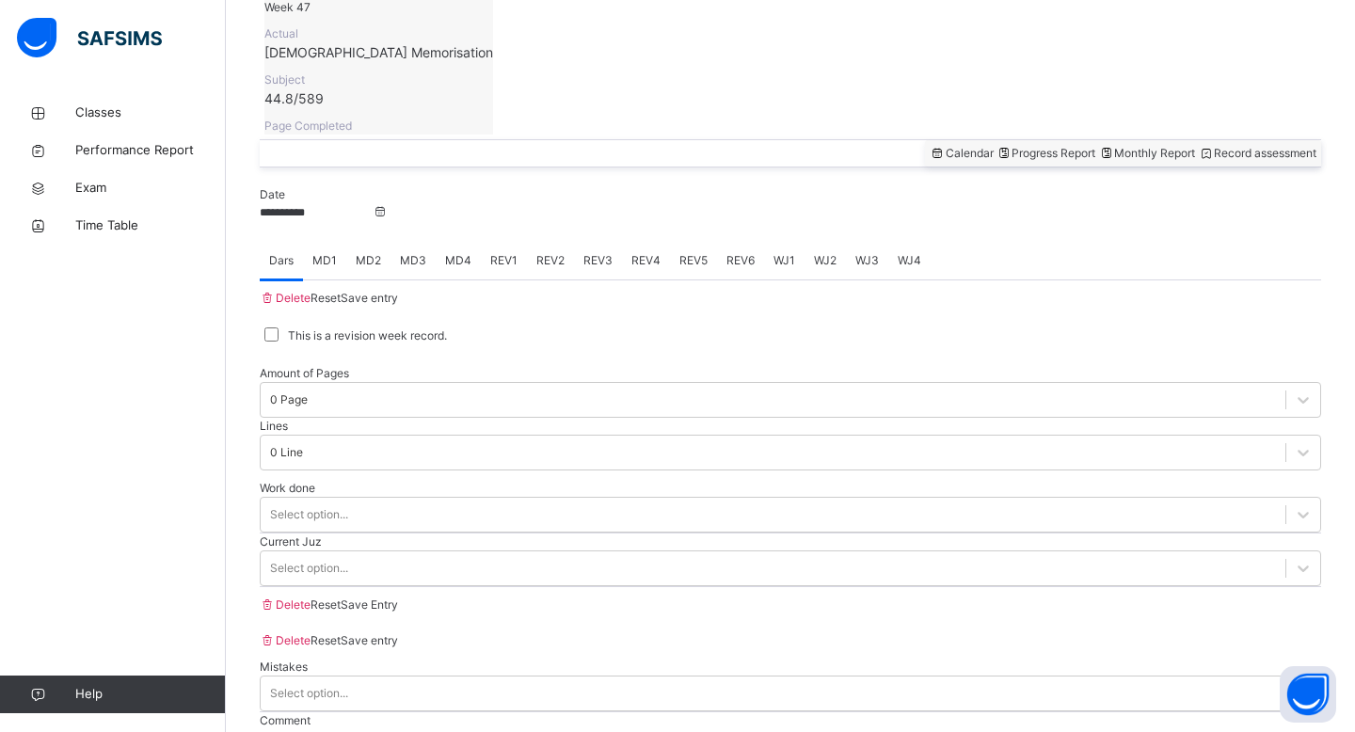
scroll to position [676, 0]
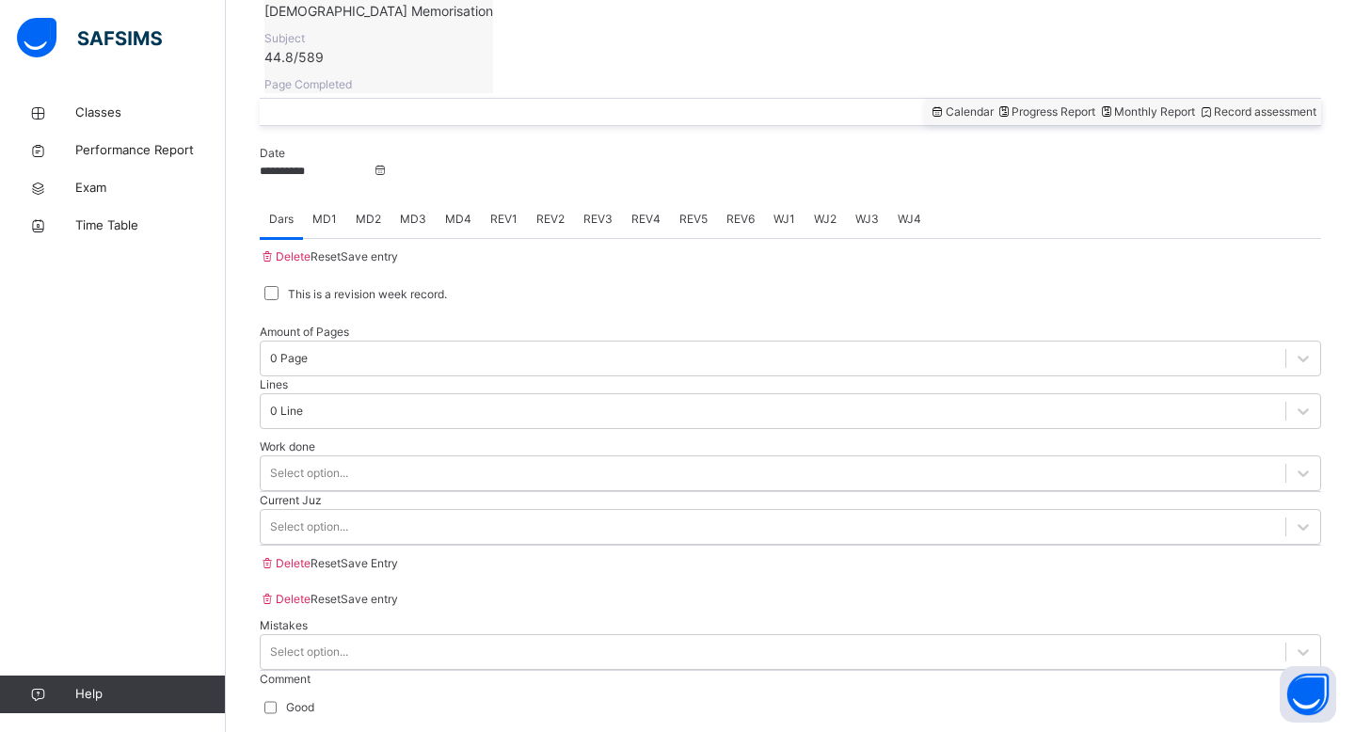
click at [457, 211] on span "MD4" at bounding box center [458, 219] width 26 height 17
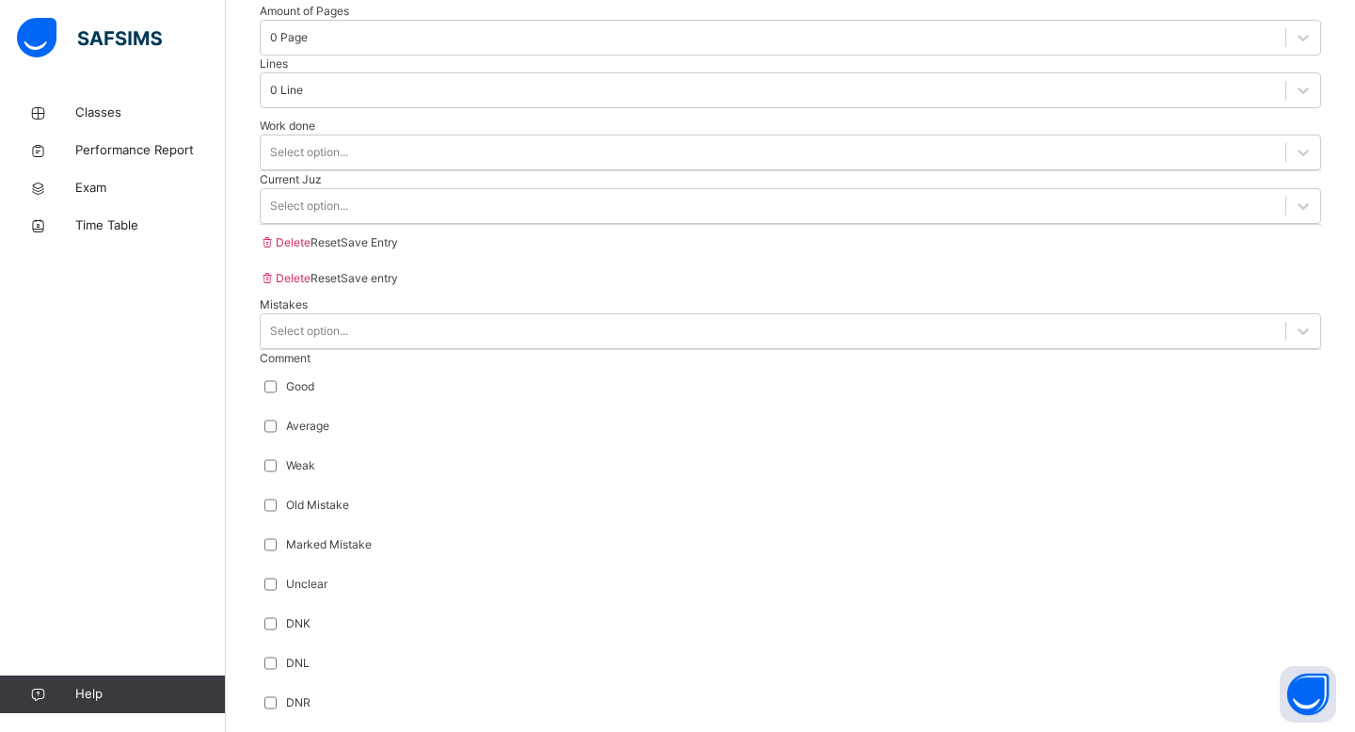
scroll to position [1399, 0]
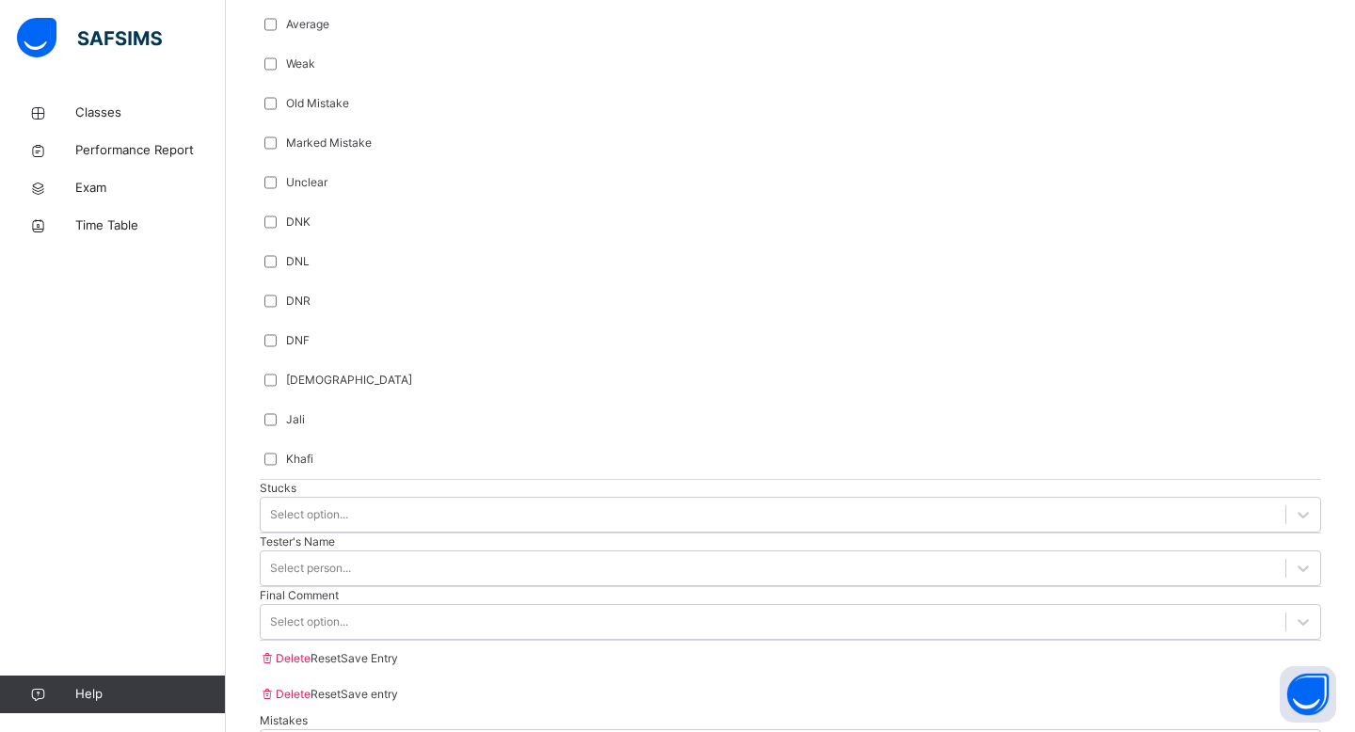
type input "****"
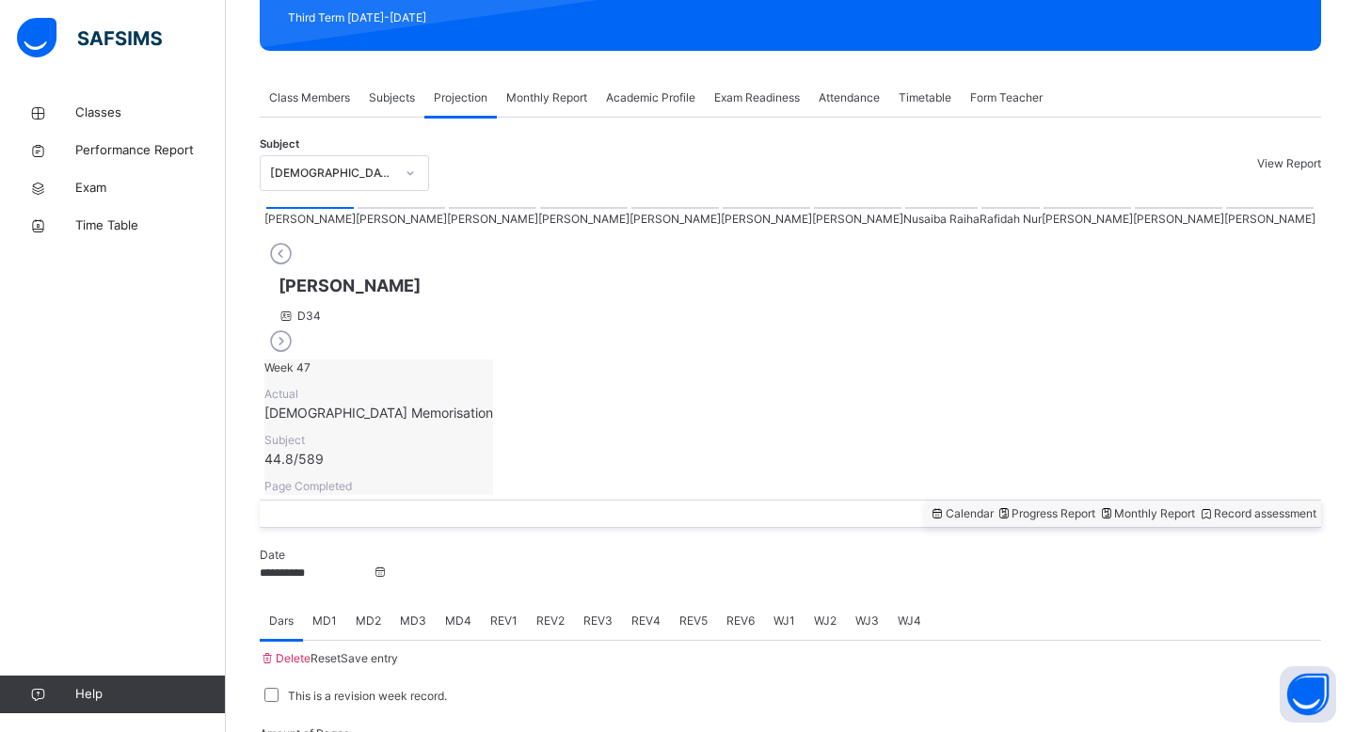
scroll to position [267, 0]
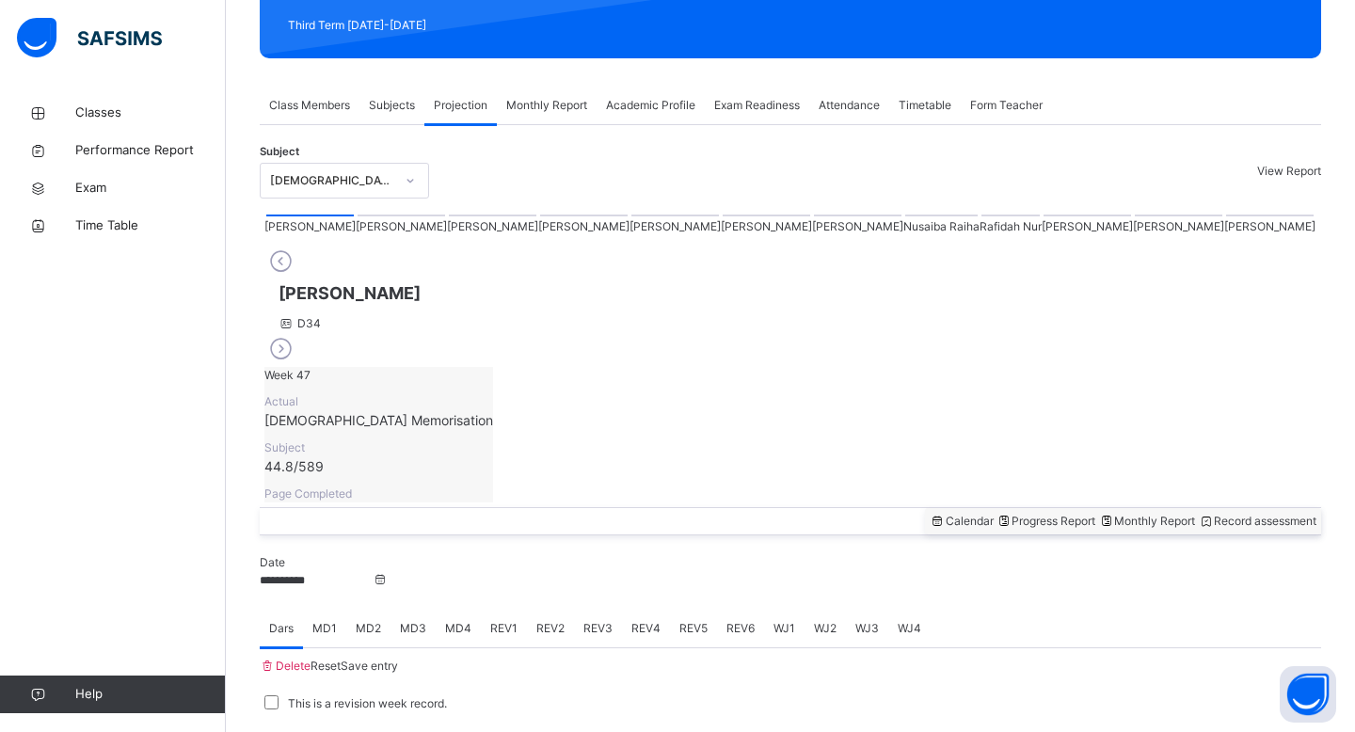
click at [1226, 216] on div at bounding box center [1269, 215] width 87 height 2
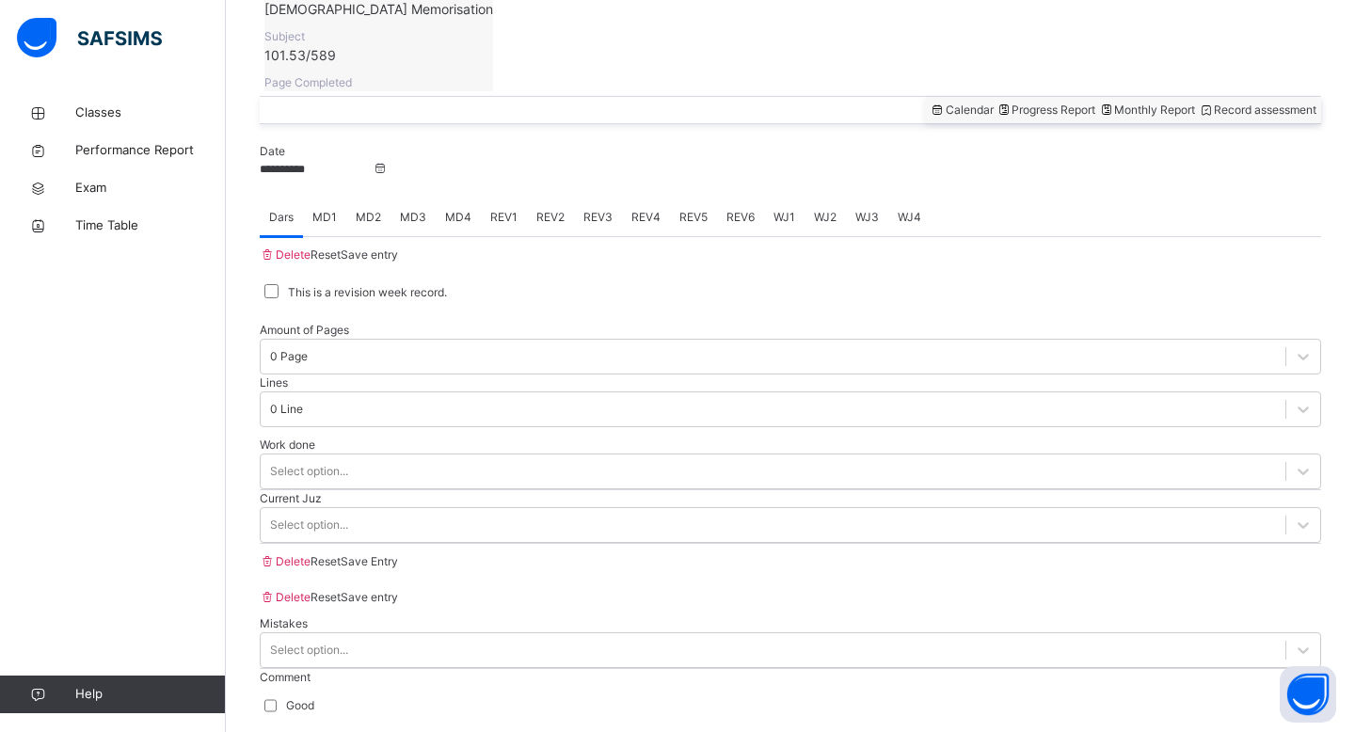
scroll to position [681, 0]
click at [517, 206] on span "REV1" at bounding box center [503, 214] width 27 height 17
click at [564, 206] on span "REV2" at bounding box center [550, 214] width 28 height 17
click at [610, 206] on span "REV3" at bounding box center [597, 214] width 29 height 17
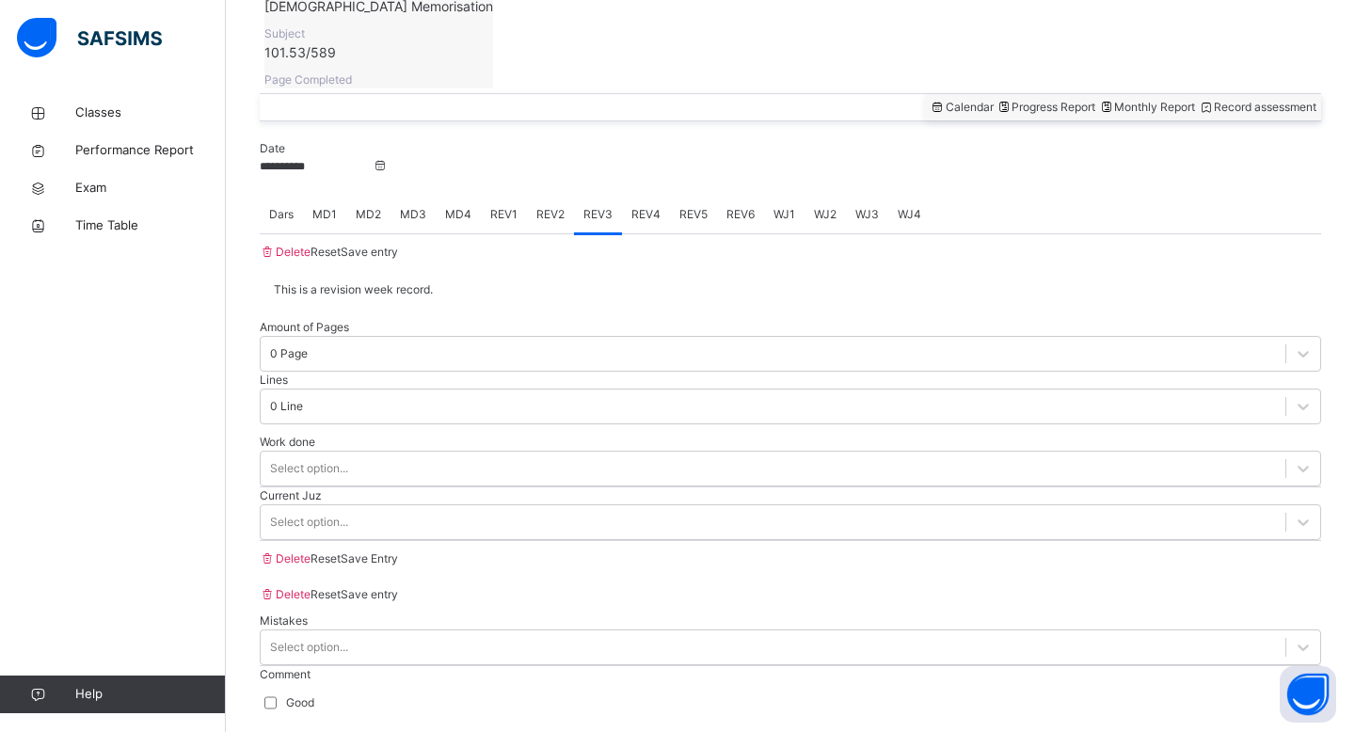
type input "**"
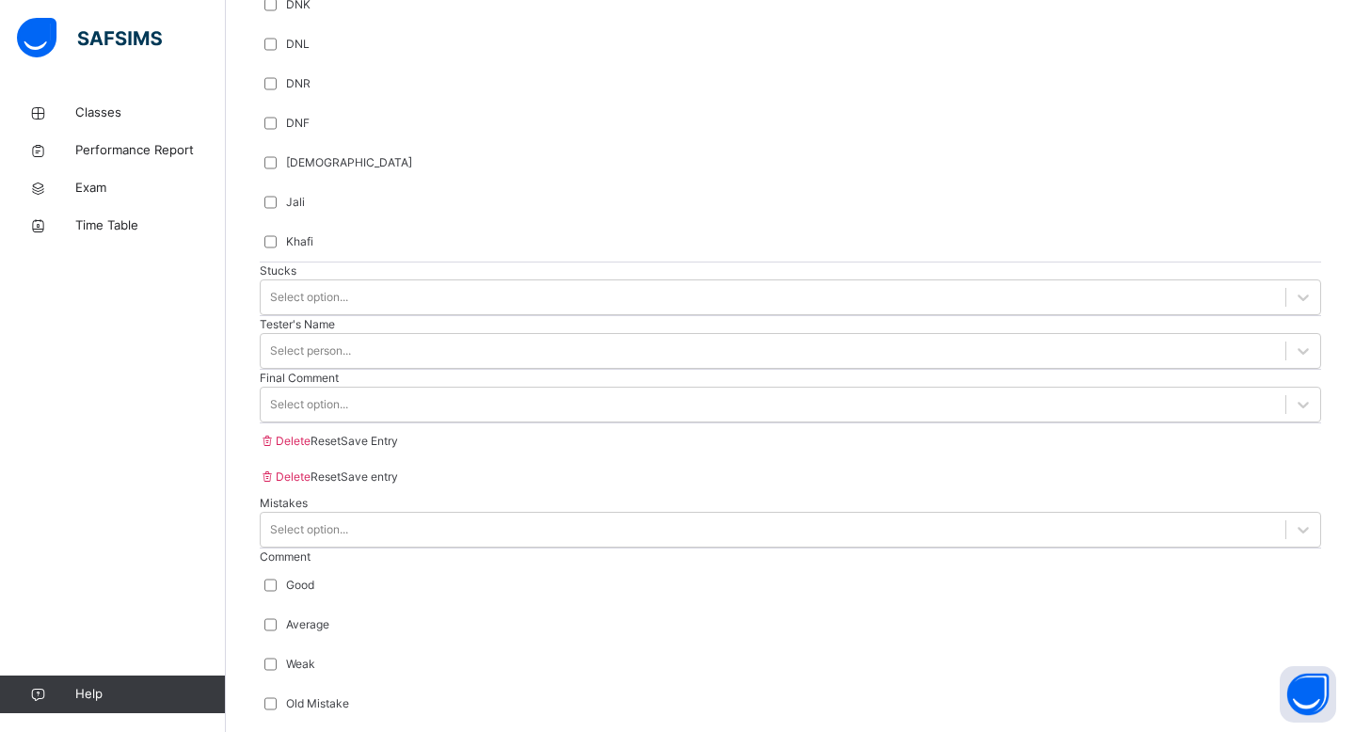
scroll to position [1623, 0]
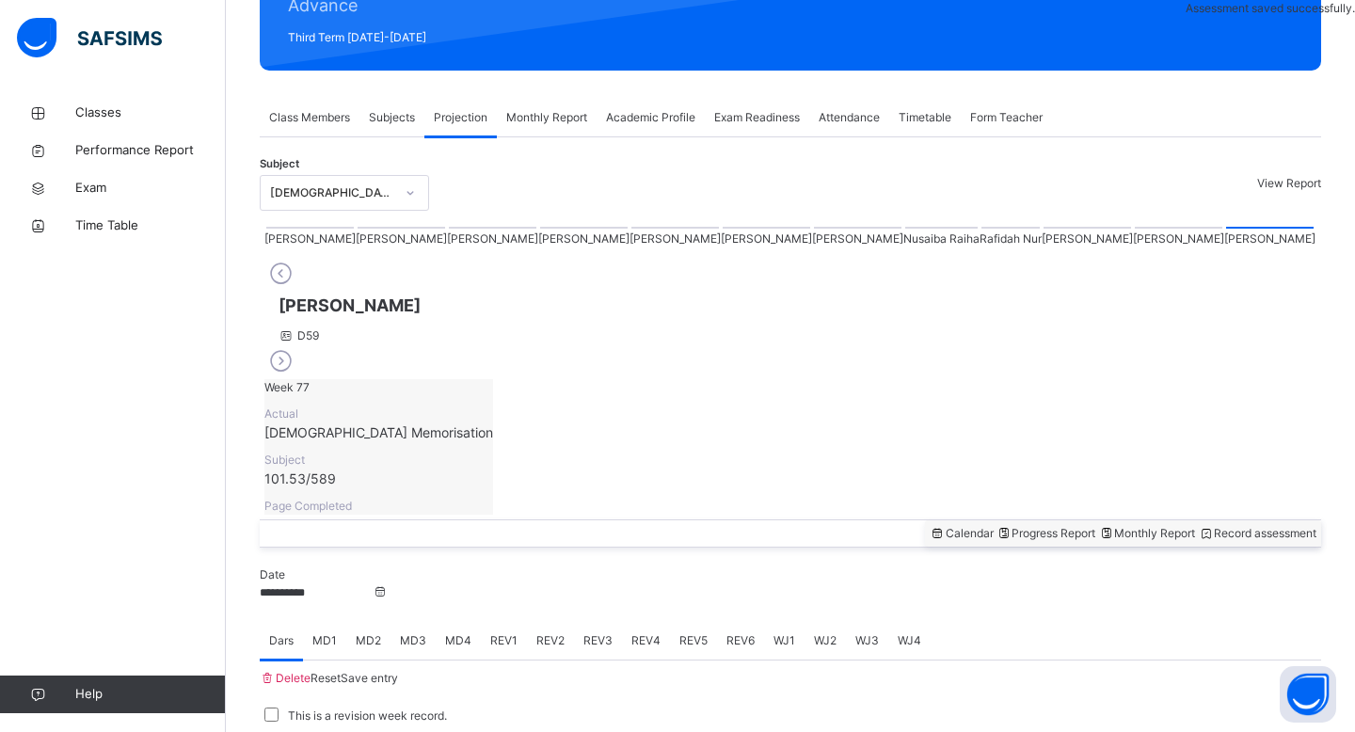
scroll to position [681, 0]
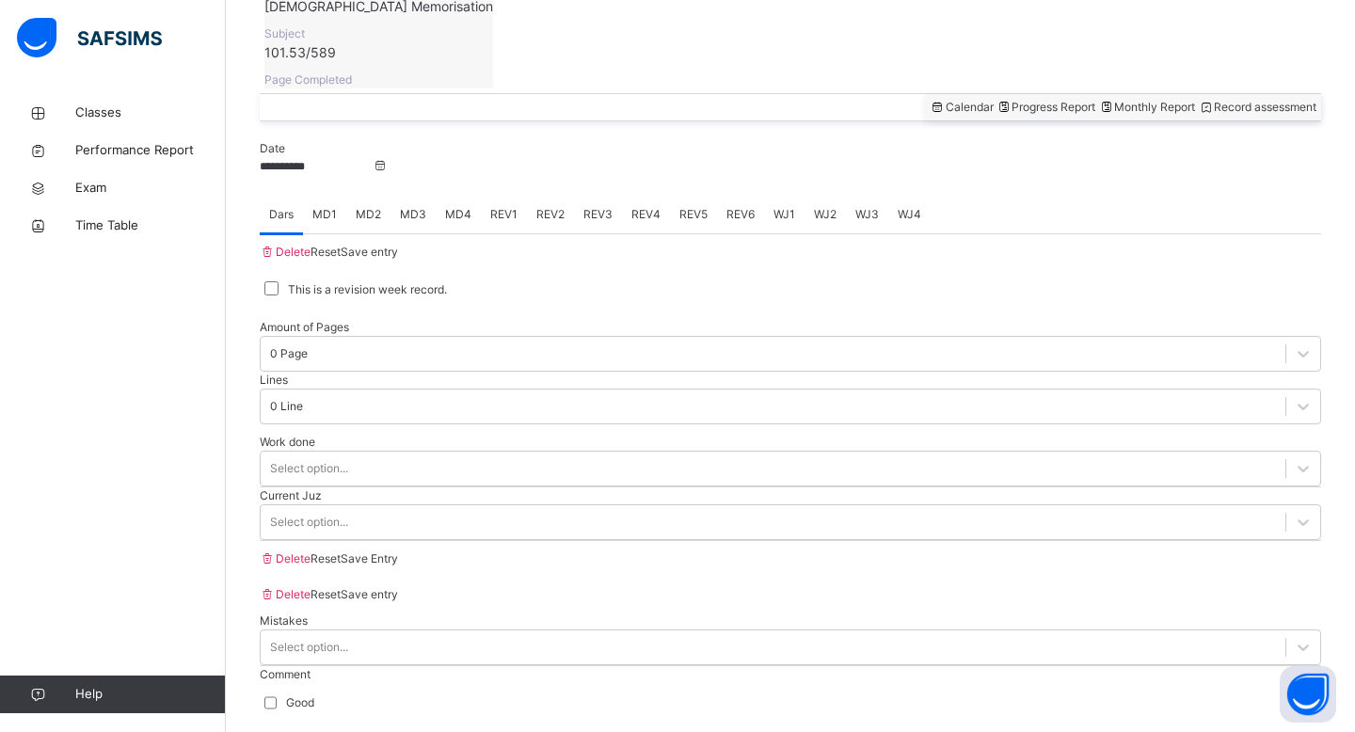
click at [204, 426] on div "Classes Performance Report Exam Time Table Help" at bounding box center [113, 403] width 226 height 657
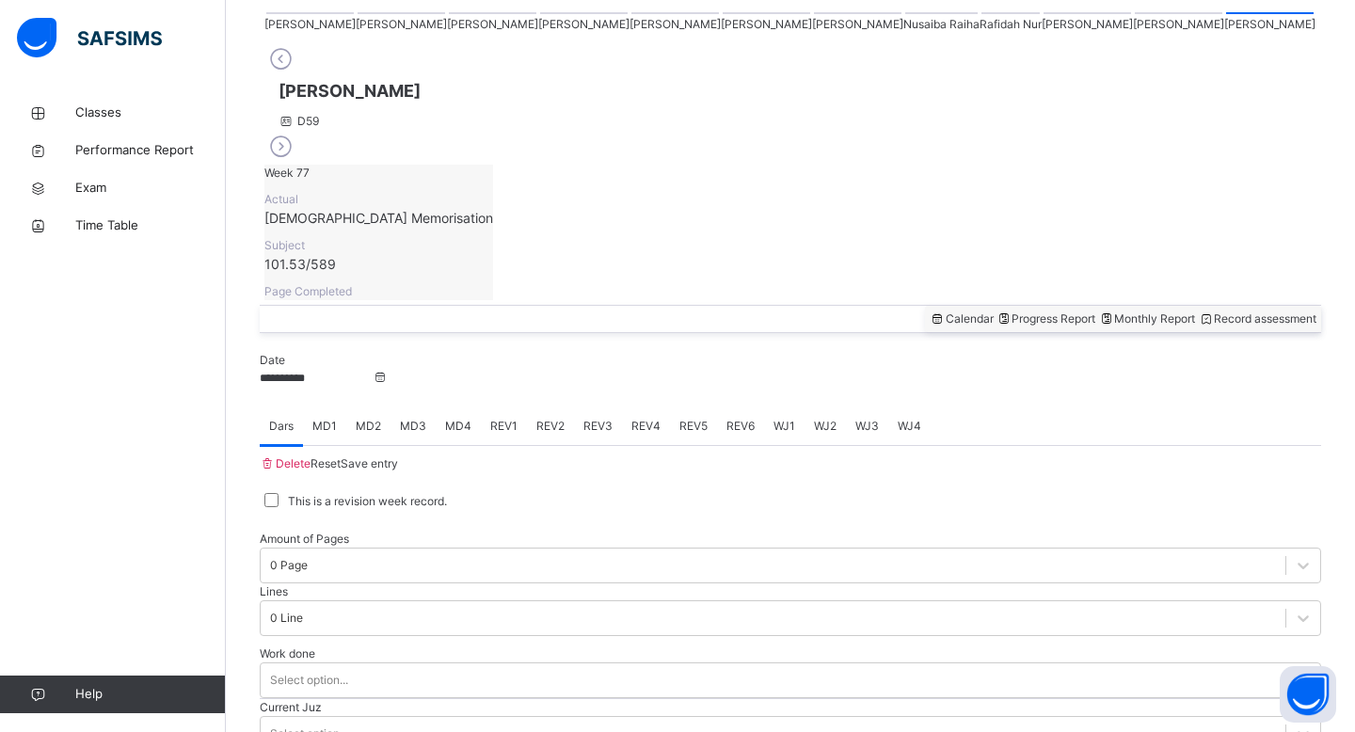
scroll to position [418, 0]
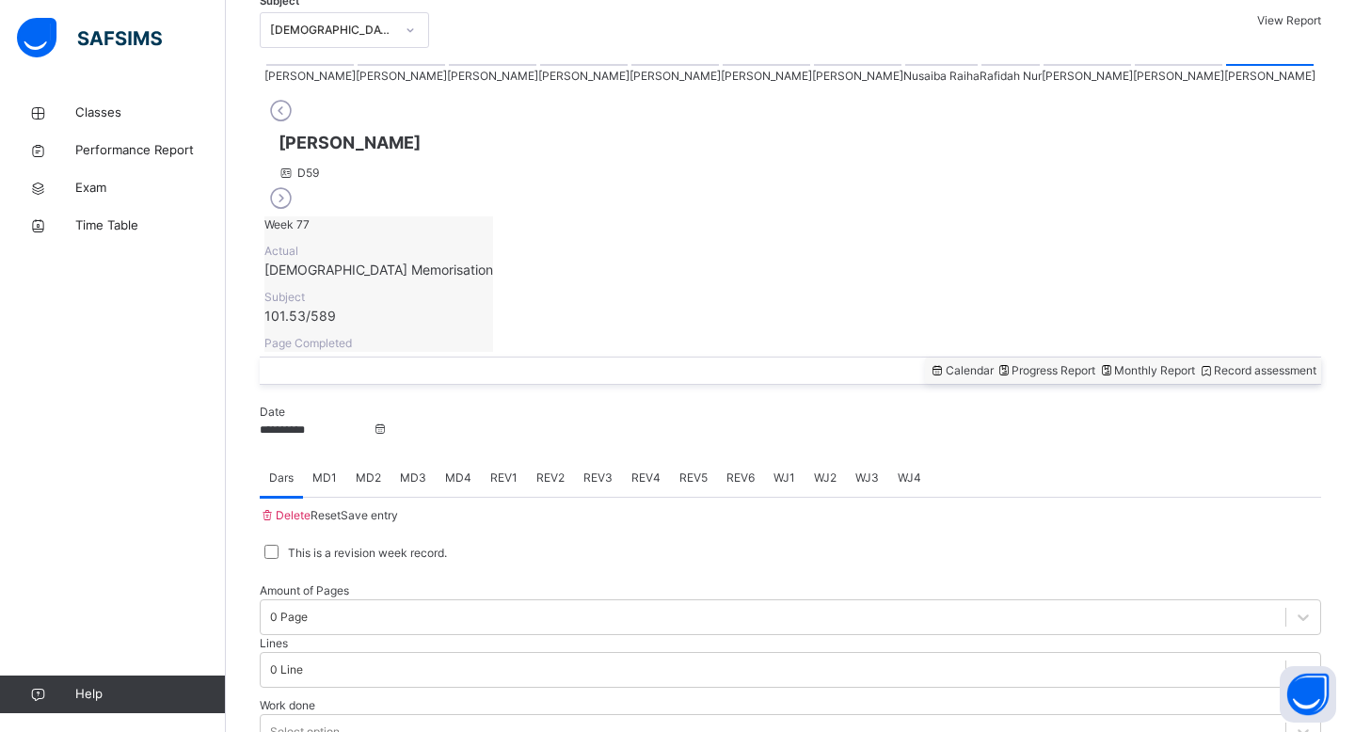
click at [1043, 66] on div at bounding box center [1086, 65] width 87 height 2
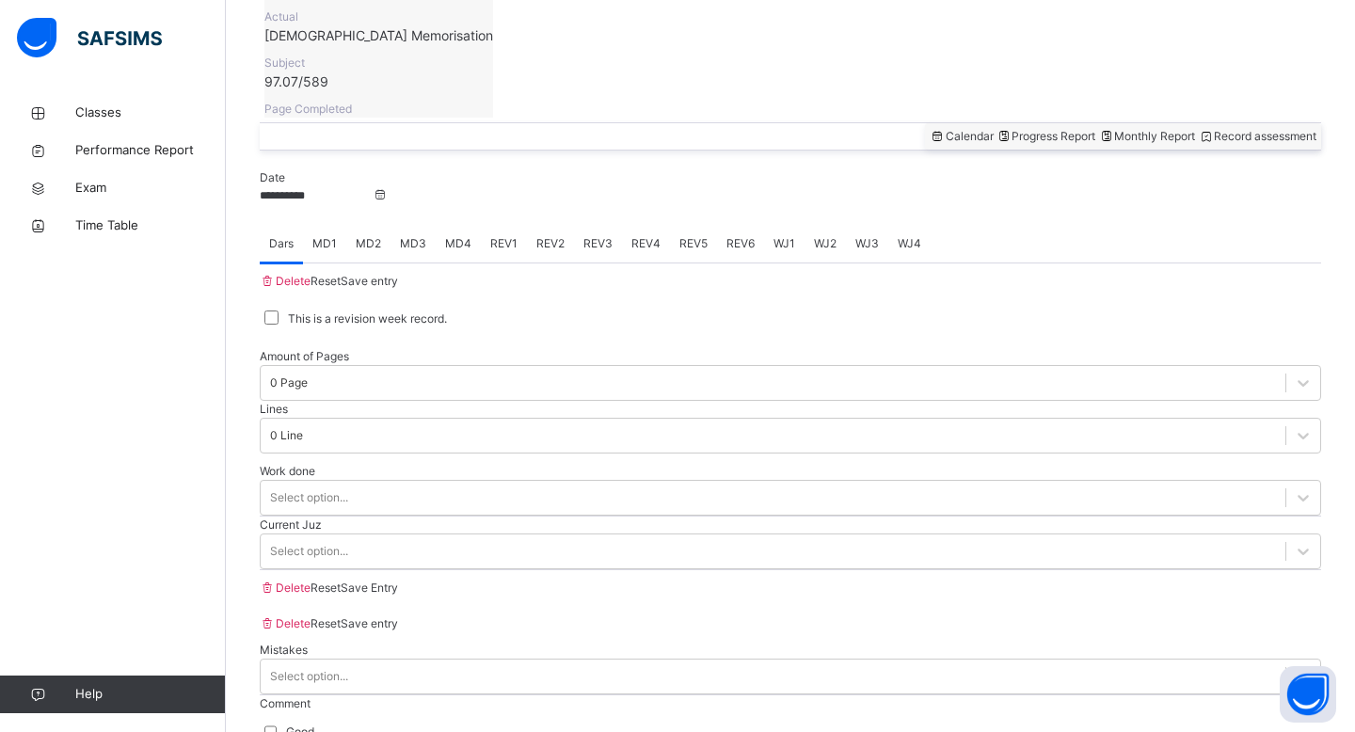
scroll to position [681, 0]
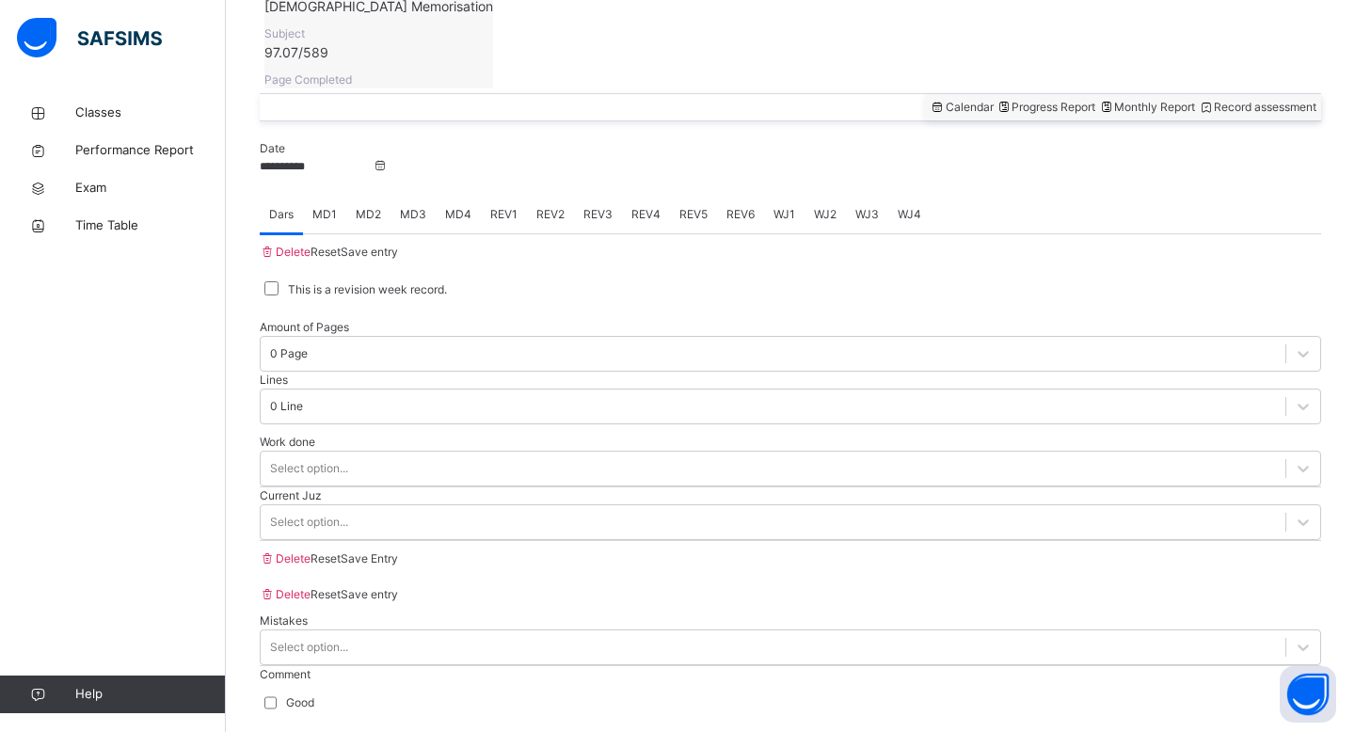
click at [452, 206] on span "MD4" at bounding box center [458, 214] width 26 height 17
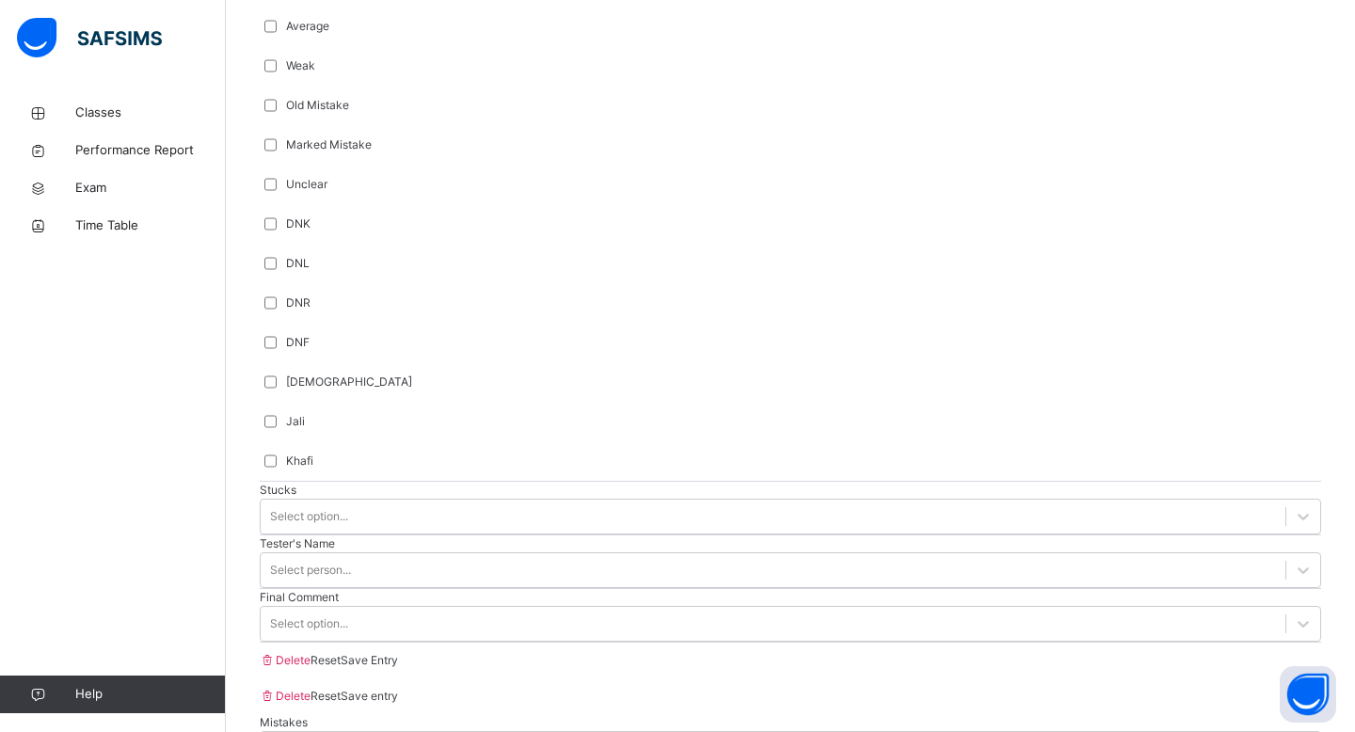
scroll to position [1399, 0]
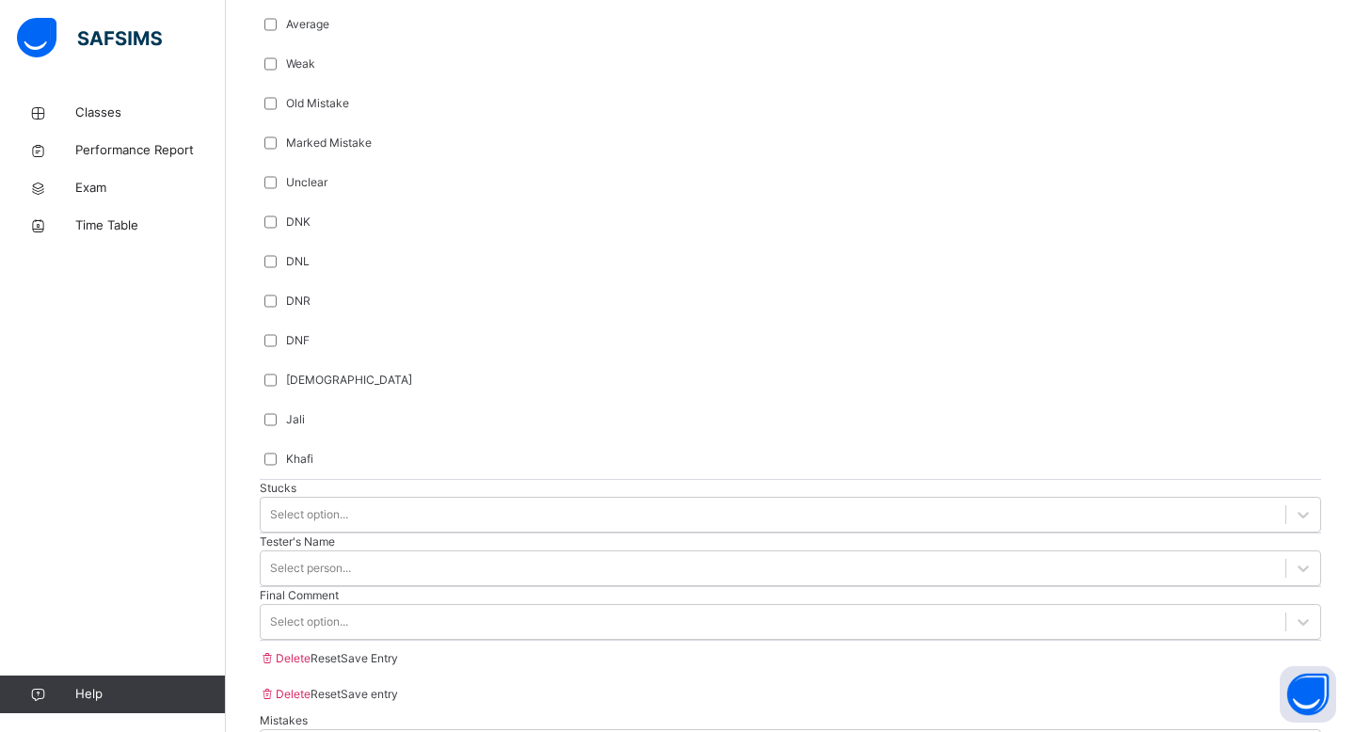
type input "***"
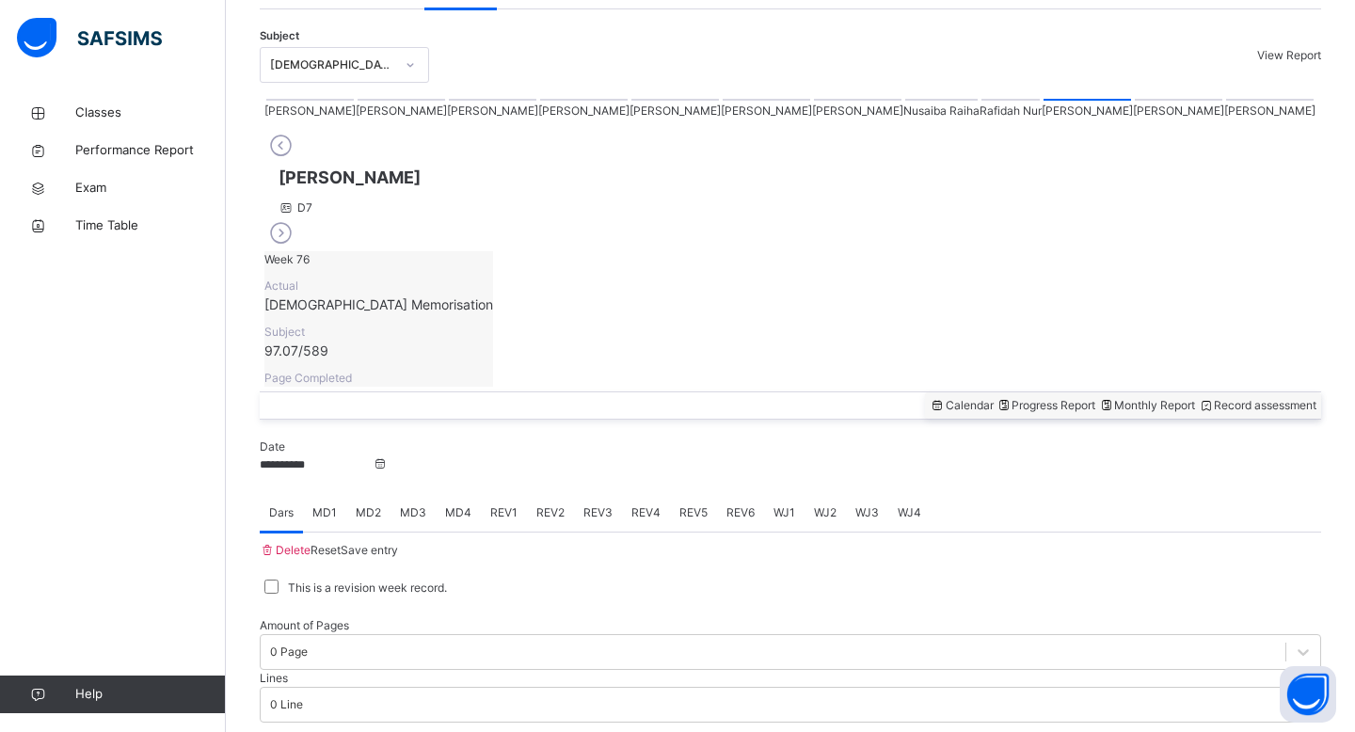
scroll to position [380, 0]
click at [721, 122] on div "[PERSON_NAME]" at bounding box center [766, 111] width 91 height 23
click at [540, 103] on div at bounding box center [583, 103] width 87 height 2
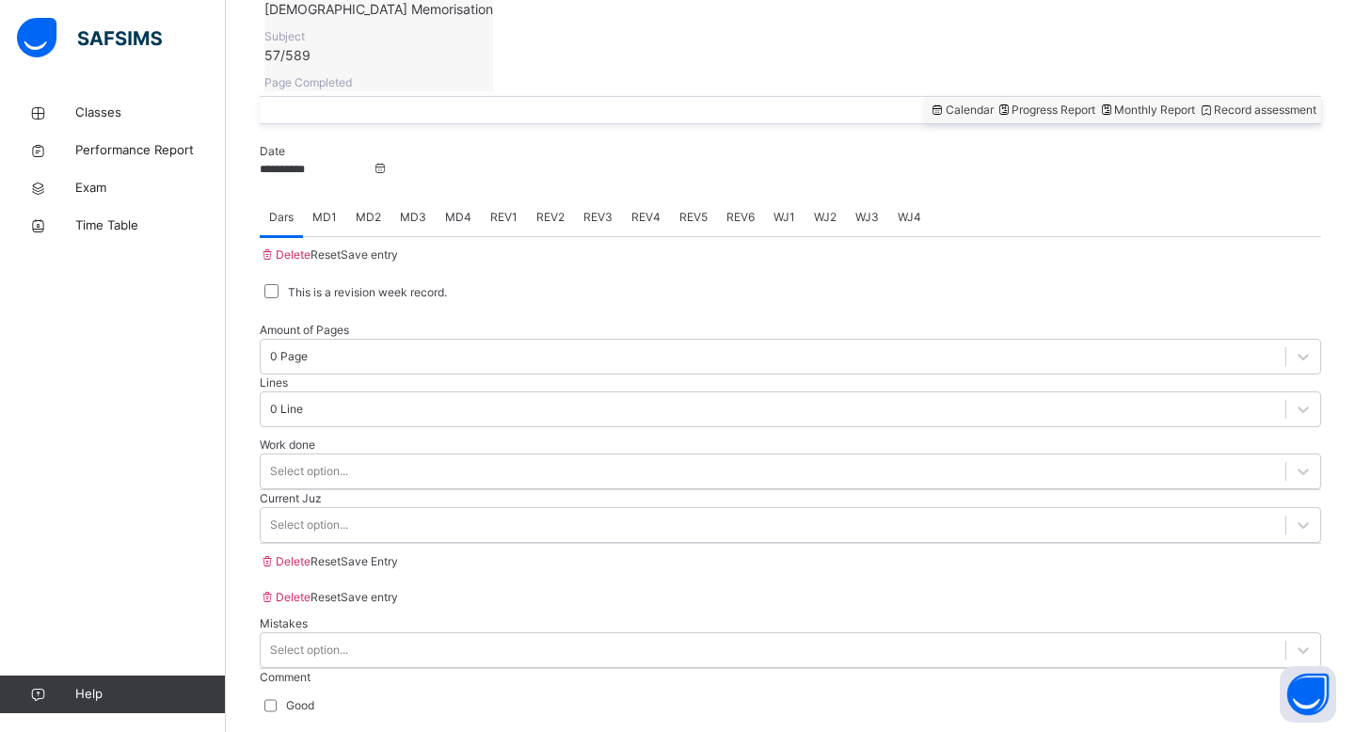
scroll to position [681, 0]
click at [471, 206] on span "MD4" at bounding box center [458, 214] width 26 height 17
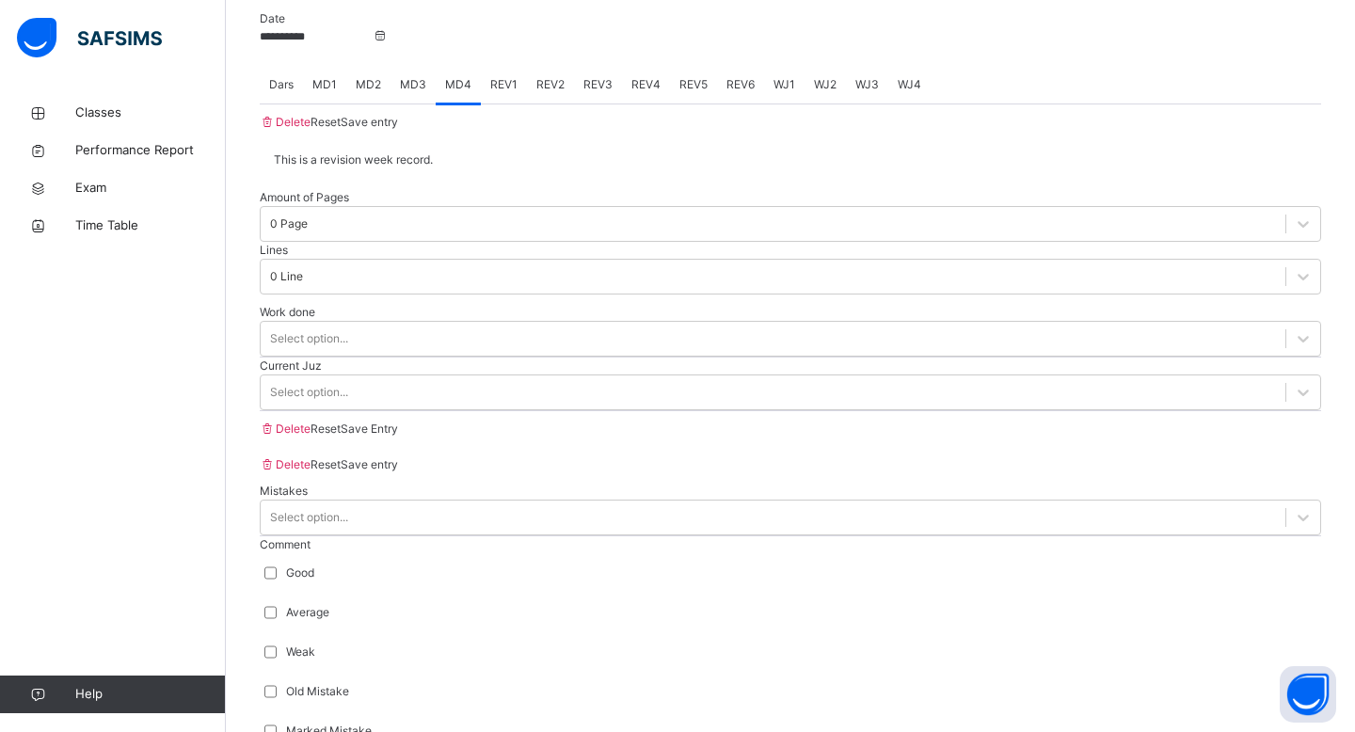
scroll to position [832, 0]
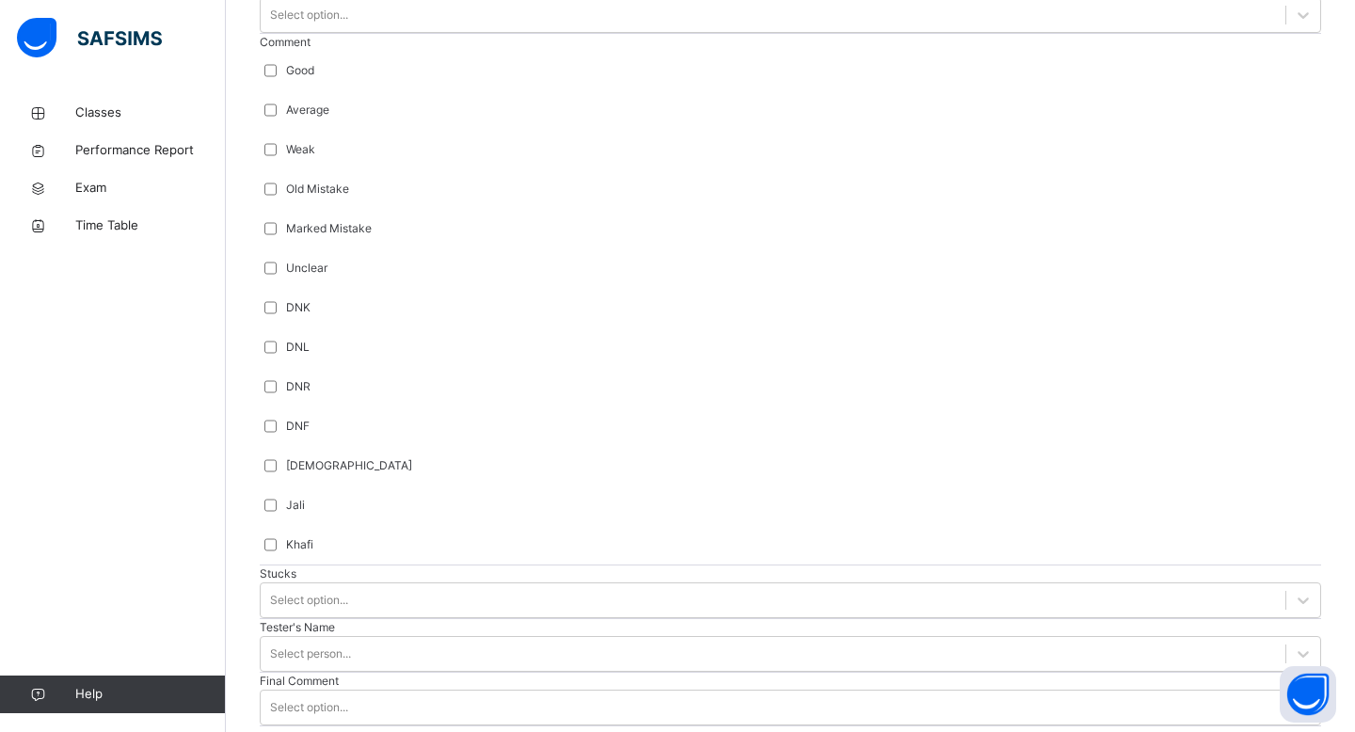
scroll to position [1399, 0]
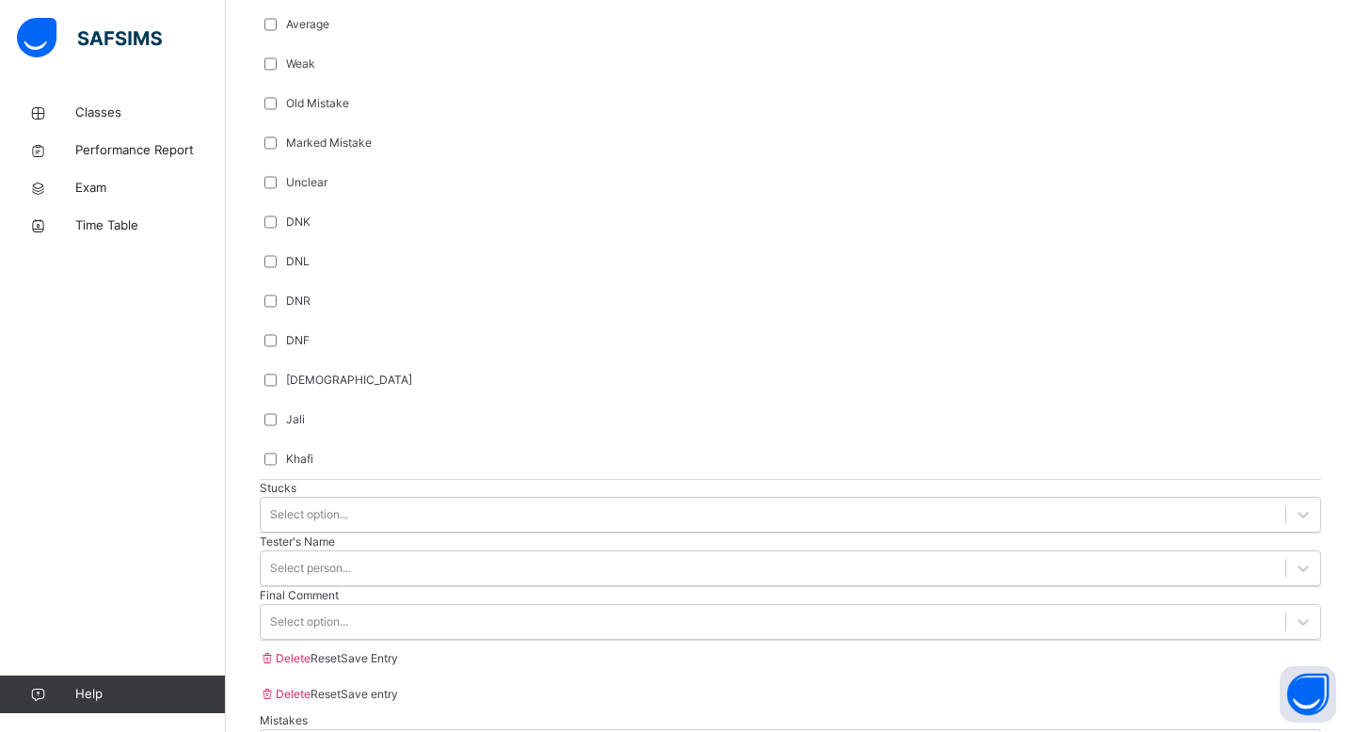
type input "***"
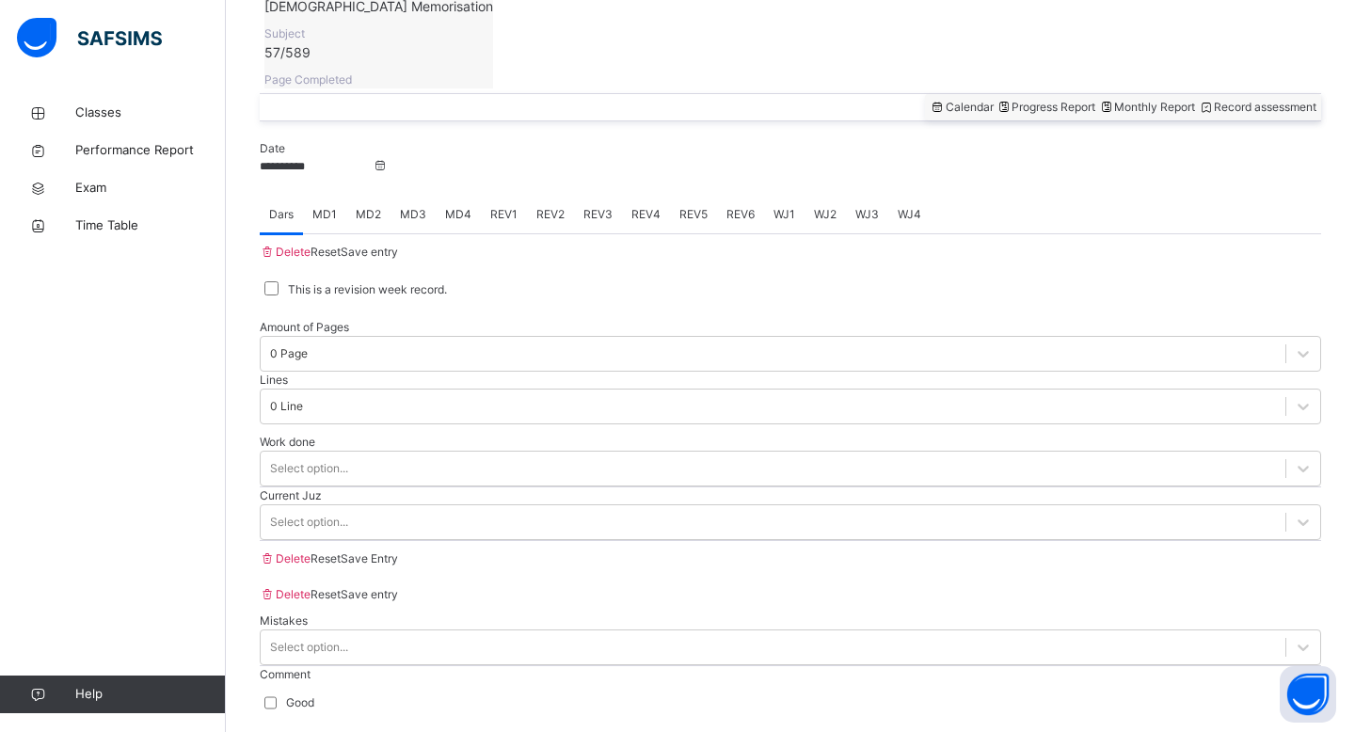
scroll to position [0, 0]
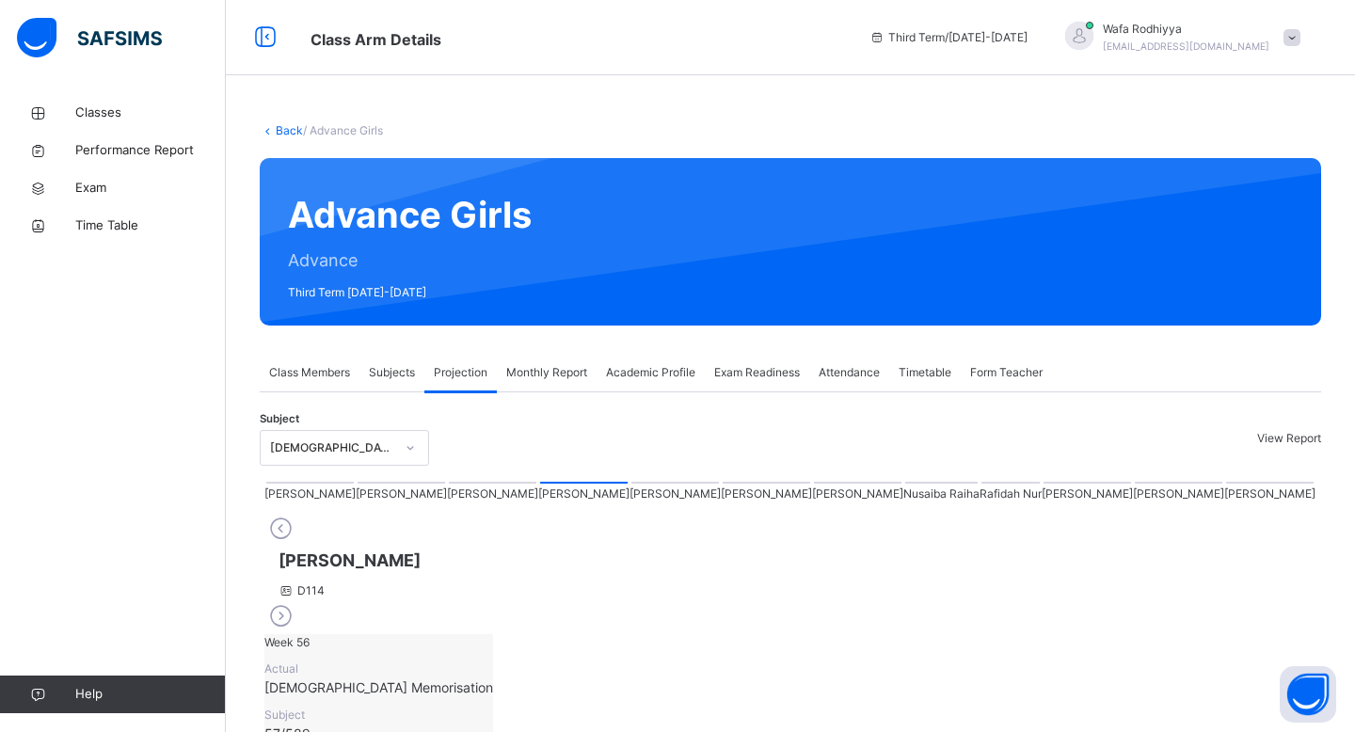
click at [1135, 484] on div at bounding box center [1178, 483] width 87 height 2
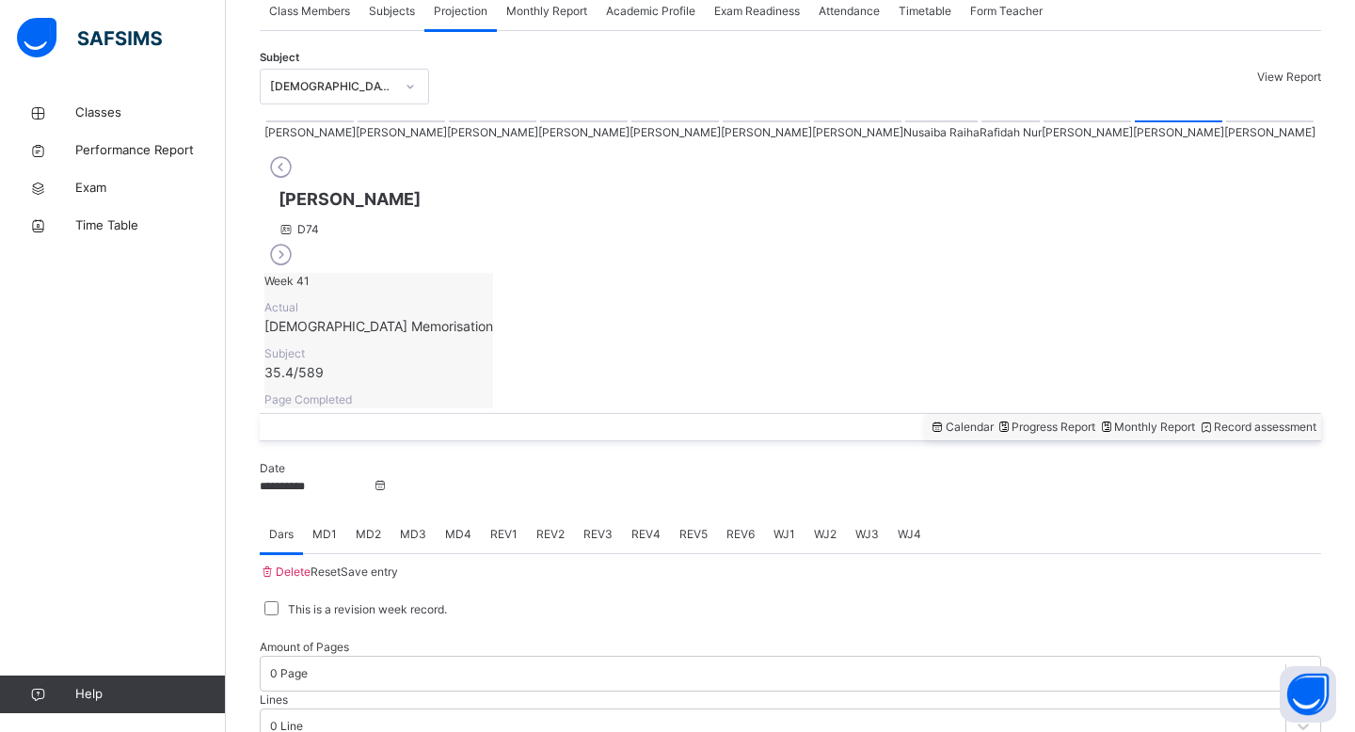
scroll to position [385, 0]
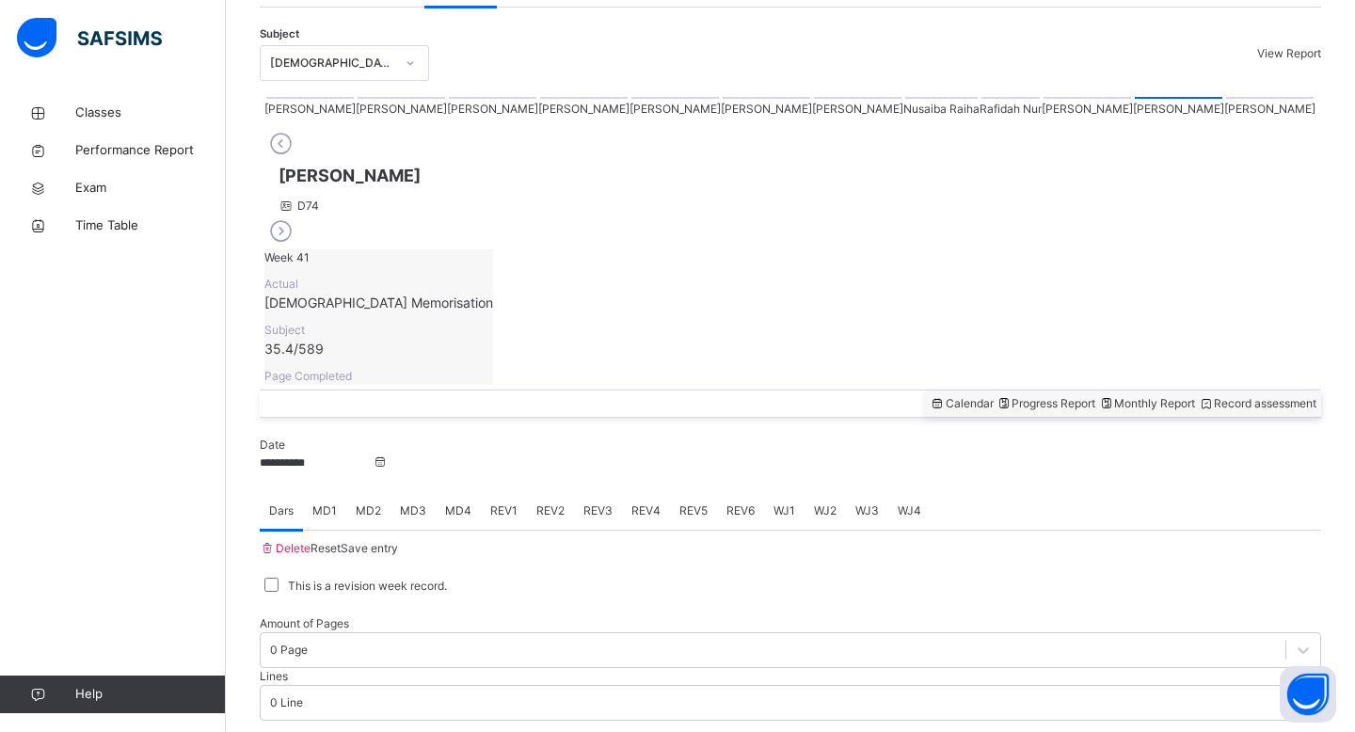
click at [470, 502] on span "MD4" at bounding box center [458, 510] width 26 height 17
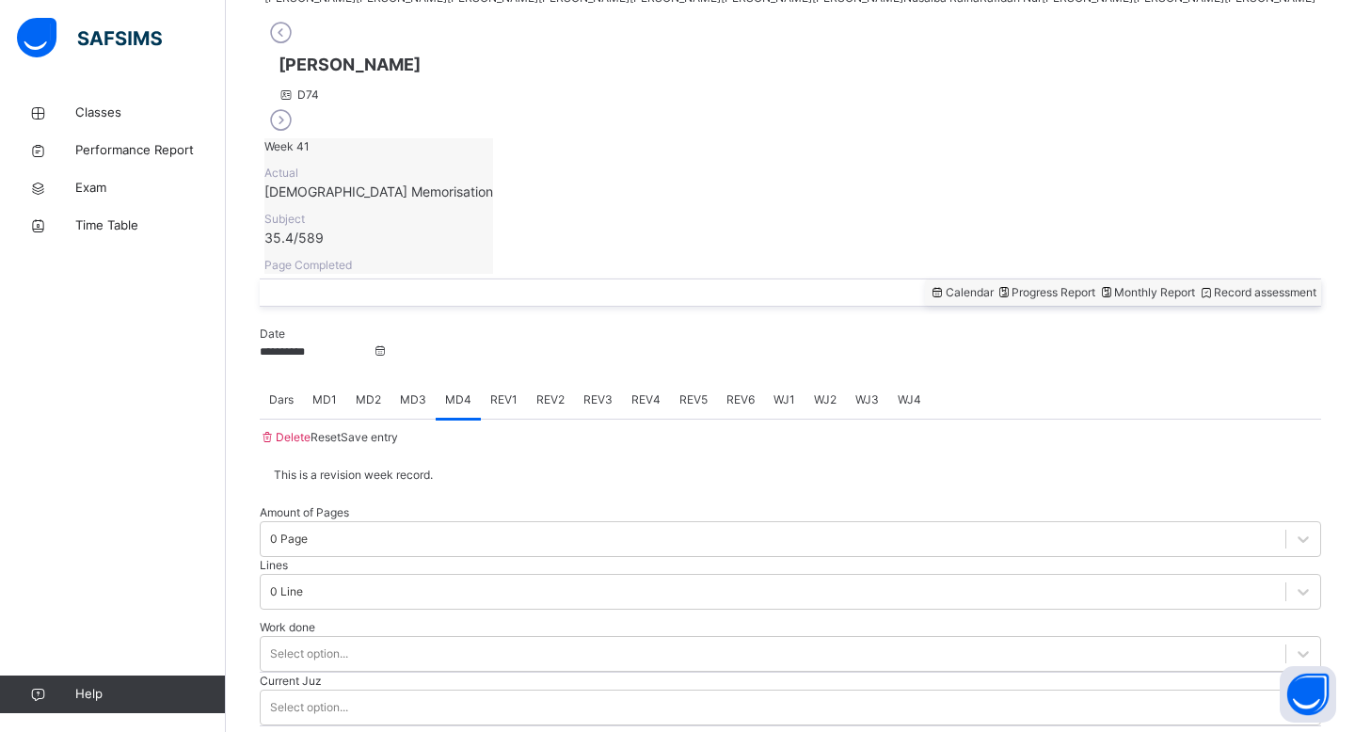
scroll to position [505, 0]
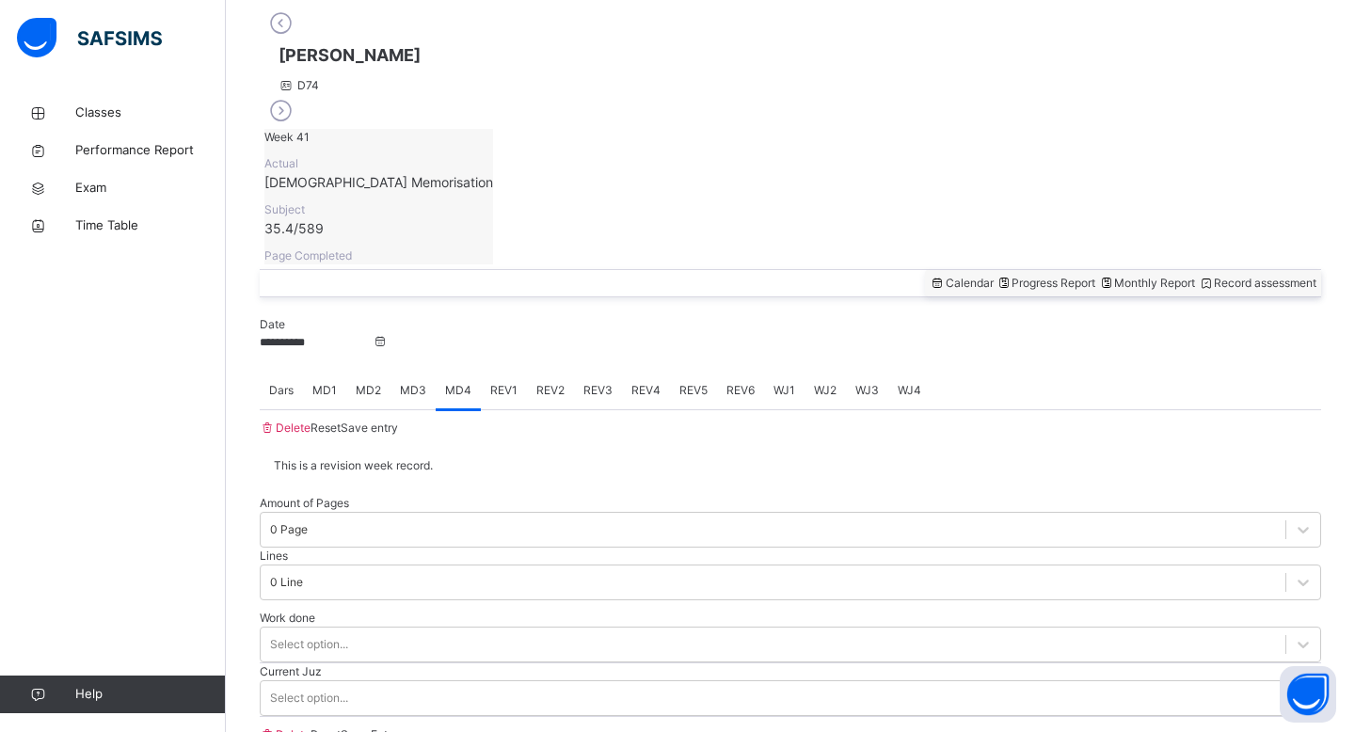
click at [510, 382] on span "REV1" at bounding box center [503, 390] width 27 height 17
click at [537, 372] on div "REV2" at bounding box center [550, 391] width 47 height 38
click at [421, 382] on span "MD3" at bounding box center [413, 390] width 26 height 17
click at [390, 372] on div "MD2" at bounding box center [368, 391] width 44 height 38
click at [374, 382] on span "MD2" at bounding box center [368, 390] width 25 height 17
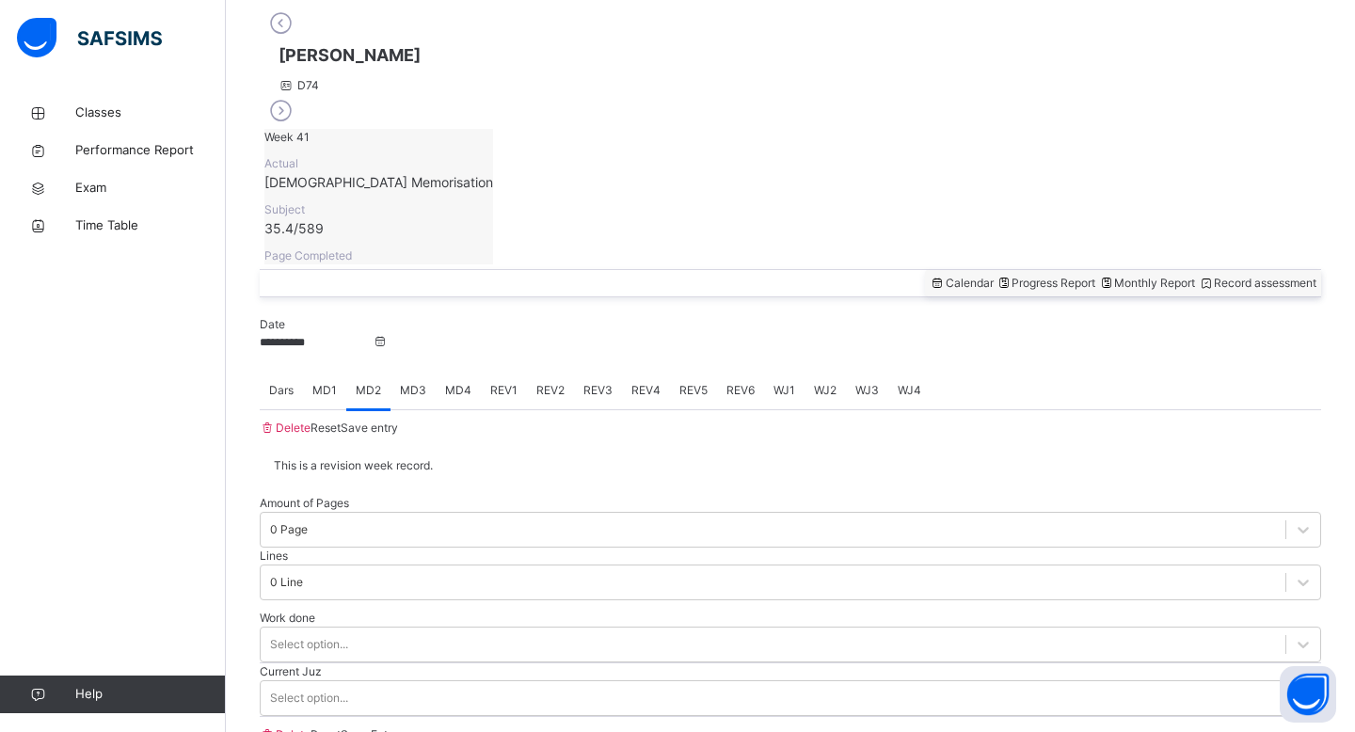
click at [338, 372] on div "MD1" at bounding box center [324, 391] width 43 height 38
click at [468, 382] on span "MD4" at bounding box center [458, 390] width 26 height 17
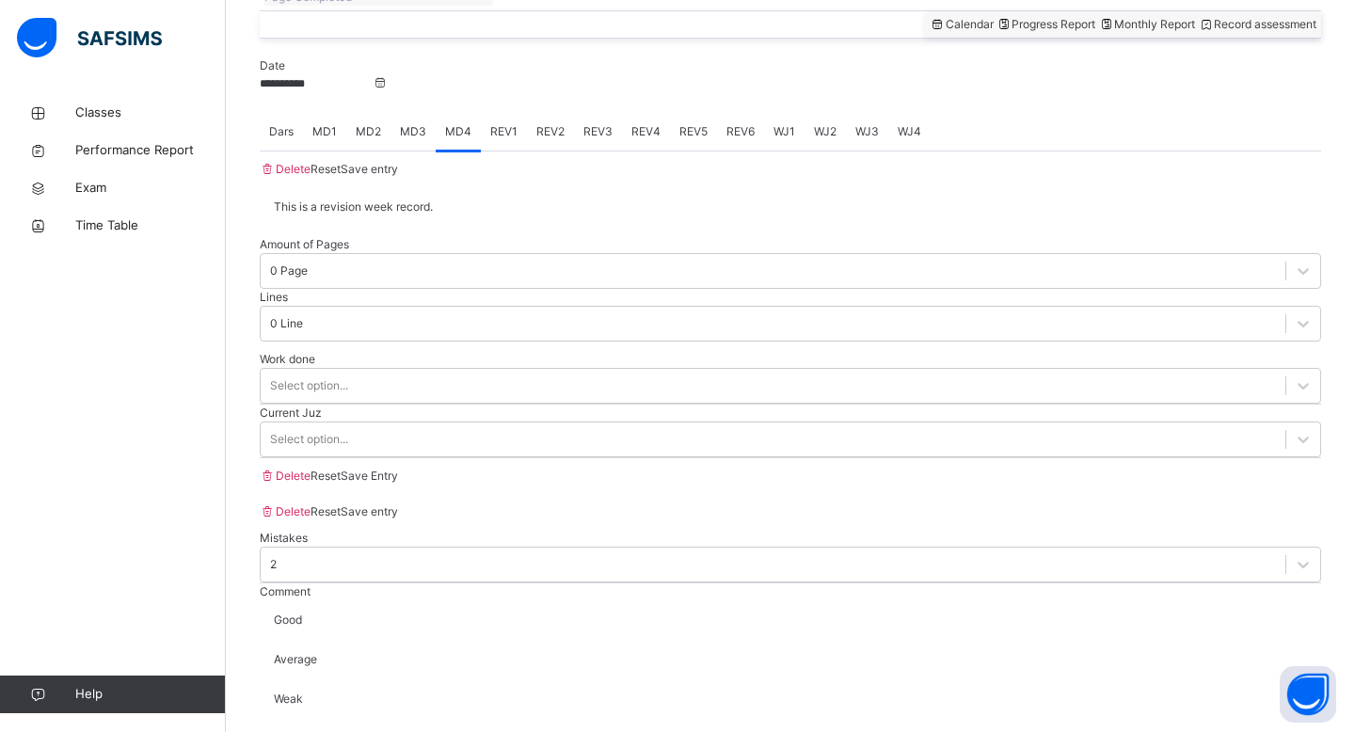
scroll to position [780, 0]
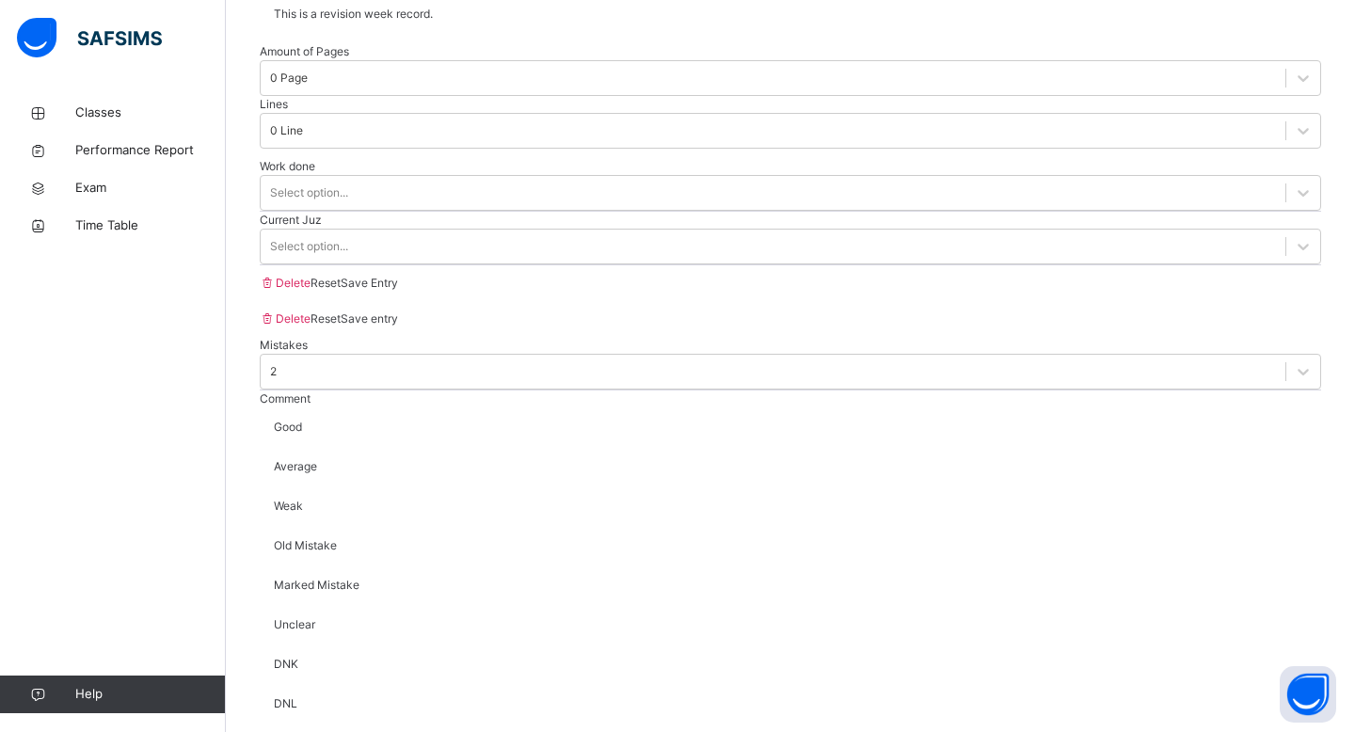
scroll to position [1399, 0]
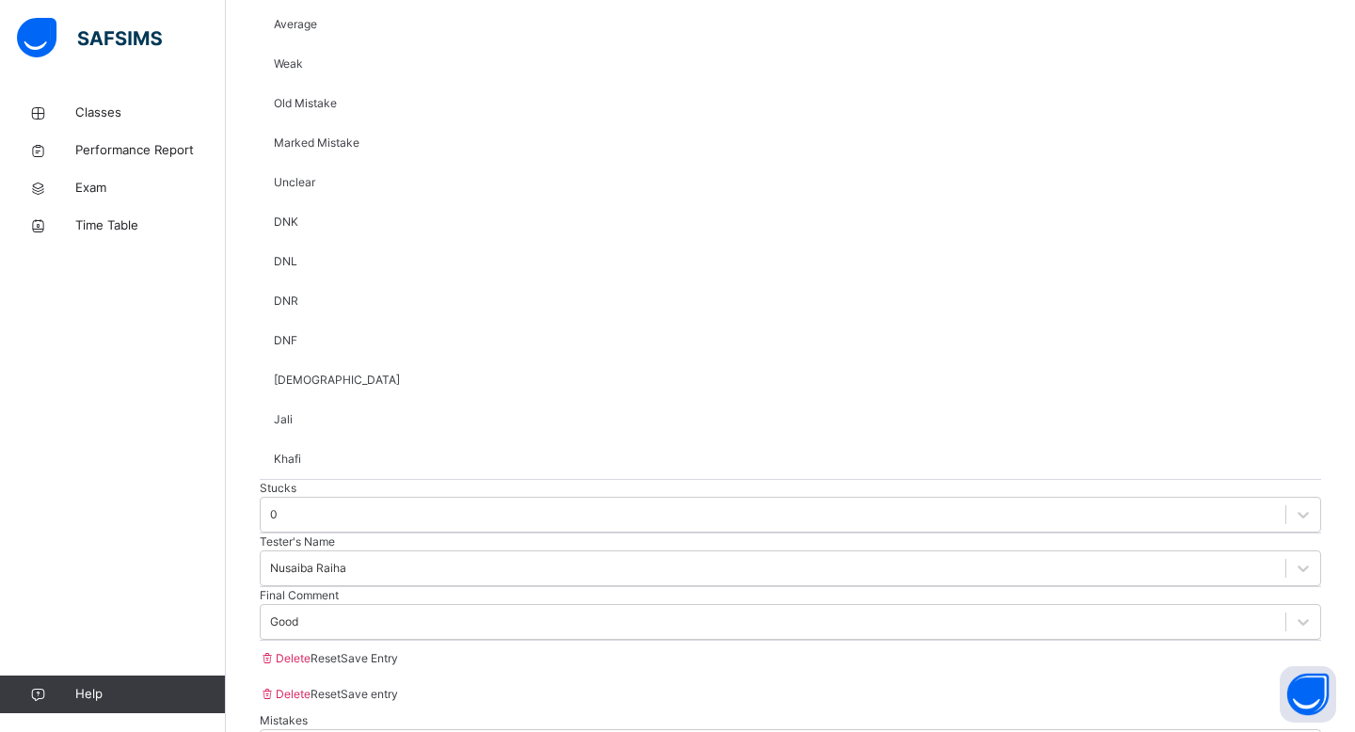
type input "*****"
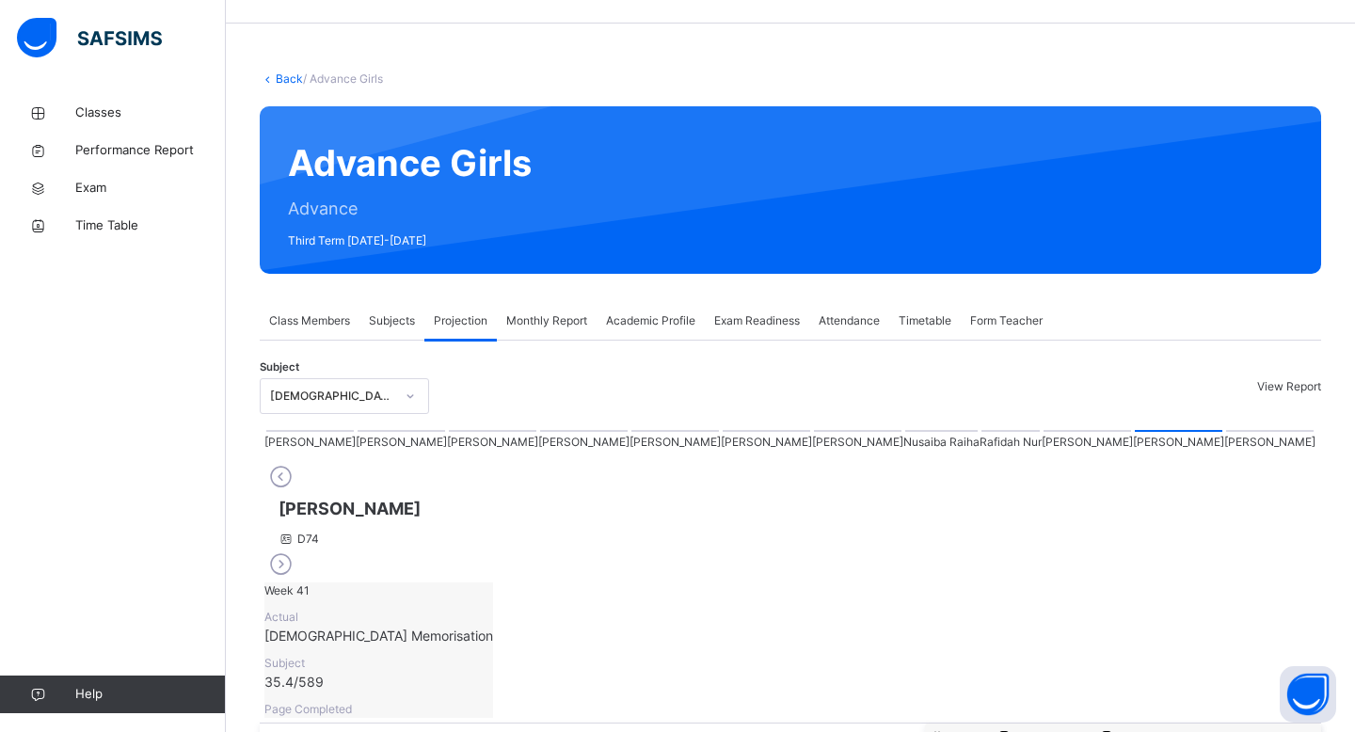
scroll to position [0, 0]
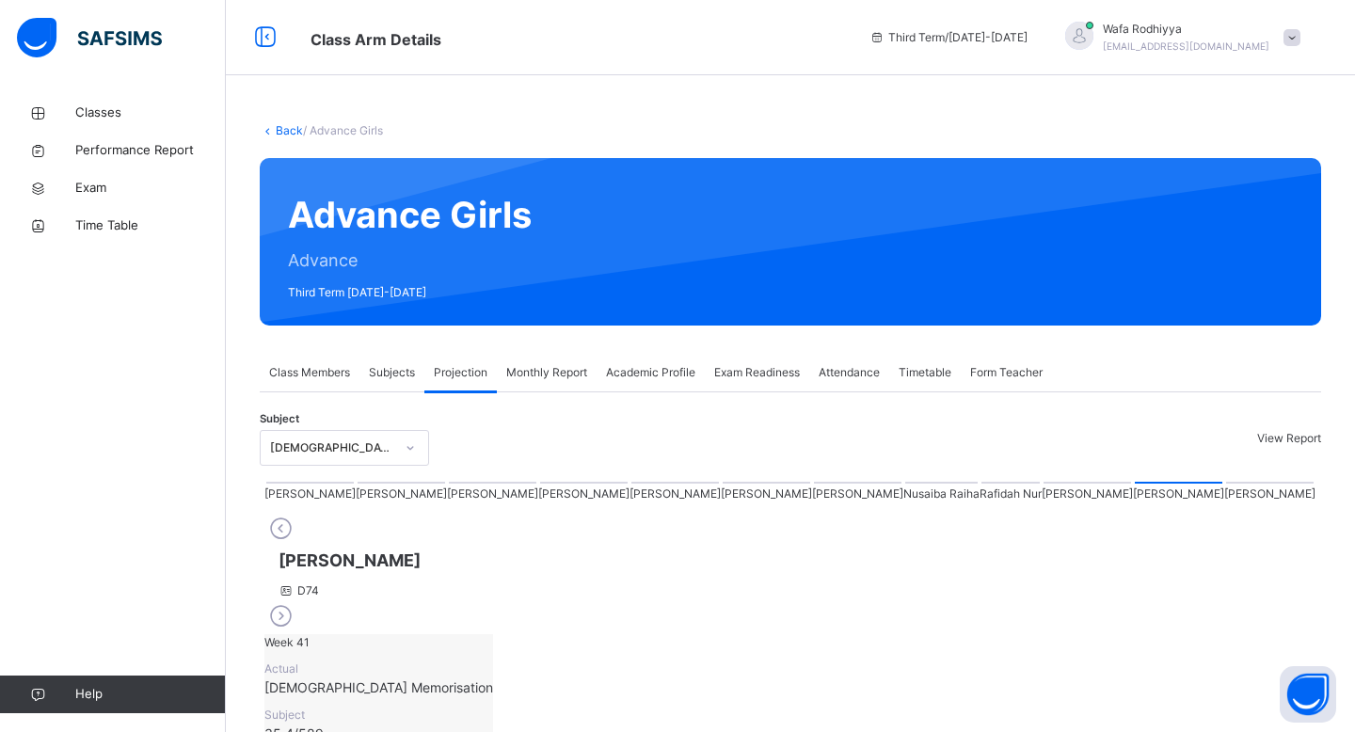
click at [605, 240] on div "Advance Girls Advance Third Term [DATE]-[DATE]" at bounding box center [790, 241] width 1061 height 167
